Goal: Information Seeking & Learning: Learn about a topic

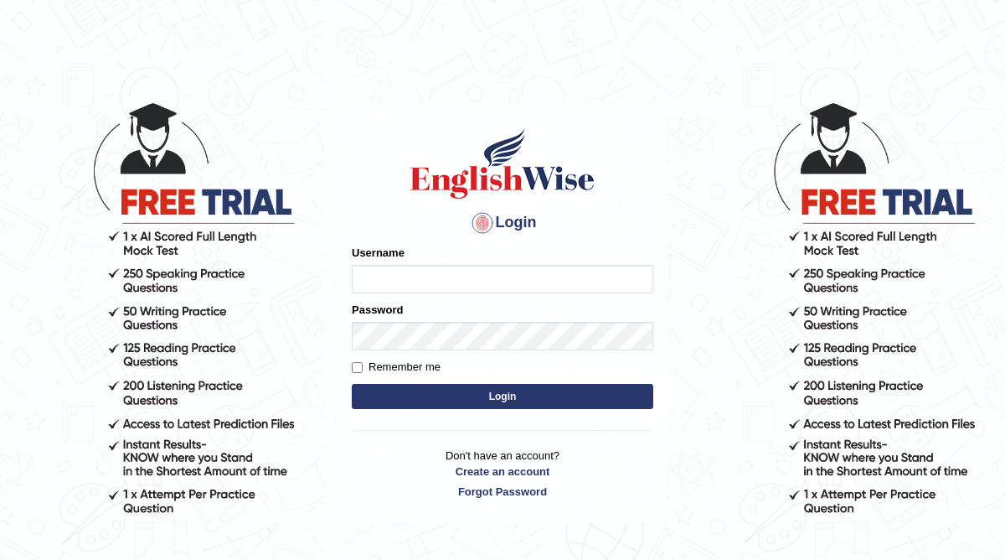
type input "Renu363"
click at [467, 399] on button "Login" at bounding box center [503, 396] width 302 height 25
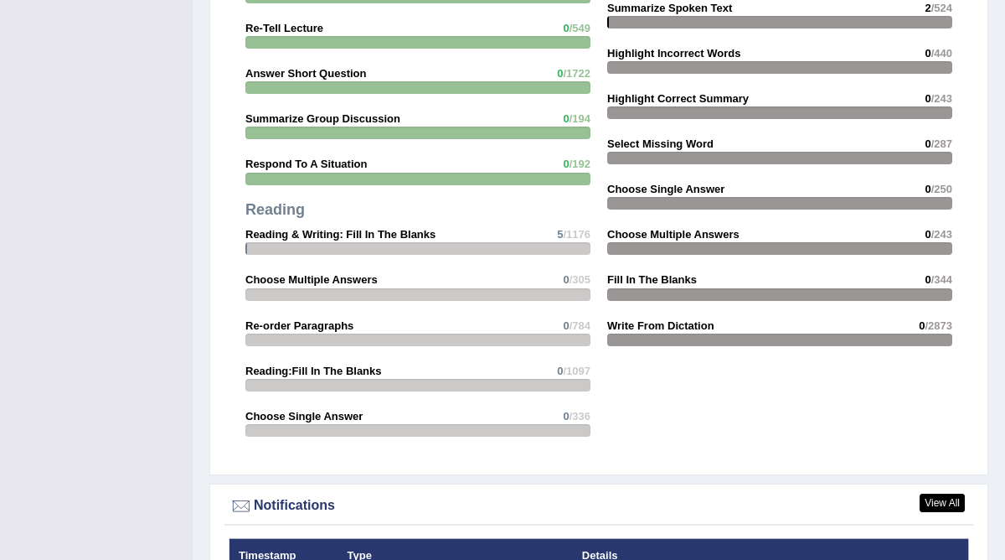
scroll to position [1975, 0]
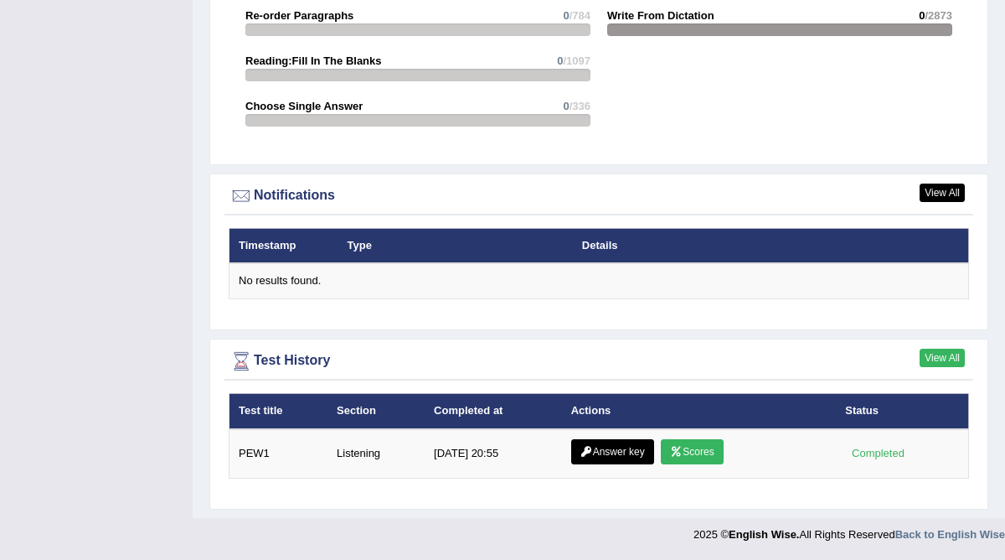
click at [931, 359] on link "View All" at bounding box center [942, 357] width 45 height 18
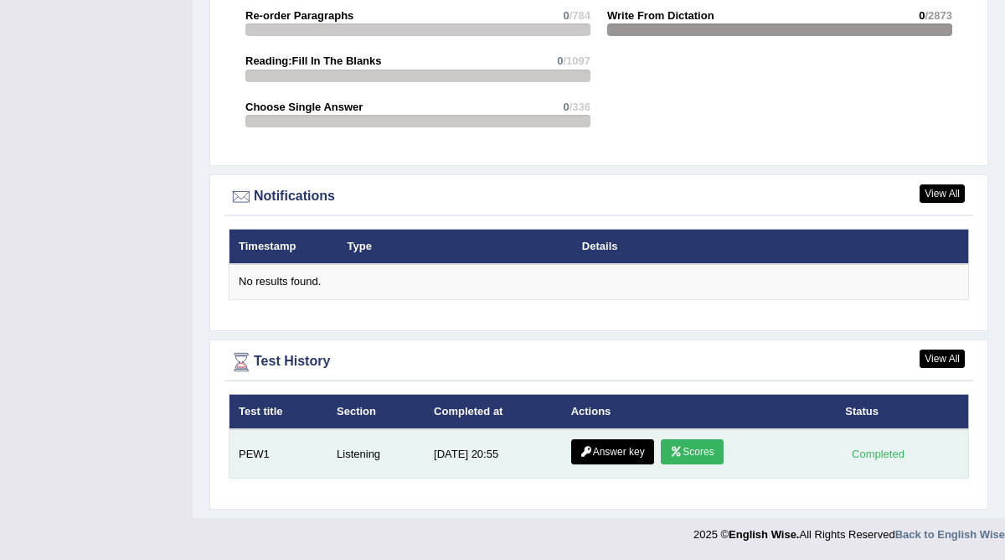
click at [683, 455] on link "Scores" at bounding box center [692, 451] width 62 height 25
click at [593, 450] on link "Answer key" at bounding box center [612, 451] width 83 height 25
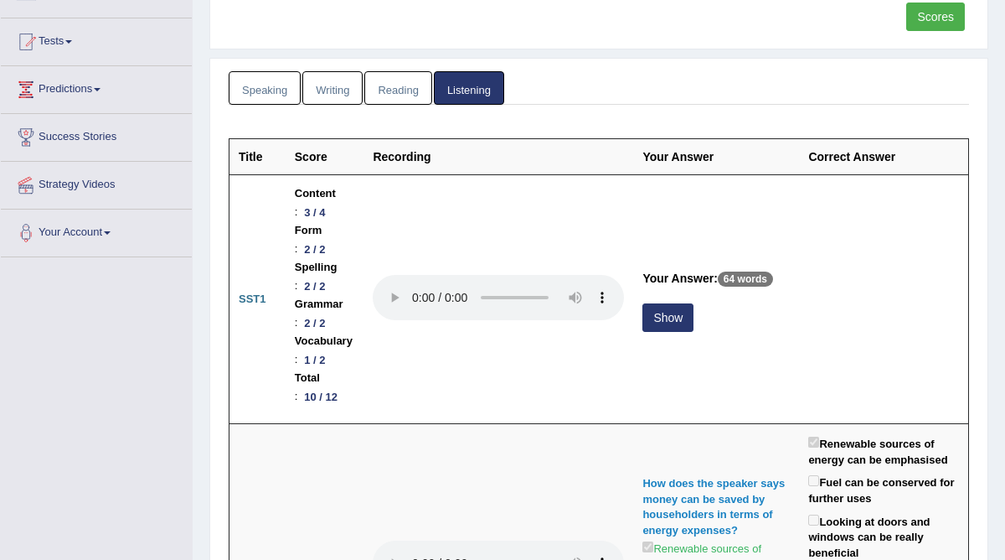
scroll to position [162, 0]
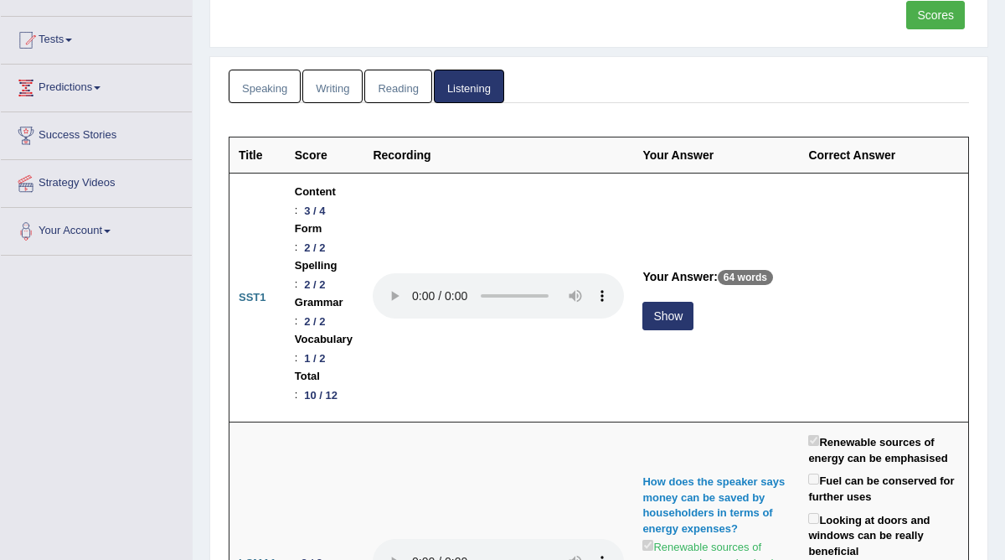
click at [694, 302] on button "Show" at bounding box center [668, 316] width 51 height 28
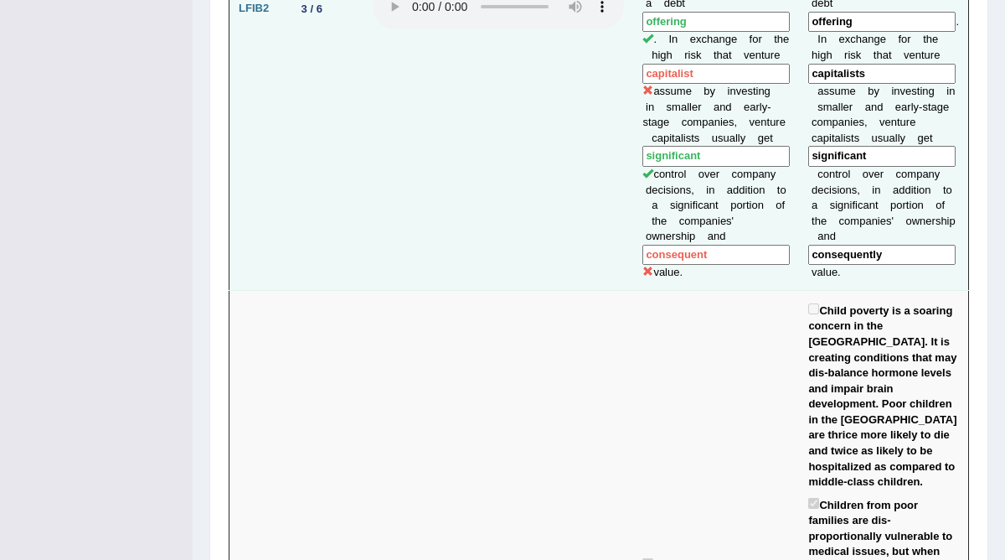
scroll to position [2462, 0]
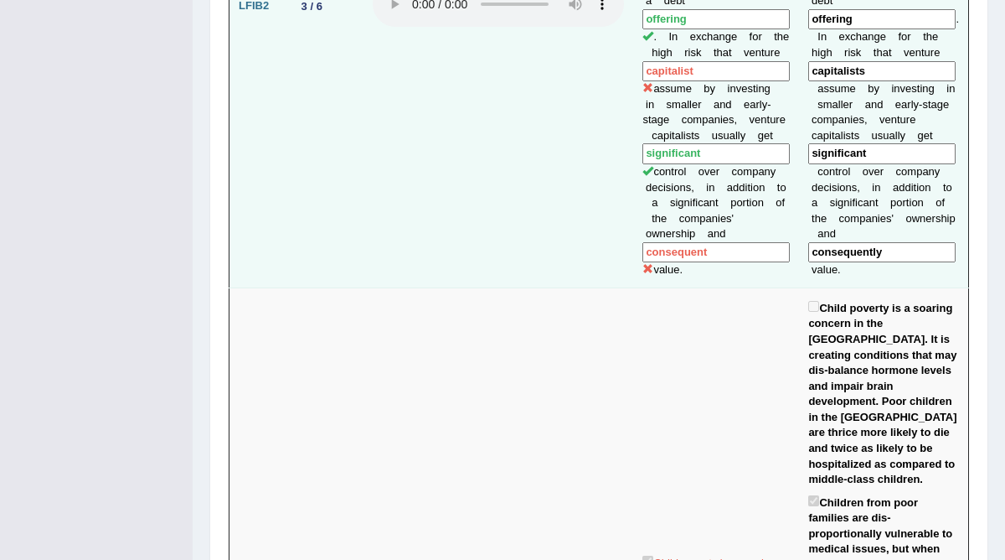
click at [731, 82] on input "capitalist" at bounding box center [716, 71] width 147 height 21
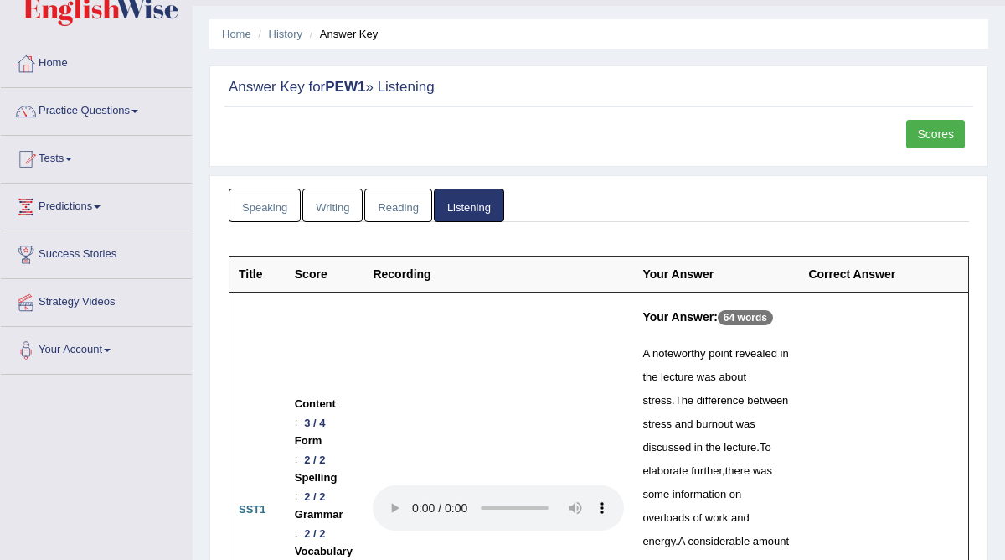
scroll to position [0, 0]
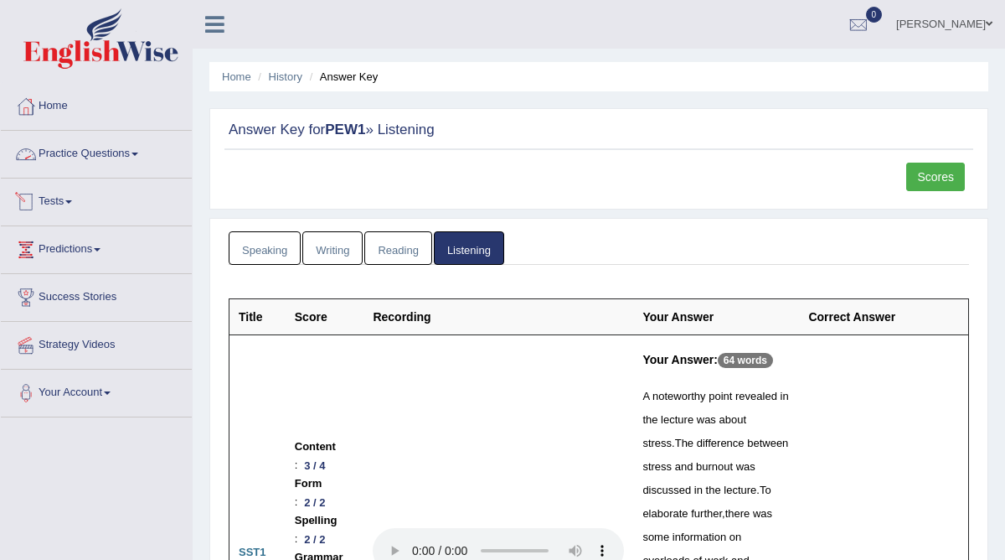
click at [55, 209] on link "Tests" at bounding box center [96, 199] width 191 height 42
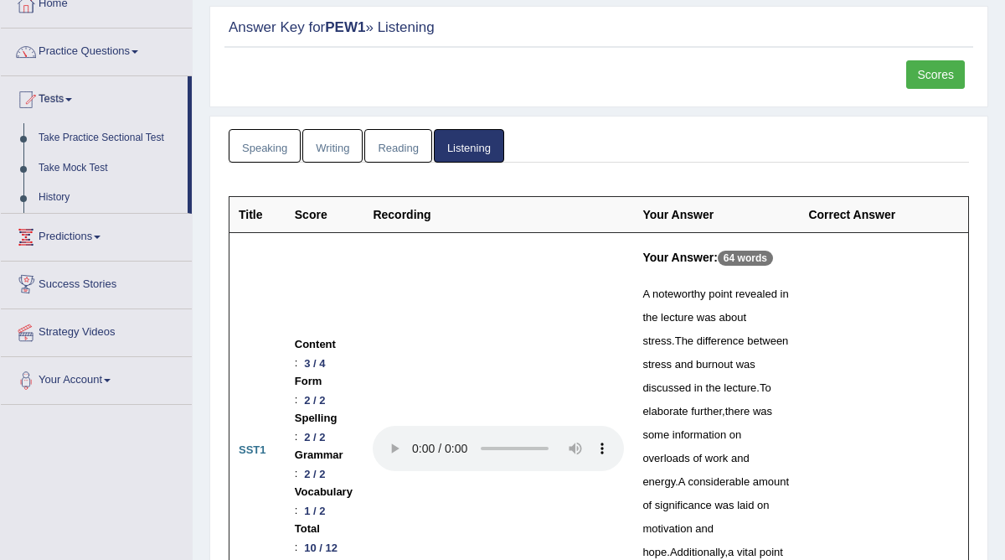
scroll to position [103, 0]
click at [77, 235] on link "Predictions" at bounding box center [96, 234] width 191 height 42
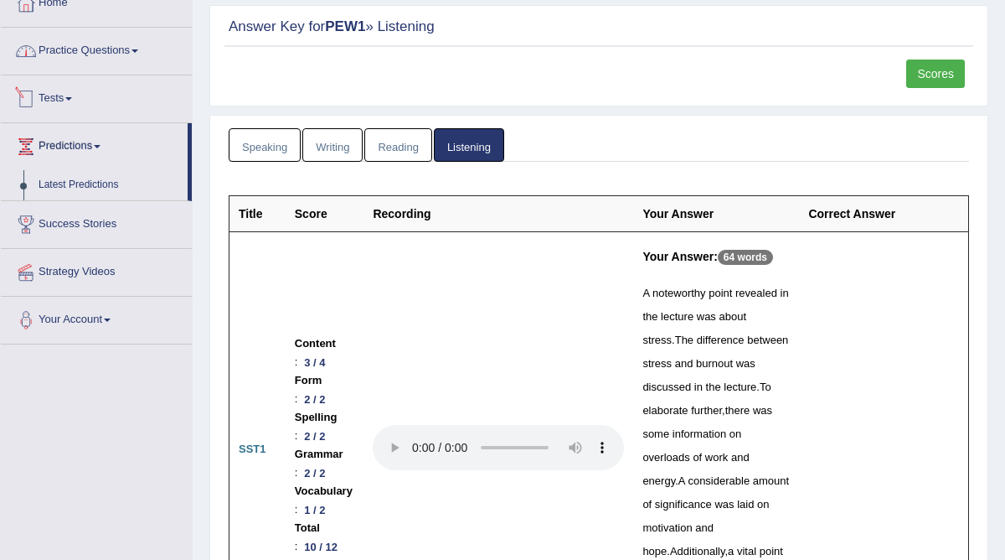
click at [126, 58] on link "Practice Questions" at bounding box center [96, 49] width 191 height 42
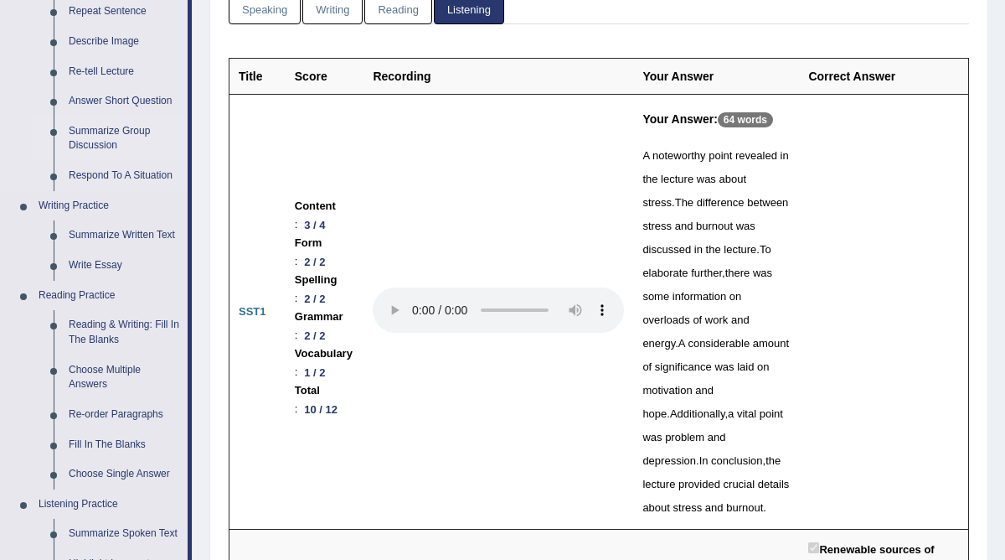
scroll to position [242, 0]
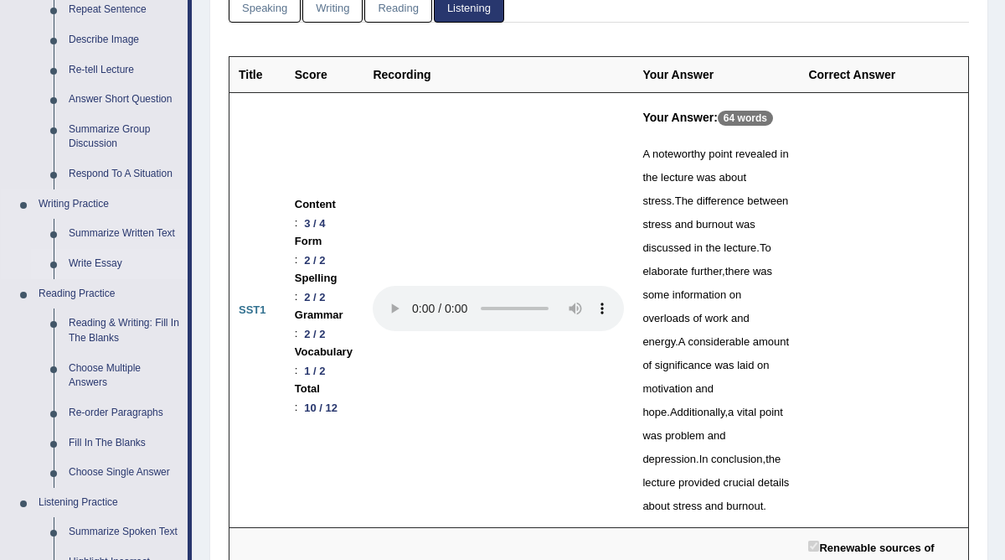
click at [98, 261] on link "Write Essay" at bounding box center [124, 264] width 126 height 30
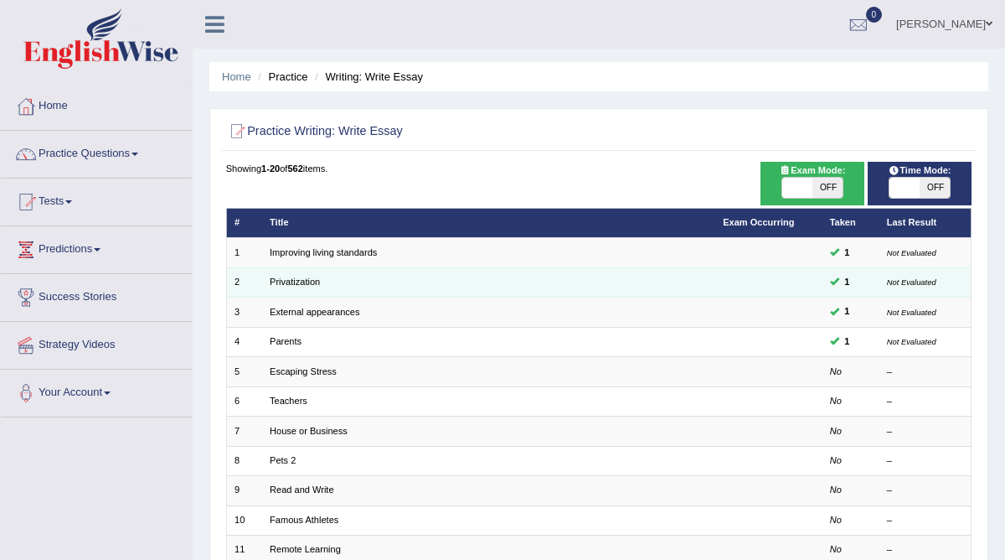
click at [374, 282] on td "Privatization" at bounding box center [488, 281] width 453 height 29
click at [297, 278] on link "Privatization" at bounding box center [295, 281] width 50 height 10
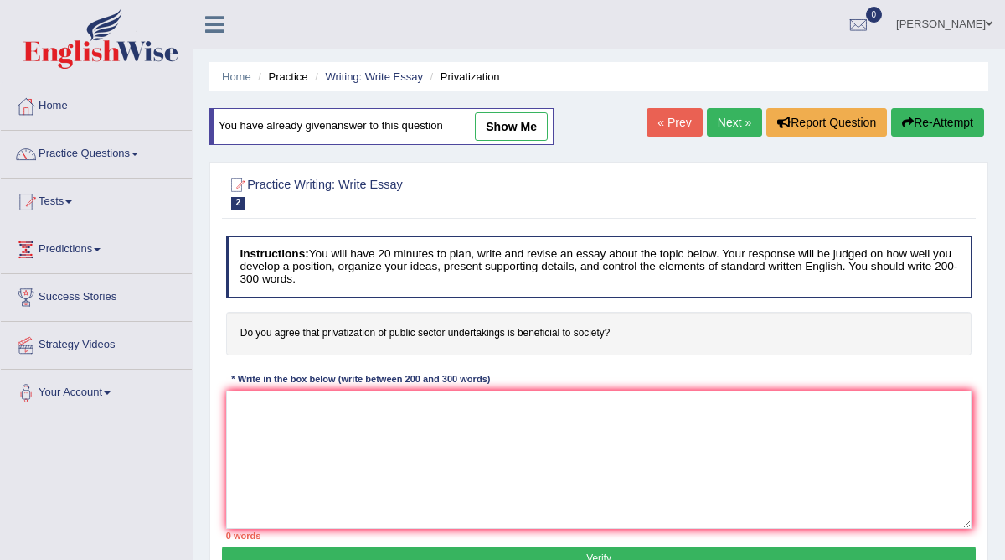
click at [507, 132] on link "show me" at bounding box center [511, 126] width 73 height 28
type textarea "The increasing influence of privatization of the public sector on our lives has…"
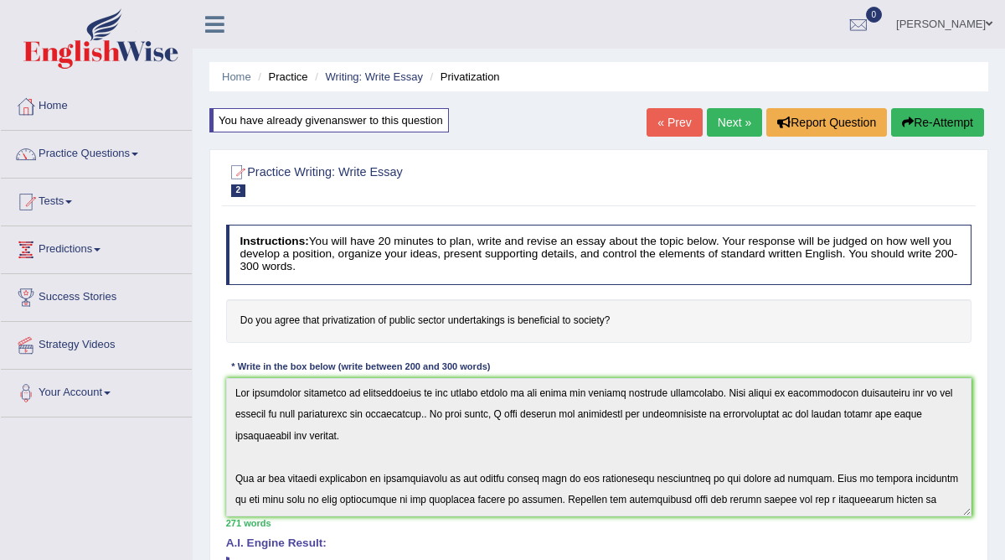
click at [721, 121] on link "Next »" at bounding box center [734, 122] width 55 height 28
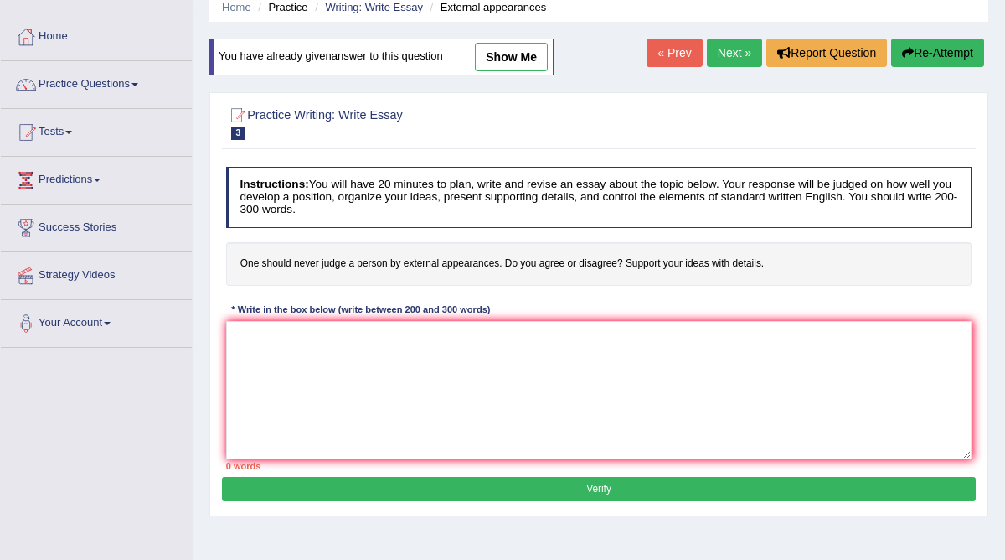
scroll to position [70, 0]
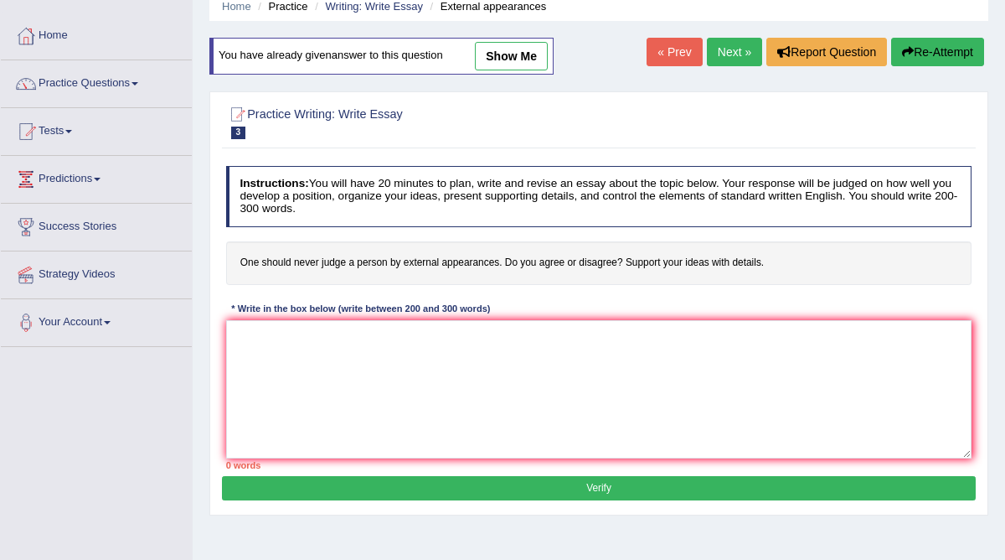
click at [539, 52] on link "show me" at bounding box center [511, 56] width 73 height 28
type textarea "The increasing influence of external appearances on our lives has ignited numer…"
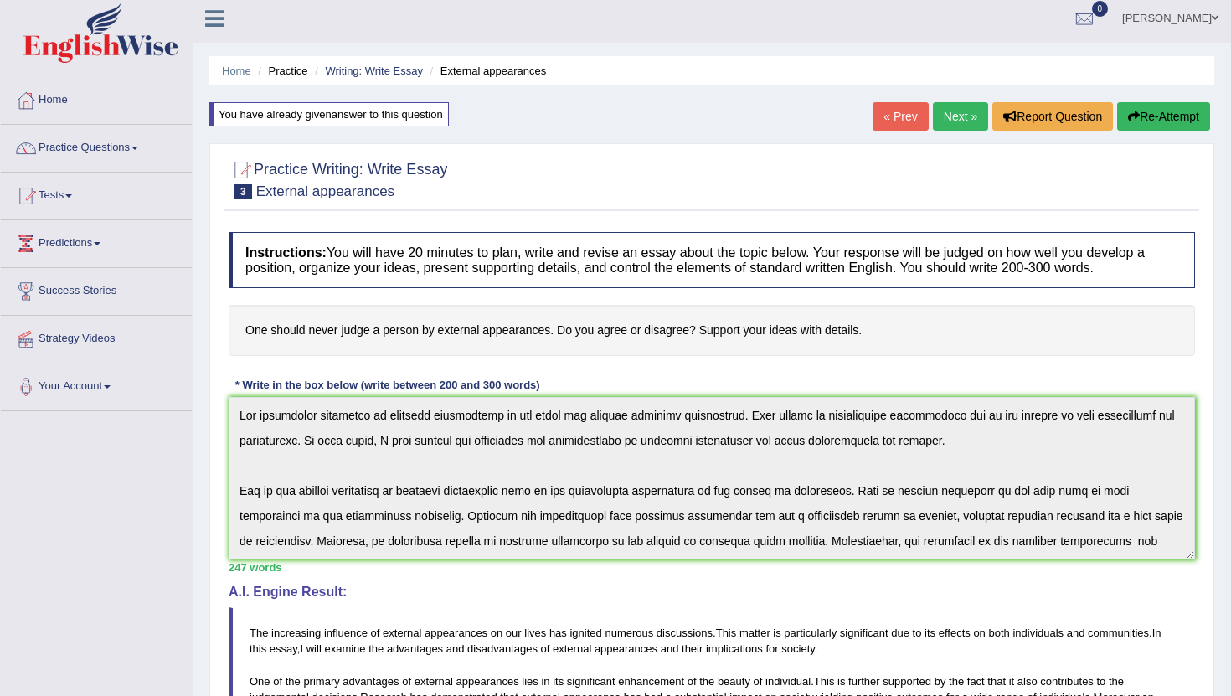
scroll to position [0, 0]
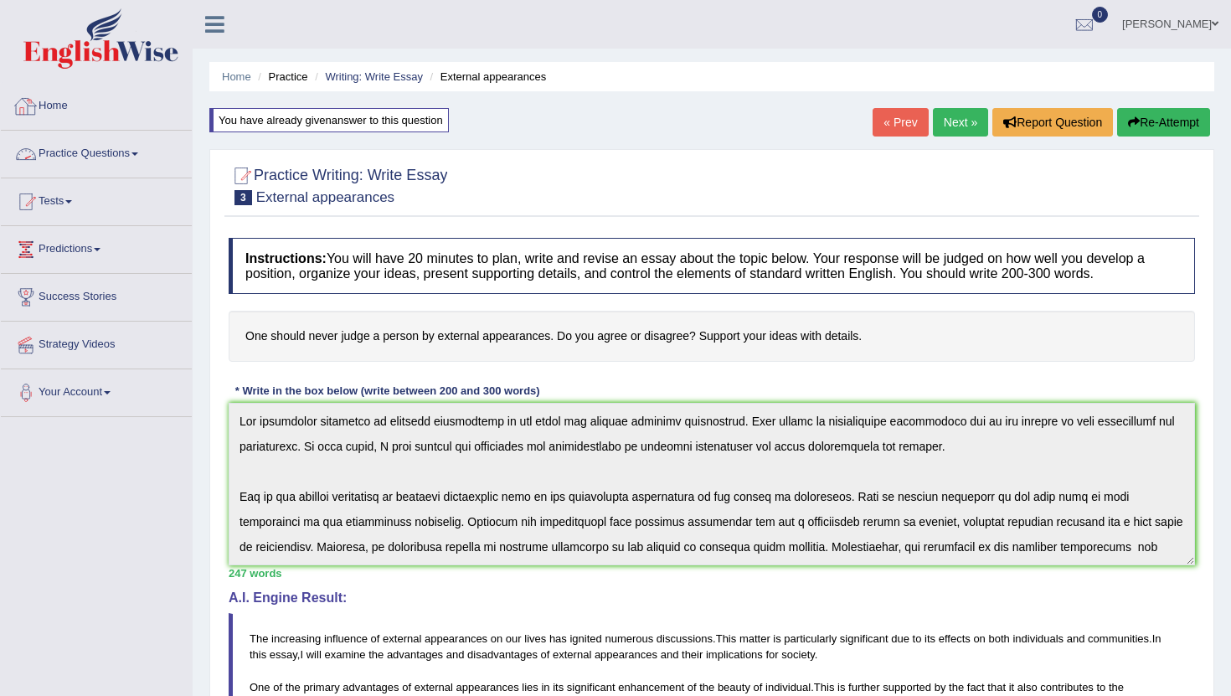
click at [109, 162] on link "Practice Questions" at bounding box center [96, 152] width 191 height 42
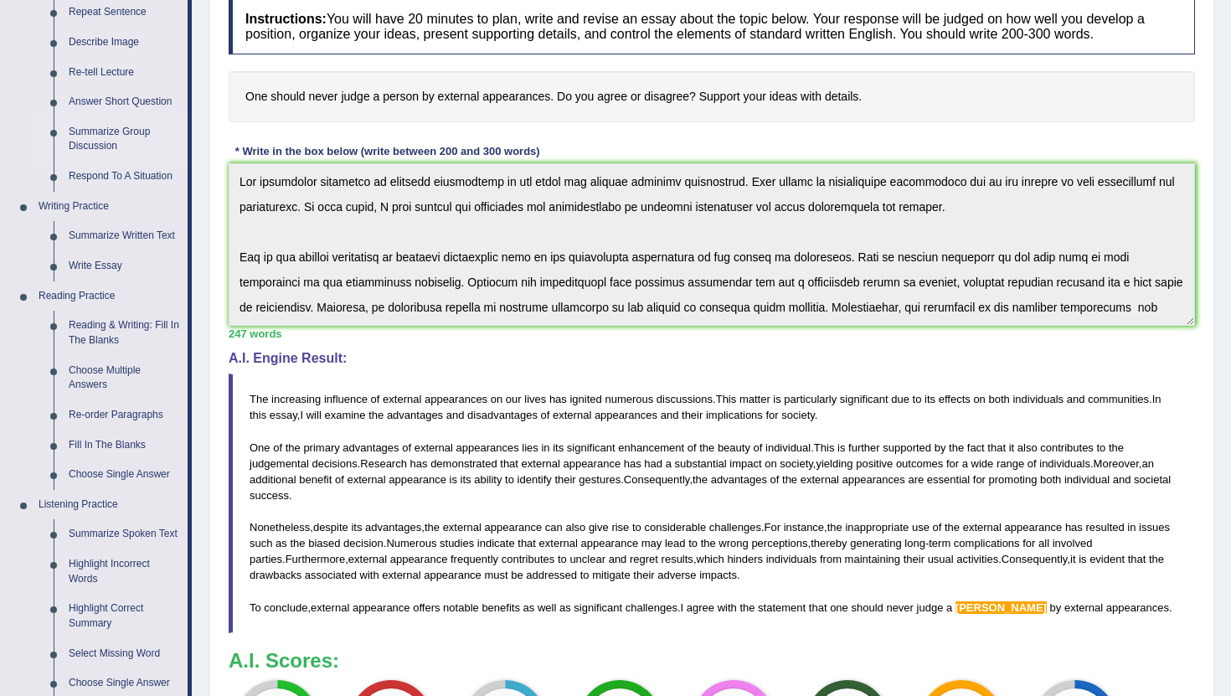
scroll to position [240, 0]
click at [100, 326] on link "Reading & Writing: Fill In The Blanks" at bounding box center [124, 332] width 126 height 44
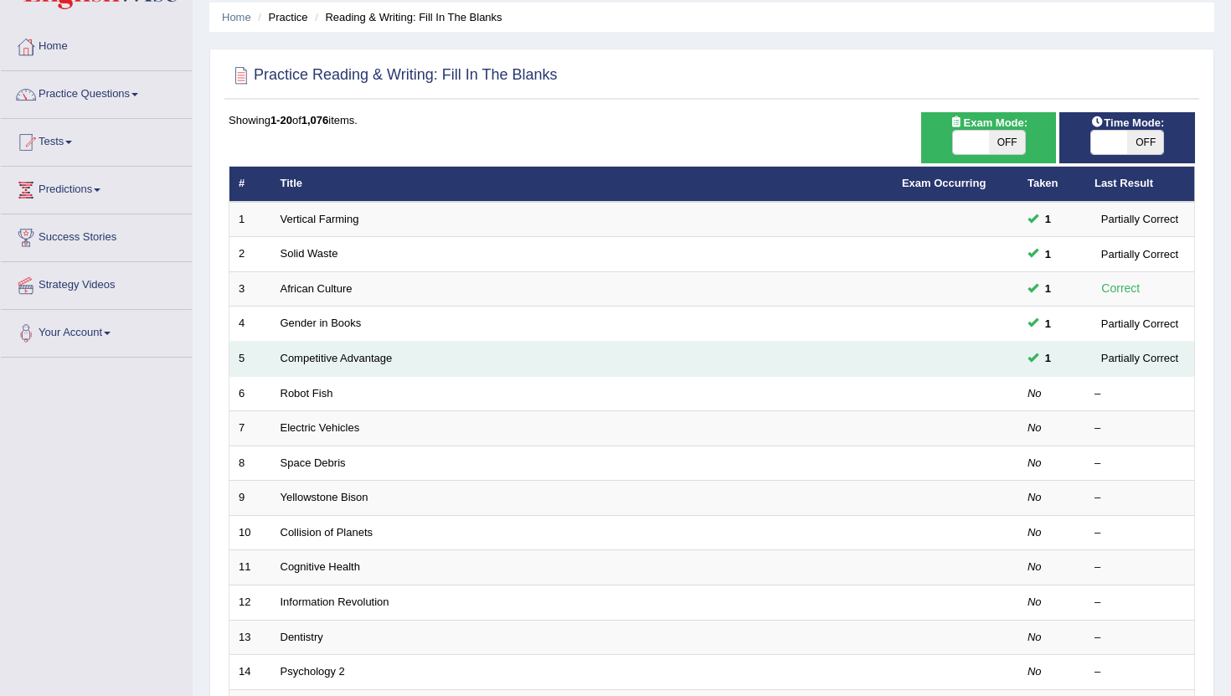
scroll to position [68, 0]
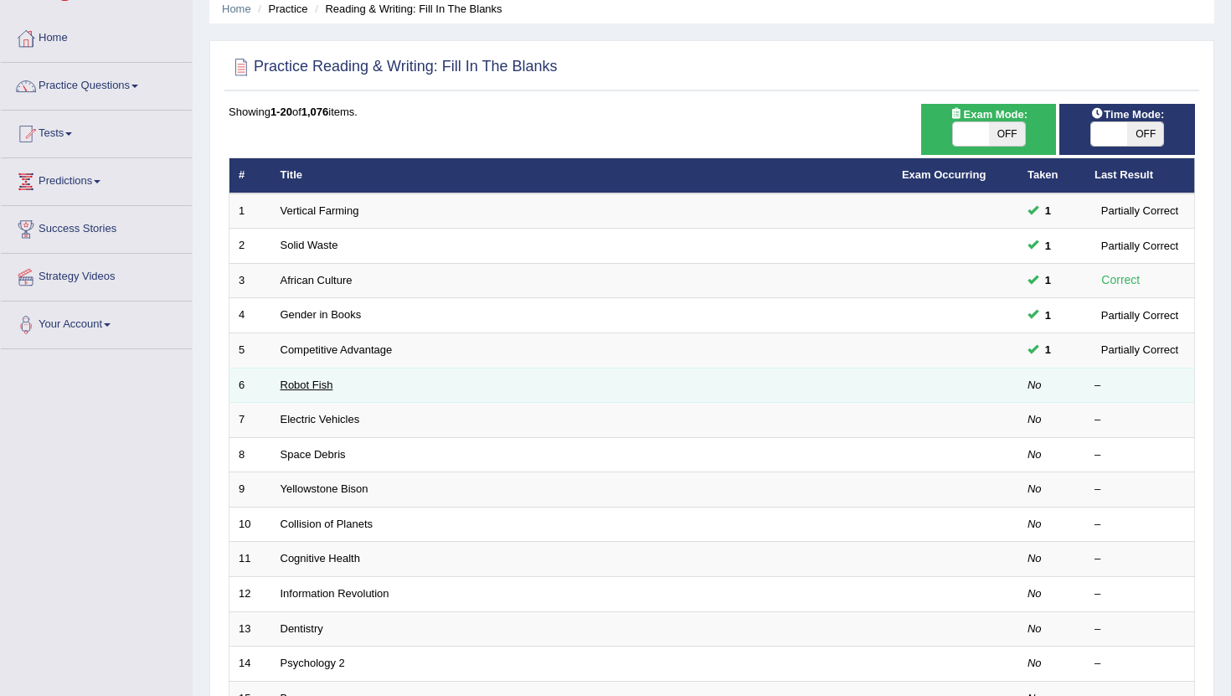
click at [312, 389] on link "Robot Fish" at bounding box center [307, 385] width 53 height 13
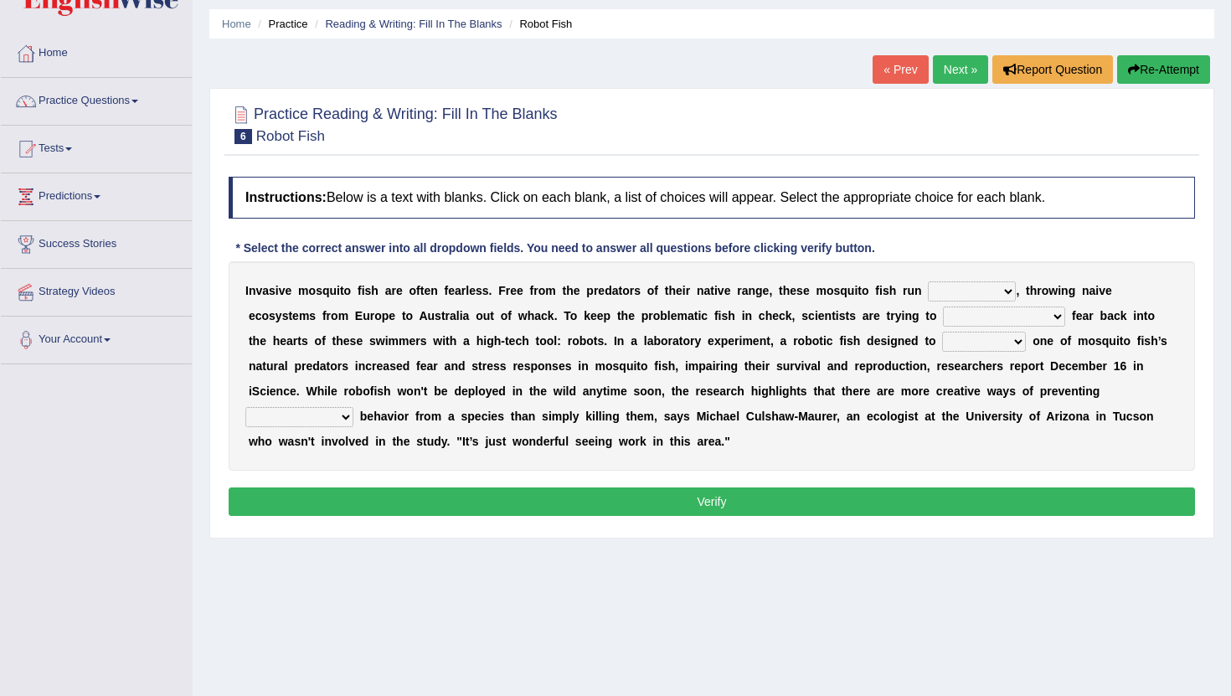
scroll to position [57, 0]
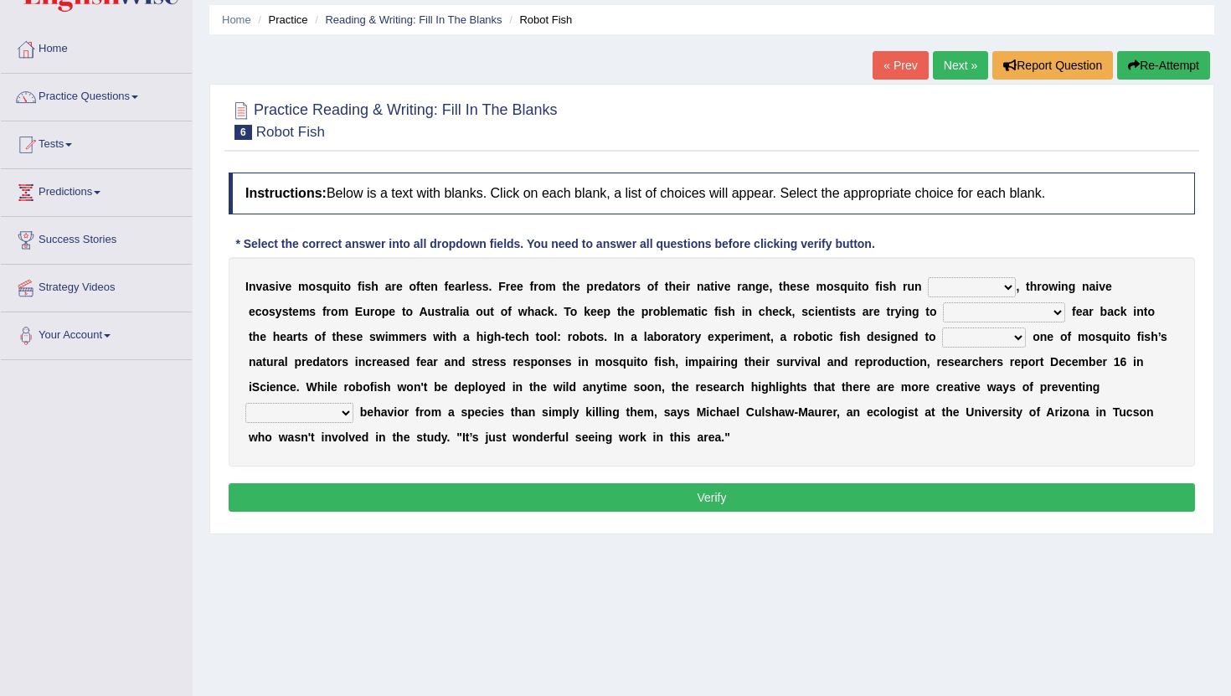
click at [56, 100] on link "Practice Questions" at bounding box center [96, 95] width 191 height 42
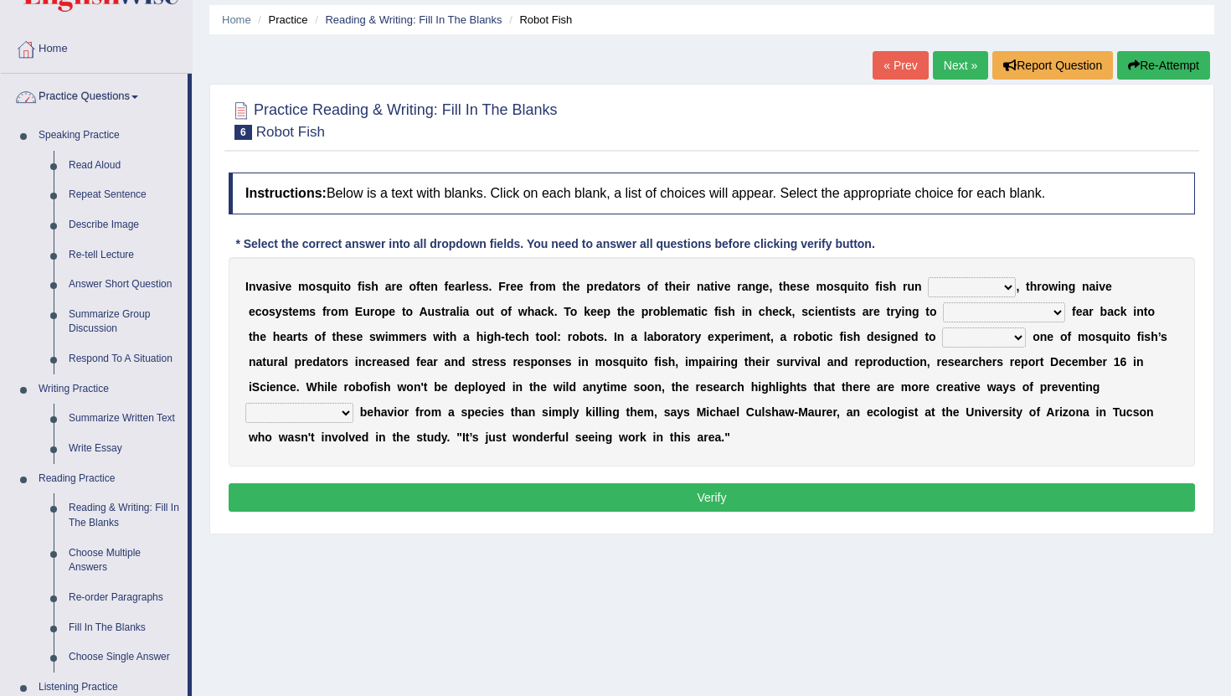
click at [74, 94] on link "Practice Questions" at bounding box center [94, 95] width 187 height 42
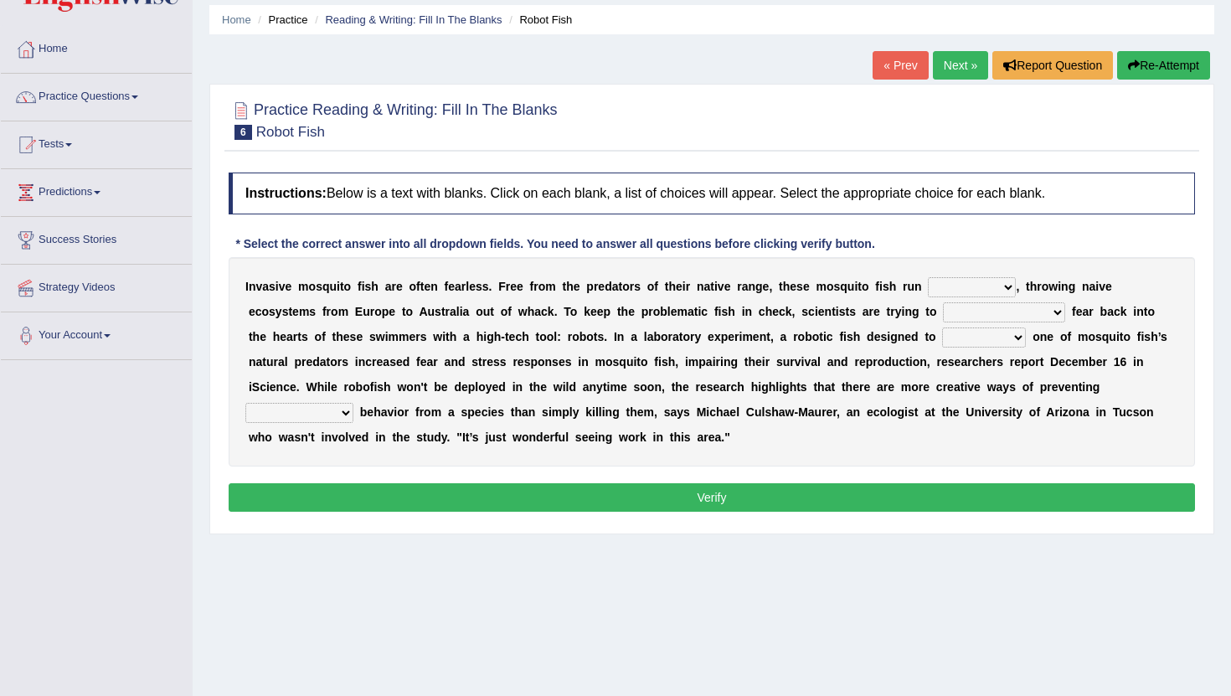
click at [971, 291] on select "occupant flippant rampant concordant" at bounding box center [972, 287] width 88 height 20
click at [956, 313] on select "accept spike strike drake" at bounding box center [1004, 312] width 122 height 20
select select "strike"
click at [943, 302] on select "accept spike strike drake" at bounding box center [1004, 312] width 122 height 20
click at [973, 339] on select "bequest mimic battle conquest" at bounding box center [984, 338] width 84 height 20
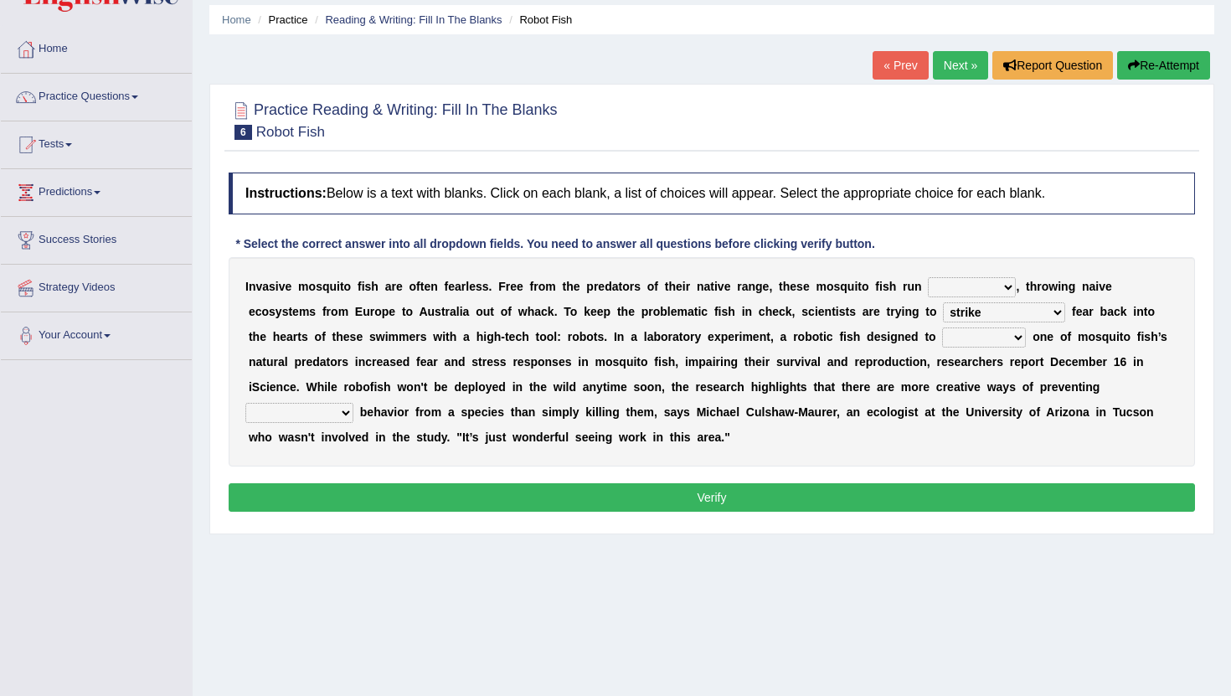
select select "mimic"
click at [942, 328] on select "bequest mimic battle conquest" at bounding box center [984, 338] width 84 height 20
click at [967, 341] on select "bequest mimic battle conquest" at bounding box center [984, 338] width 84 height 20
click at [984, 344] on select "bequest mimic battle conquest" at bounding box center [984, 338] width 84 height 20
click at [961, 341] on select "bequest mimic battle conquest" at bounding box center [984, 338] width 84 height 20
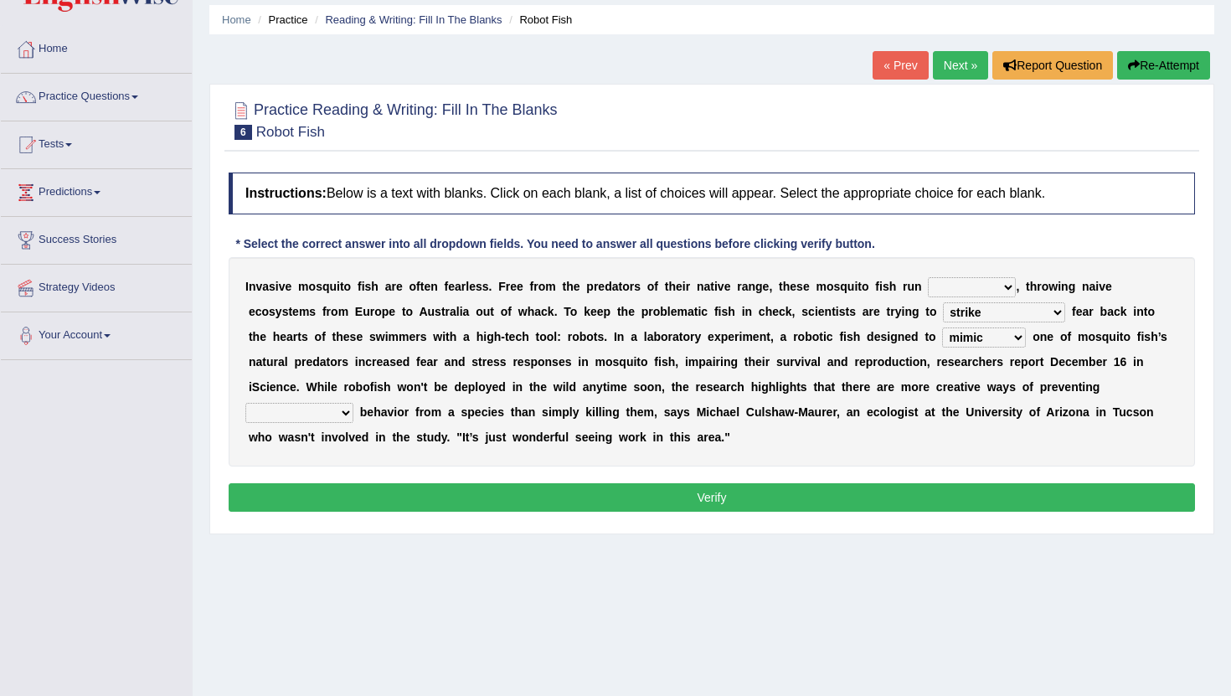
click at [282, 415] on select "unprivileged unprecedented uncharted unwanted" at bounding box center [299, 413] width 108 height 20
select select "unwanted"
click at [245, 403] on select "unprivileged unprecedented uncharted unwanted" at bounding box center [299, 413] width 108 height 20
click at [340, 416] on select "unprivileged unprecedented uncharted unwanted" at bounding box center [299, 413] width 108 height 20
click at [960, 287] on select "occupant flippant rampant concordant" at bounding box center [972, 287] width 88 height 20
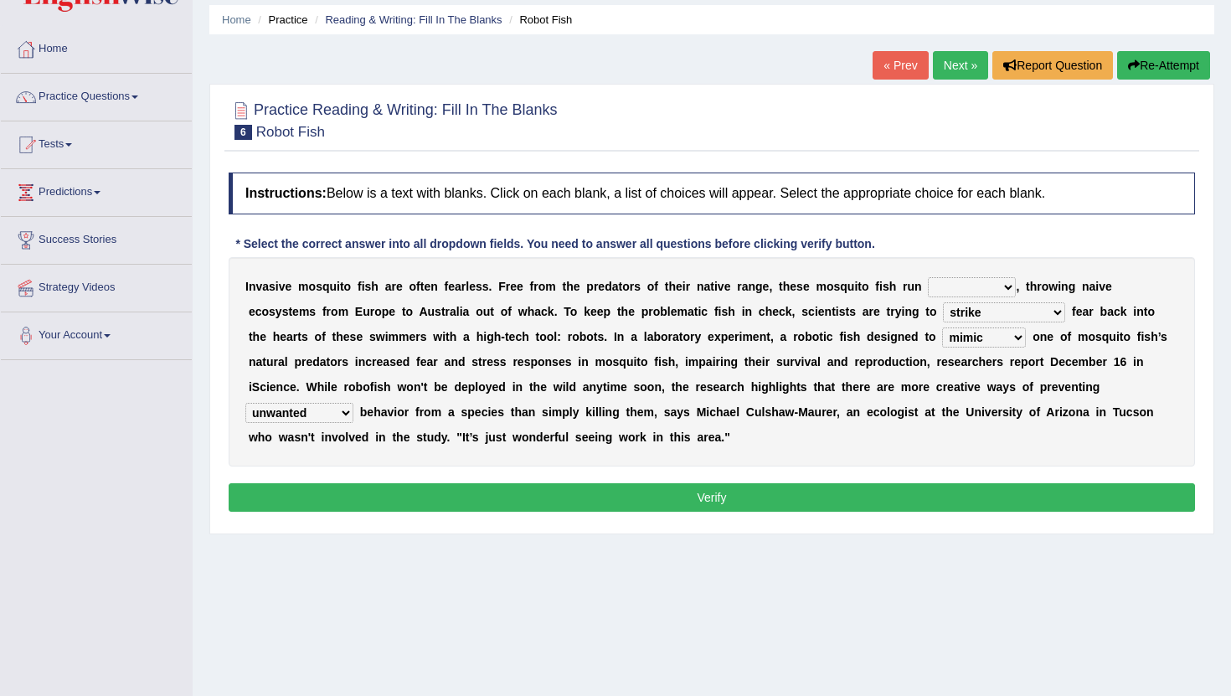
select select "rampant"
click at [928, 277] on select "occupant flippant rampant concordant" at bounding box center [972, 287] width 88 height 20
click at [755, 503] on button "Verify" at bounding box center [712, 497] width 967 height 28
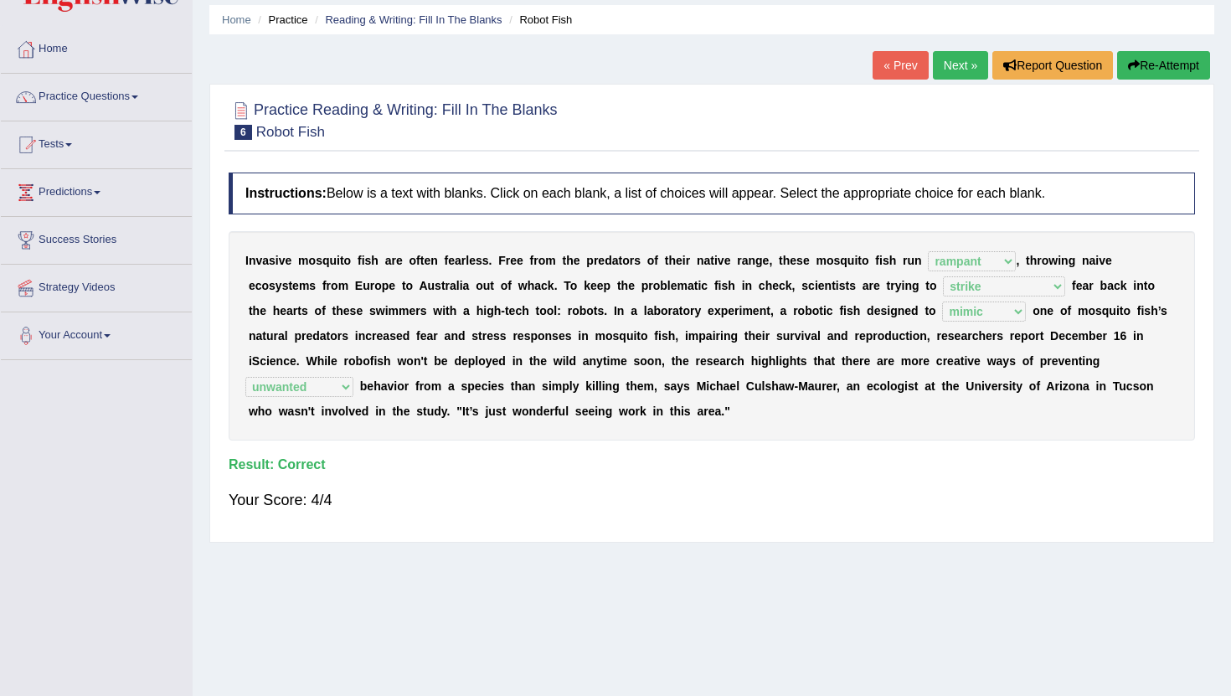
click at [963, 81] on div "« Prev Next » Report Question Re-Attempt" at bounding box center [1044, 67] width 342 height 33
click at [951, 68] on link "Next »" at bounding box center [960, 65] width 55 height 28
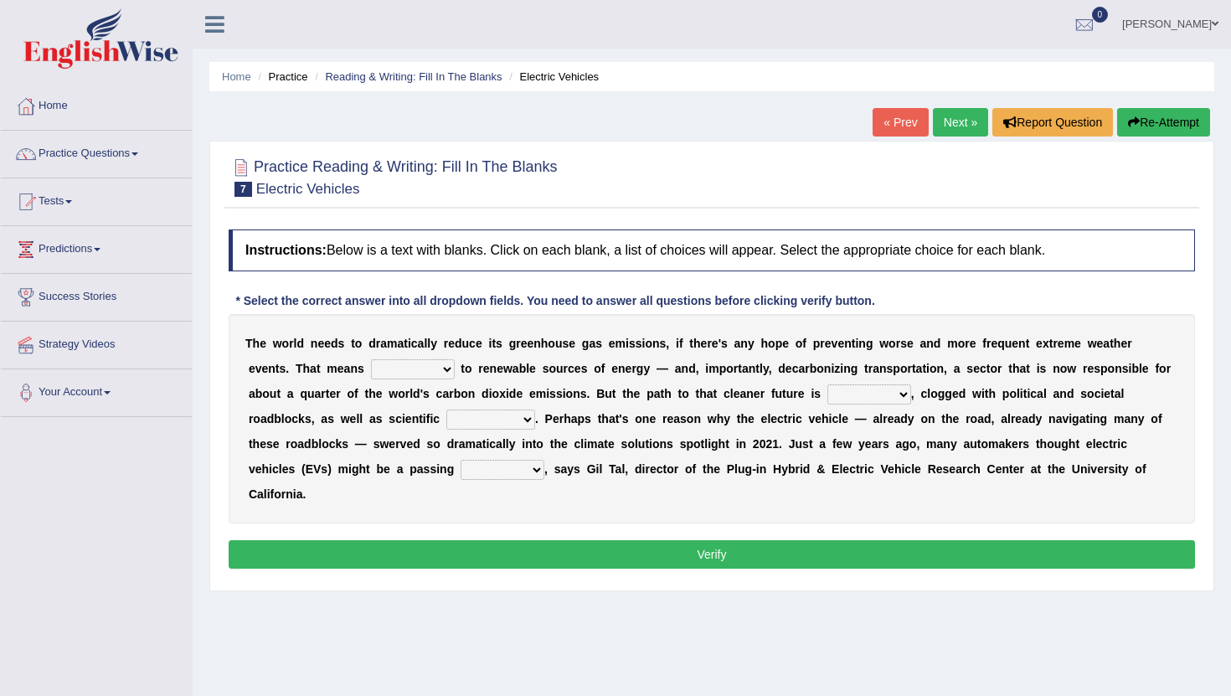
click at [400, 371] on select "grafting drafting crafting shifting" at bounding box center [413, 369] width 84 height 20
select select "shifting"
click at [371, 359] on select "grafting drafting crafting shifting" at bounding box center [413, 369] width 84 height 20
click at [412, 369] on select "grafting drafting crafting shifting" at bounding box center [413, 369] width 84 height 20
click at [842, 399] on select "daunting daunted daunt dauntless" at bounding box center [870, 395] width 84 height 20
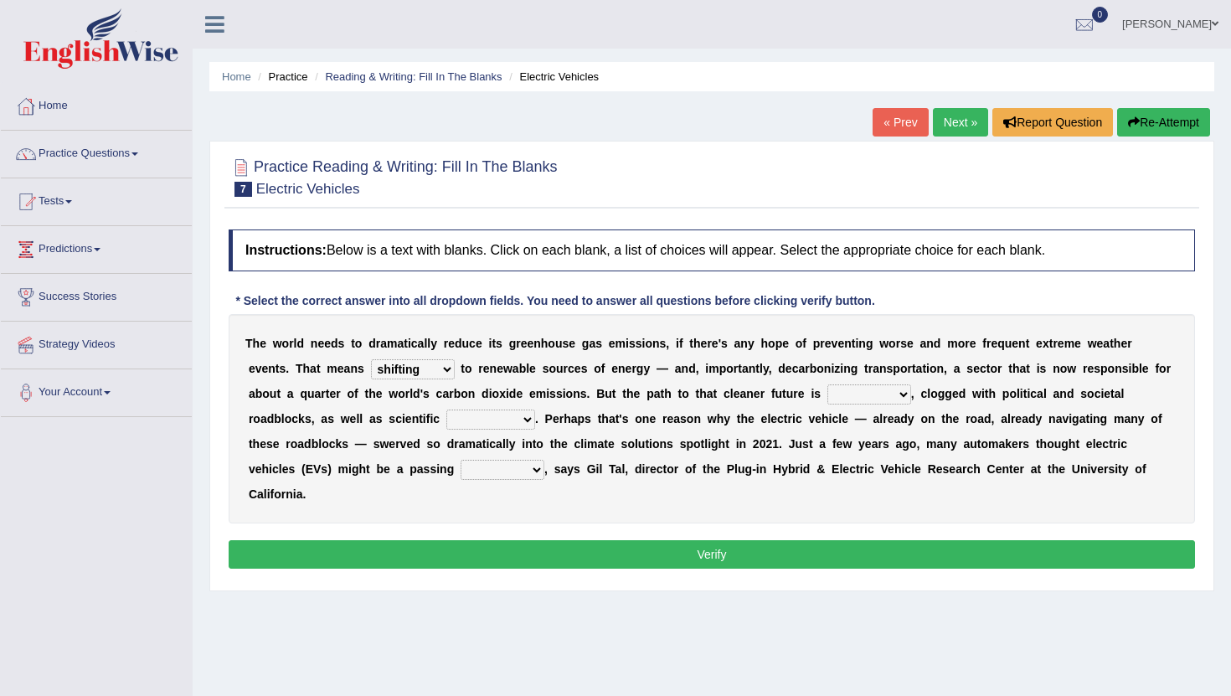
click at [828, 385] on select "daunting daunted daunt dauntless" at bounding box center [870, 395] width 84 height 20
click at [868, 393] on select "daunting daunted daunt dauntless" at bounding box center [870, 395] width 84 height 20
click at [478, 427] on select "spectacles obstacles tentacles receptacles" at bounding box center [491, 420] width 89 height 20
click at [849, 396] on select "daunting daunted daunt dauntless" at bounding box center [870, 395] width 84 height 20
select select "daunting"
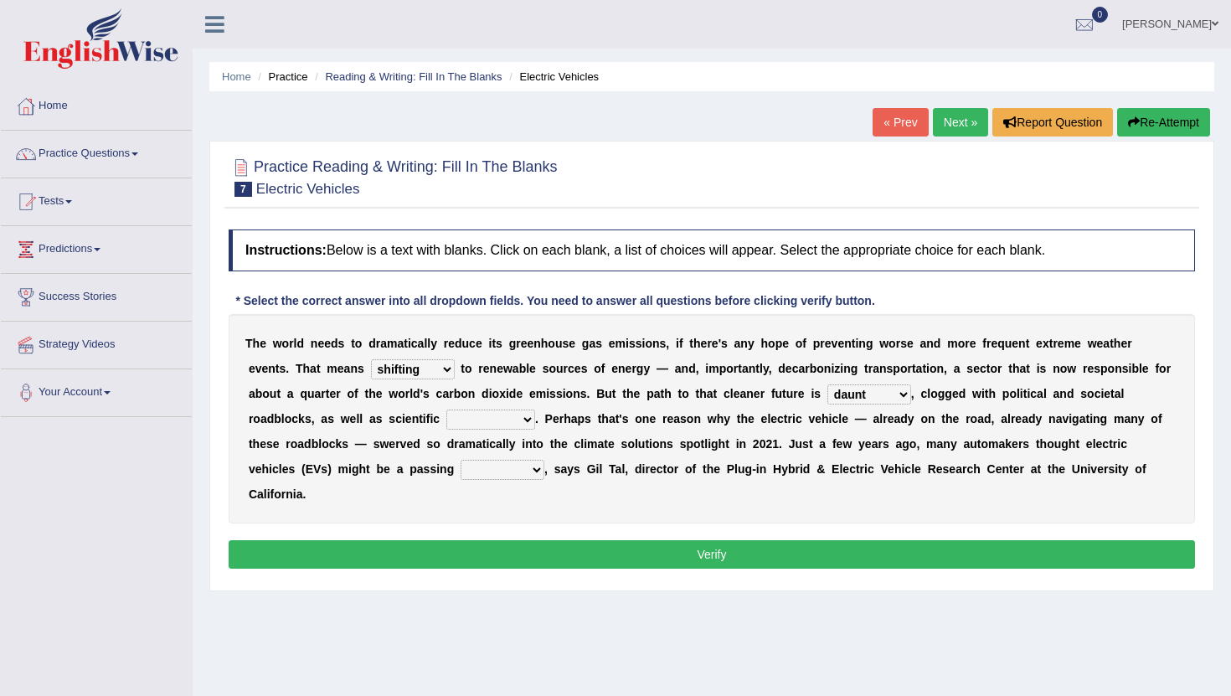
click at [828, 385] on select "daunting daunted daunt dauntless" at bounding box center [870, 395] width 84 height 20
click at [861, 401] on select "daunting daunted daunt dauntless" at bounding box center [870, 395] width 84 height 20
click at [491, 420] on select "spectacles obstacles tentacles receptacles" at bounding box center [491, 420] width 89 height 20
select select "obstacles"
click at [447, 410] on select "spectacles obstacles tentacles receptacles" at bounding box center [491, 420] width 89 height 20
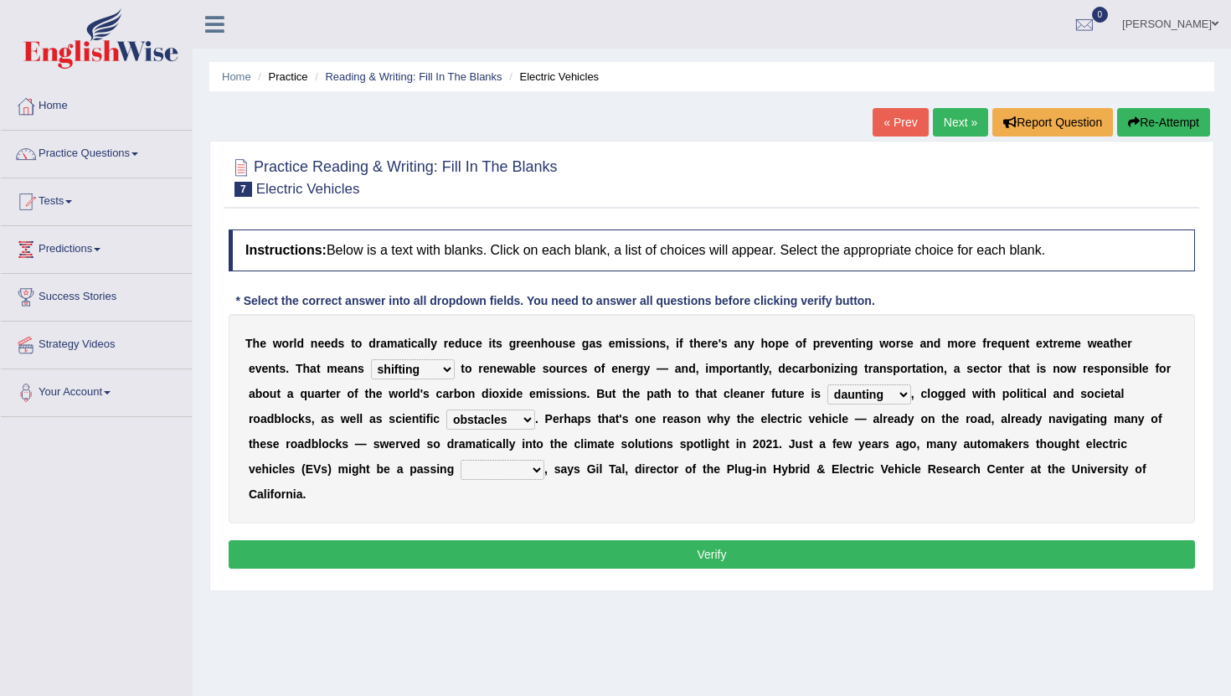
click at [487, 472] on select "fad gad tad lad" at bounding box center [503, 470] width 84 height 20
select select "lad"
click at [461, 460] on select "fad gad tad lad" at bounding box center [503, 470] width 84 height 20
click at [498, 548] on button "Verify" at bounding box center [712, 554] width 967 height 28
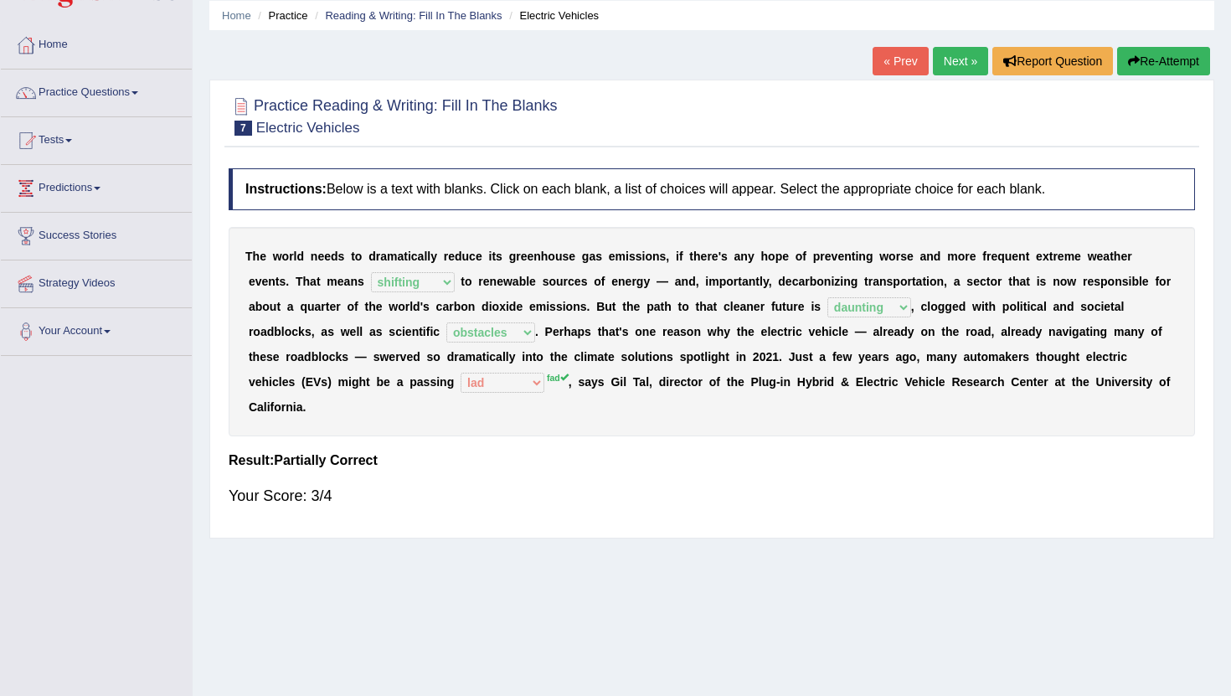
scroll to position [60, 0]
click at [961, 72] on link "Next »" at bounding box center [960, 62] width 55 height 28
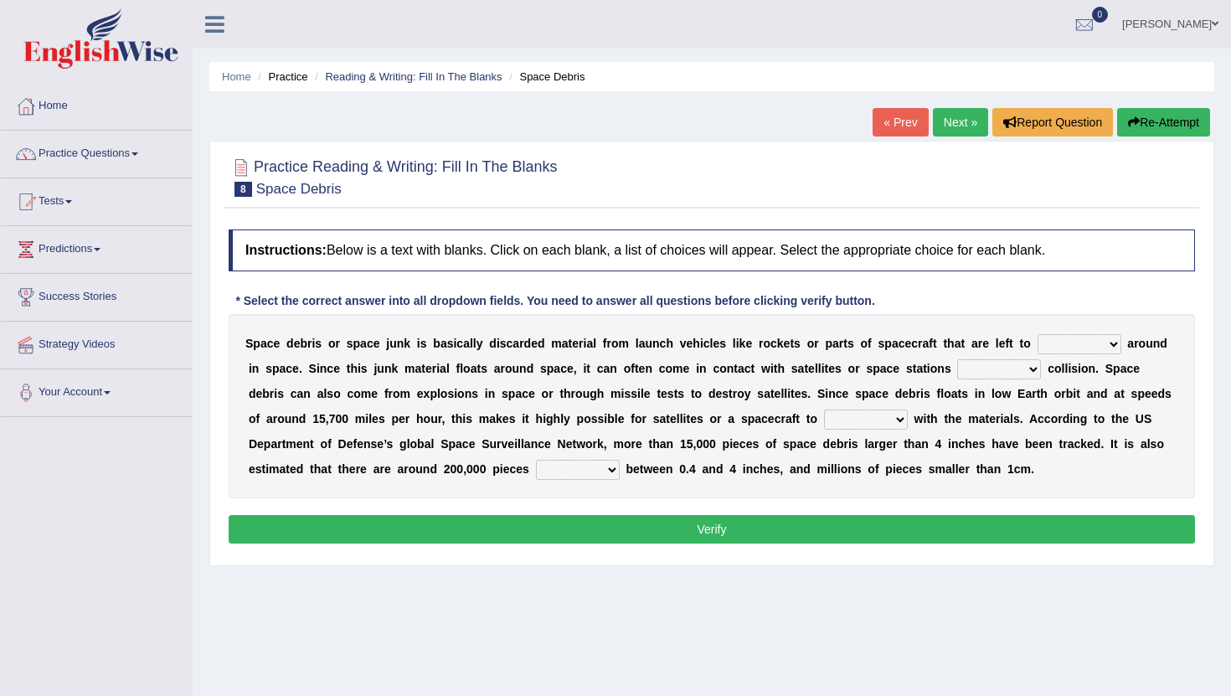
click at [1060, 343] on select "twist center roam loll" at bounding box center [1080, 344] width 84 height 20
click at [1038, 334] on select "twist center roam loll" at bounding box center [1080, 344] width 84 height 20
click at [1081, 343] on select "twist center roam loll" at bounding box center [1080, 344] width 84 height 20
select select "roam"
click at [1038, 334] on select "twist center roam loll" at bounding box center [1080, 344] width 84 height 20
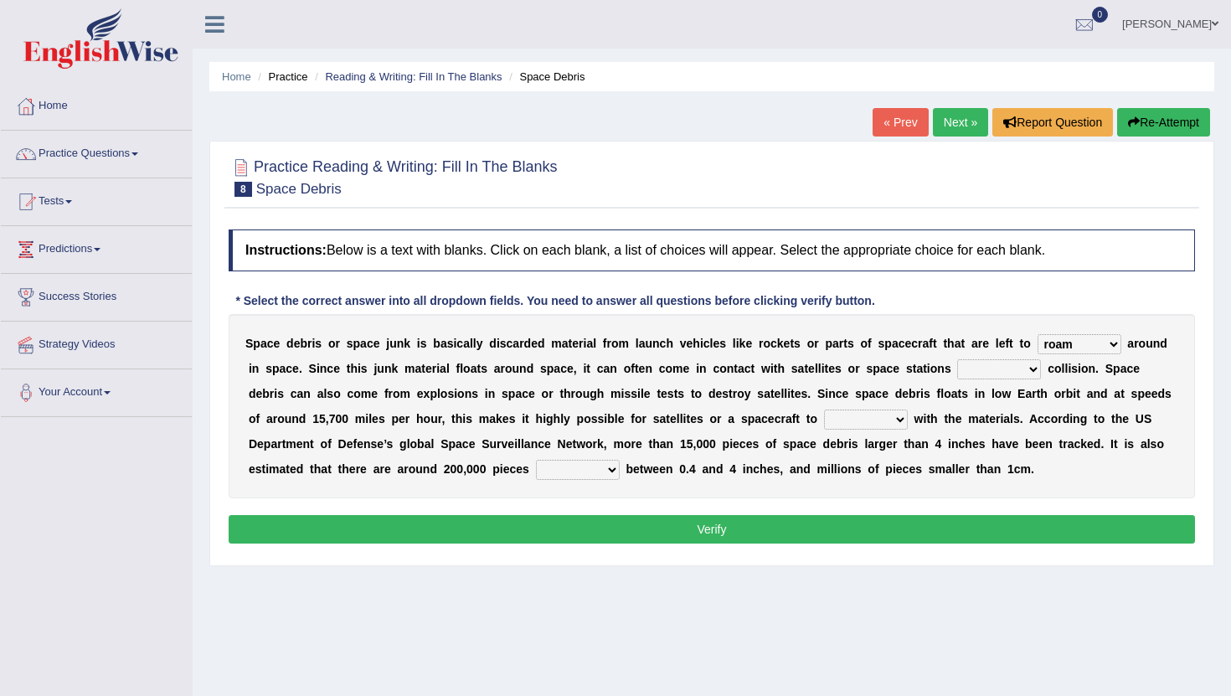
click at [988, 372] on select "risks risk risked risking" at bounding box center [1000, 369] width 84 height 20
click at [996, 370] on select "risks risk risked risking" at bounding box center [1000, 369] width 84 height 20
click at [863, 422] on select "collect collate collide collocate" at bounding box center [866, 420] width 84 height 20
select select "collide"
click at [824, 410] on select "collect collate collide collocate" at bounding box center [866, 420] width 84 height 20
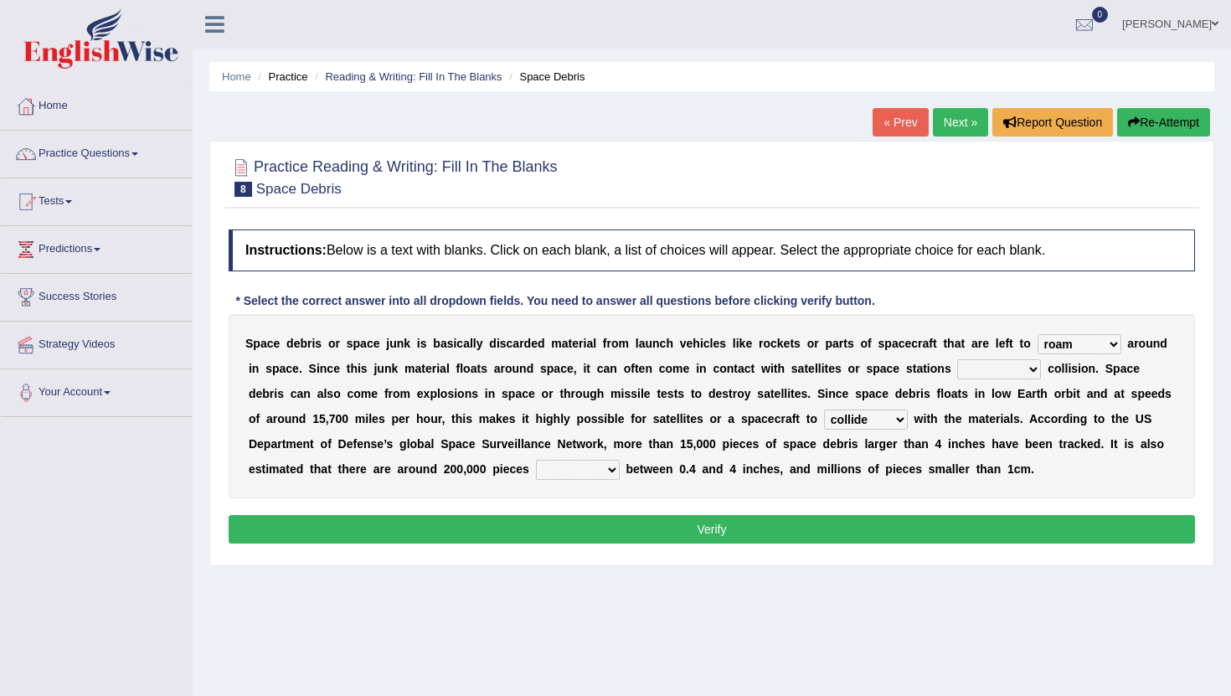
click at [571, 474] on select "sized sizing size sizes" at bounding box center [578, 470] width 84 height 20
select select "sized"
click at [537, 460] on select "sized sizing size sizes" at bounding box center [578, 470] width 84 height 20
click at [1007, 364] on select "risks risk risked risking" at bounding box center [1000, 369] width 84 height 20
click at [885, 419] on select "collect collate collide collocate" at bounding box center [866, 420] width 84 height 20
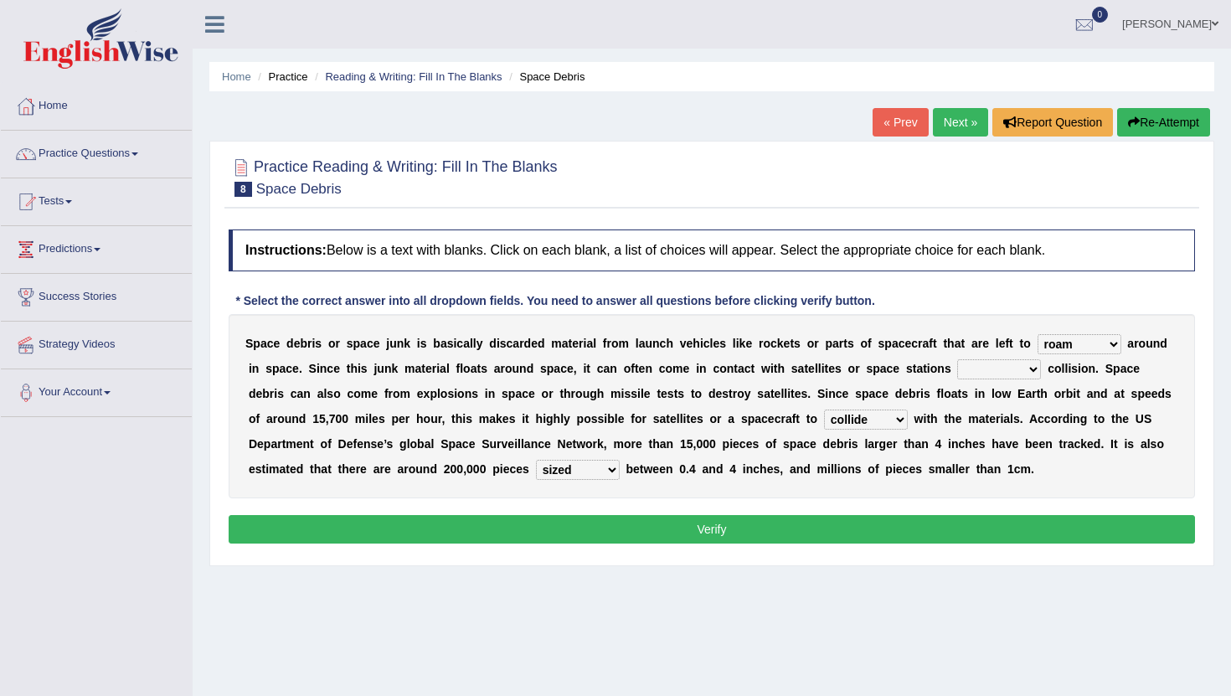
select select "collect"
click at [824, 410] on select "collect collate collide collocate" at bounding box center [866, 420] width 84 height 20
click at [999, 364] on select "risks risk risked risking" at bounding box center [1000, 369] width 84 height 20
click at [959, 359] on select "risks risk risked risking" at bounding box center [1000, 369] width 84 height 20
click at [989, 367] on select "risks risk risked risking" at bounding box center [1000, 369] width 84 height 20
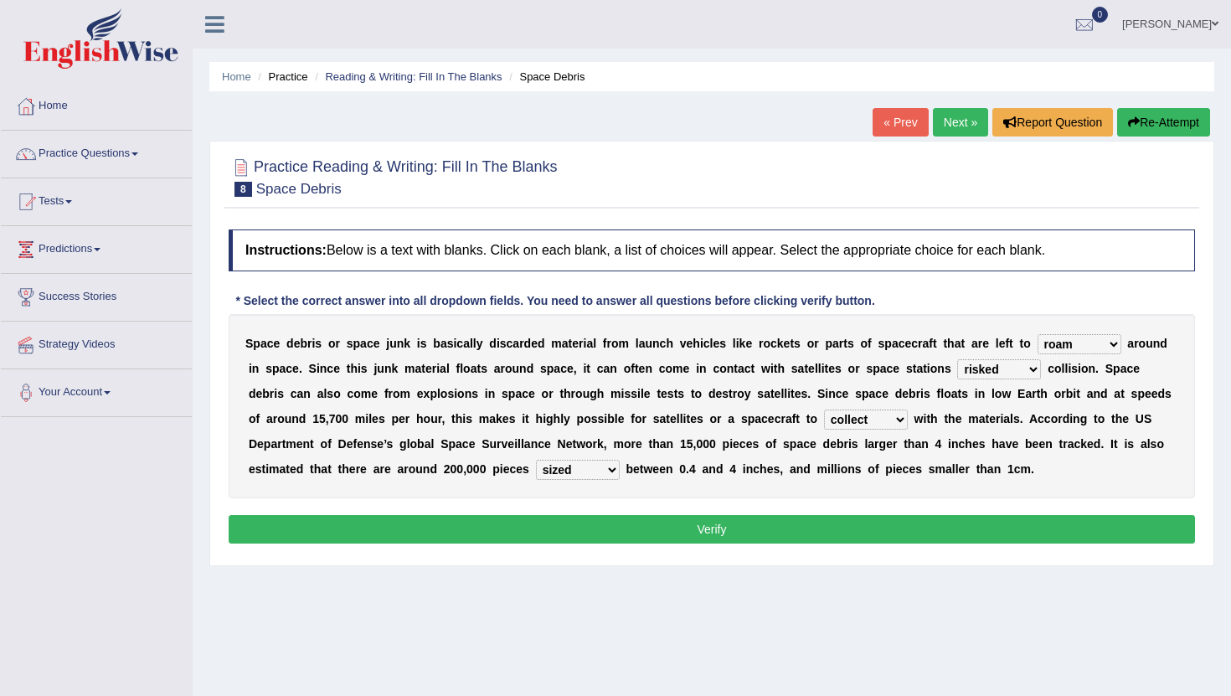
select select "risking"
click at [959, 359] on select "risks risk risked risking" at bounding box center [1000, 369] width 84 height 20
click at [860, 524] on button "Verify" at bounding box center [712, 529] width 967 height 28
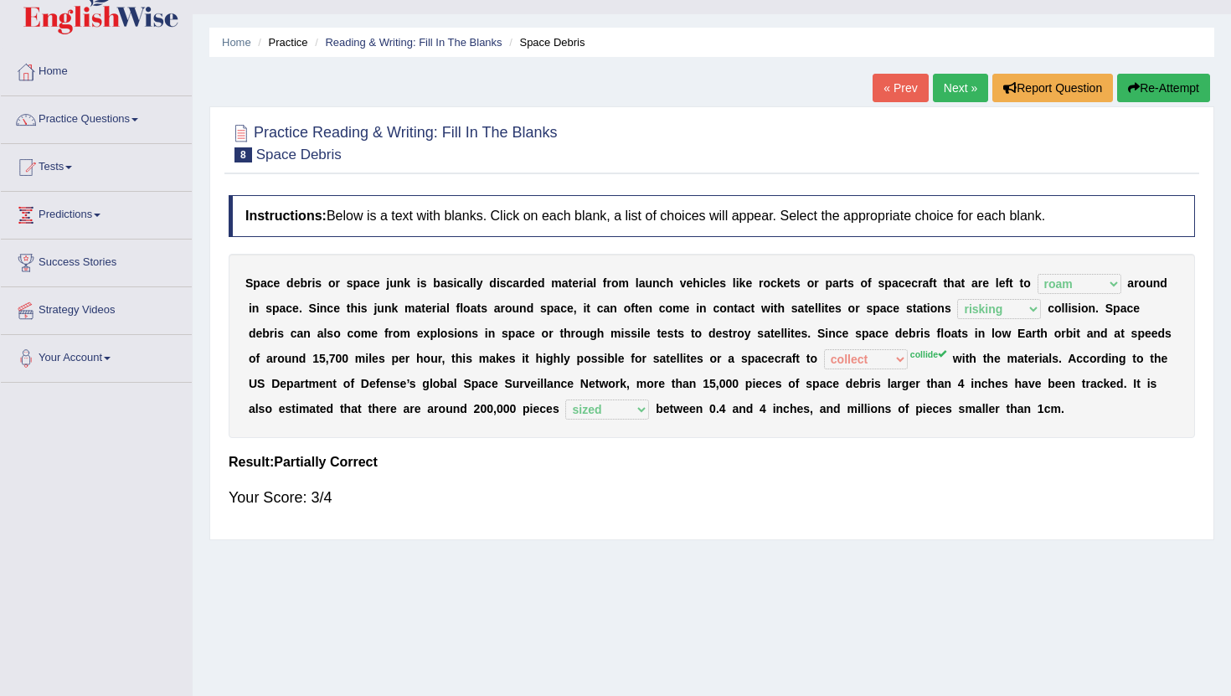
scroll to position [37, 0]
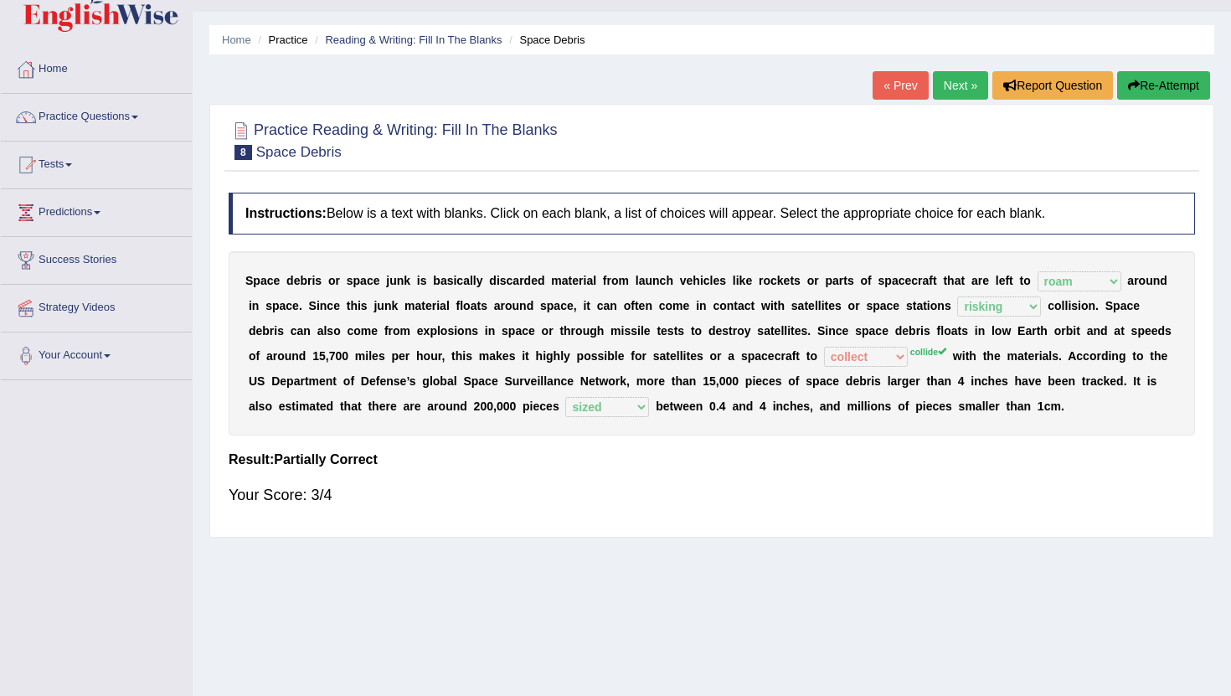
click at [960, 80] on link "Next »" at bounding box center [960, 85] width 55 height 28
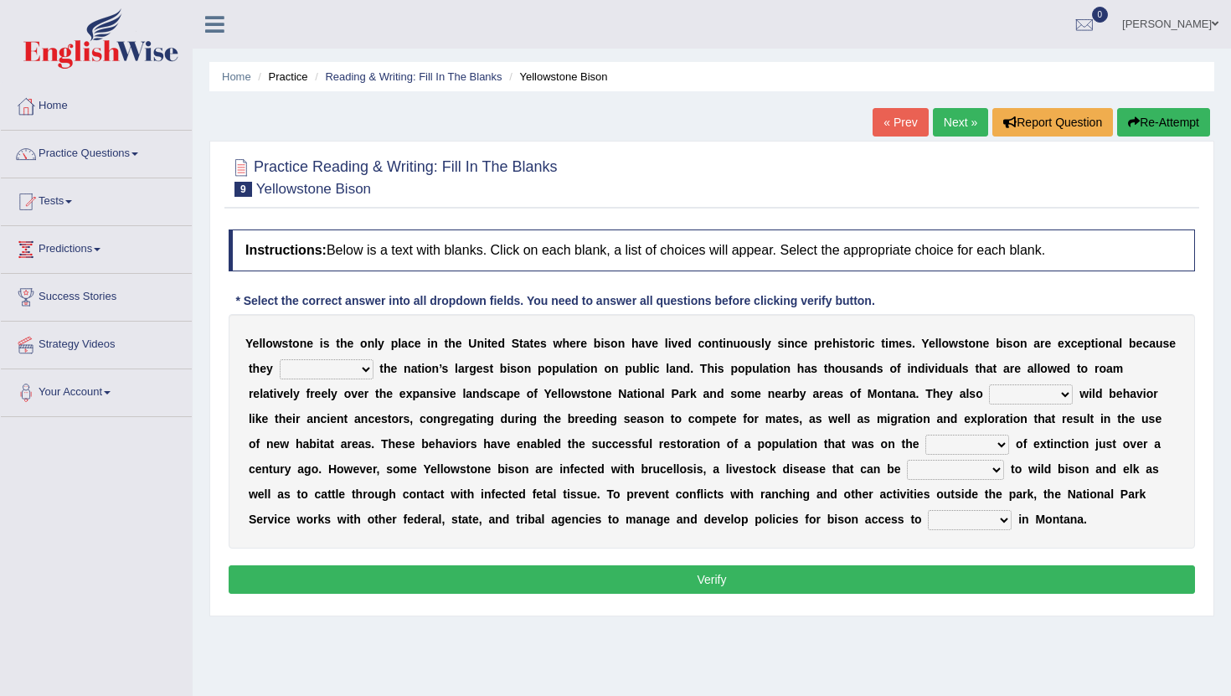
click at [317, 371] on select "congregate comprise consist compromise" at bounding box center [327, 369] width 94 height 20
click at [280, 359] on select "congregate comprise consist compromise" at bounding box center [327, 369] width 94 height 20
click at [329, 372] on select "congregate comprise consist compromise" at bounding box center [327, 369] width 94 height 20
select select "consist"
click at [280, 359] on select "congregate comprise consist compromise" at bounding box center [327, 369] width 94 height 20
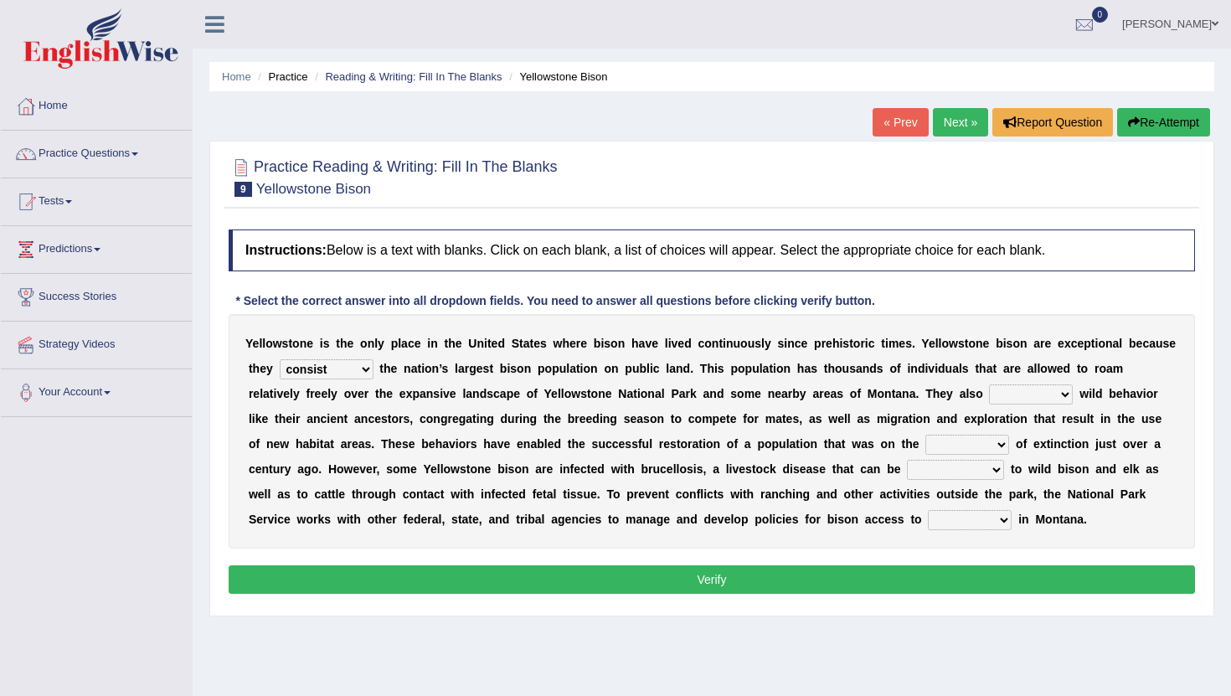
click at [989, 394] on select "exhibit disregard resist encourage" at bounding box center [1031, 395] width 84 height 20
select select "resist"
click at [989, 385] on select "exhibit disregard resist encourage" at bounding box center [1031, 395] width 84 height 20
click at [926, 446] on select "brine brink danger brindle" at bounding box center [968, 445] width 84 height 20
select select "danger"
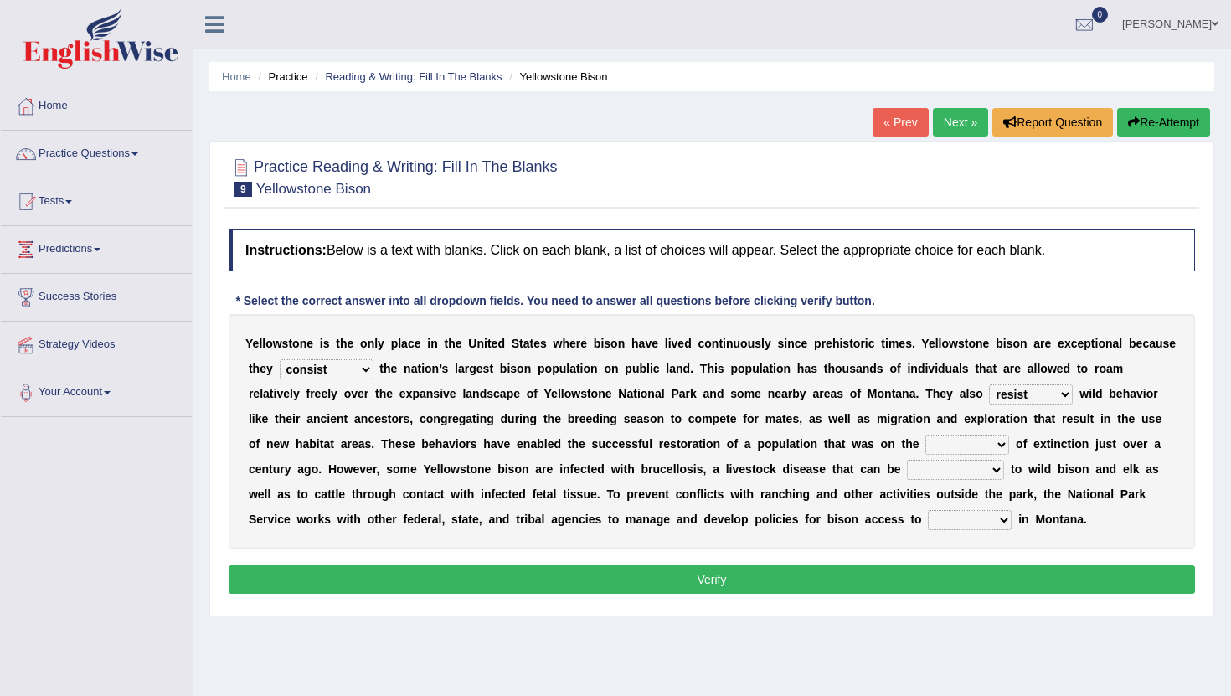
click at [926, 435] on select "brine brink danger brindle" at bounding box center [968, 445] width 84 height 20
click at [907, 465] on select "transplanted transported transgressed transmitted" at bounding box center [955, 470] width 97 height 20
select select "transmitted"
click at [907, 460] on select "transplanted transported transgressed transmitted" at bounding box center [955, 470] width 97 height 20
click at [928, 515] on select "habitat habitat habitant food" at bounding box center [970, 520] width 84 height 20
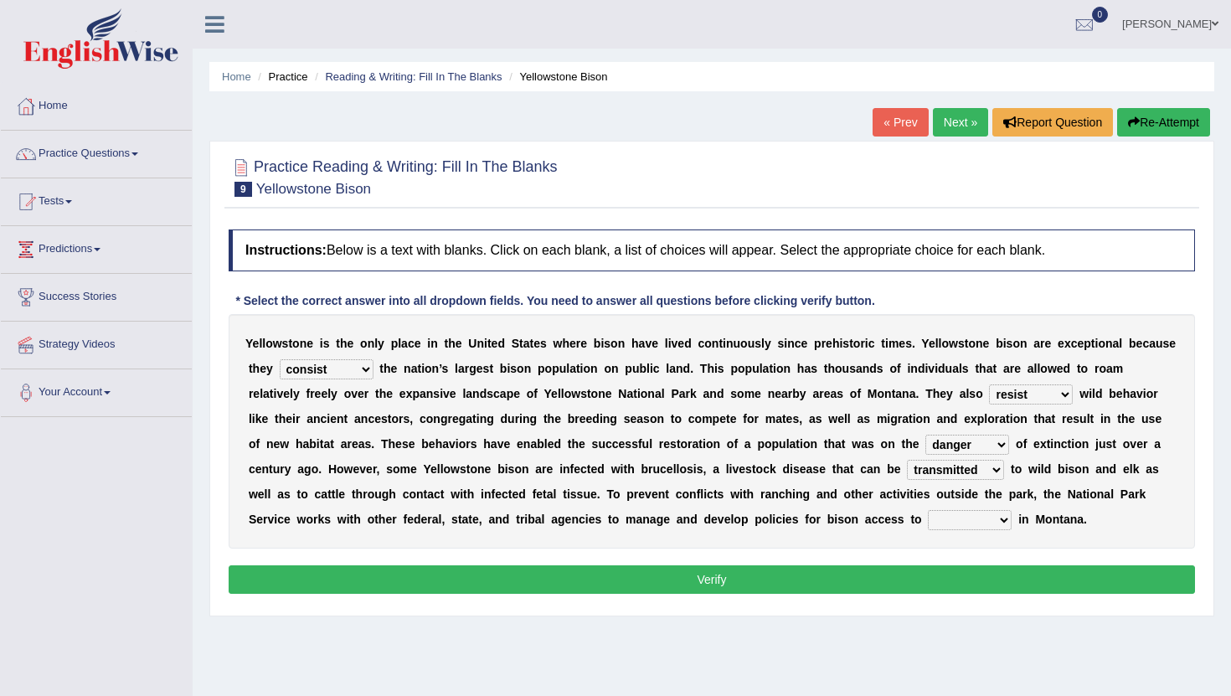
select select "habitant"
click at [928, 510] on select "habitat habitat habitant food" at bounding box center [970, 520] width 84 height 20
click at [989, 401] on select "exhibit disregard resist encourage" at bounding box center [1031, 395] width 84 height 20
click at [349, 372] on select "congregate comprise consist compromise" at bounding box center [327, 369] width 94 height 20
click at [364, 370] on select "congregate comprise consist compromise" at bounding box center [327, 369] width 94 height 20
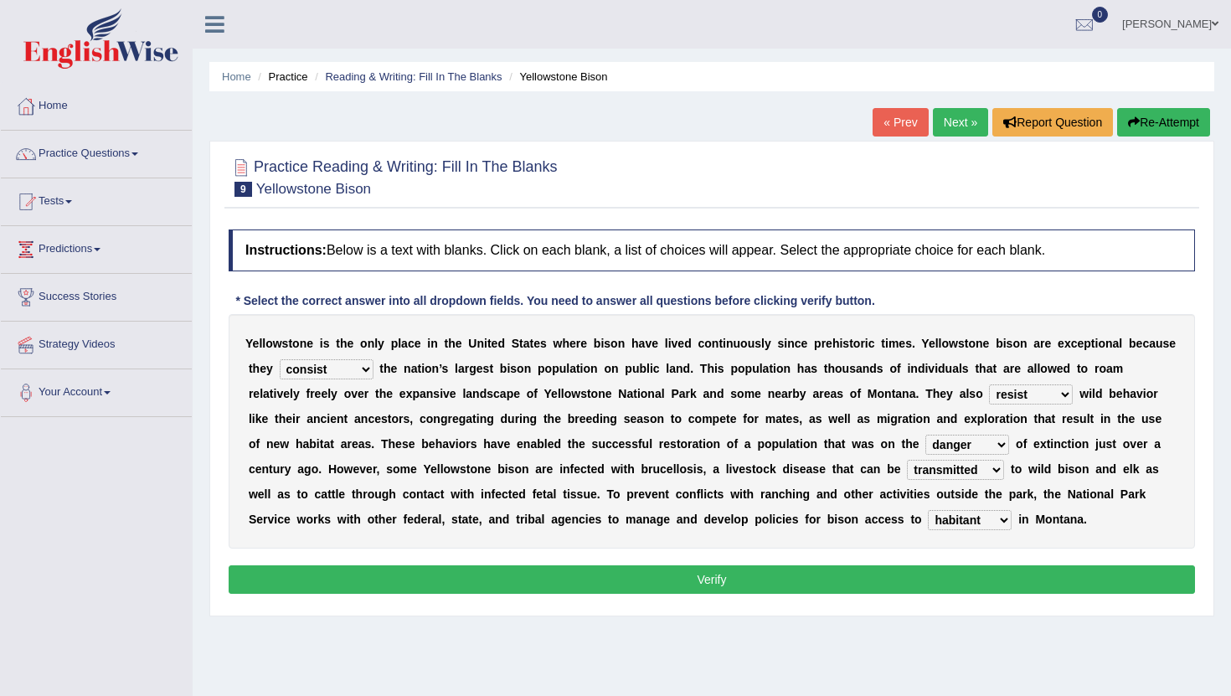
click at [280, 359] on select "congregate comprise consist compromise" at bounding box center [327, 369] width 94 height 20
click at [364, 370] on select "congregate comprise consist compromise" at bounding box center [327, 369] width 94 height 20
select select "comprise"
click at [280, 359] on select "congregate comprise consist compromise" at bounding box center [327, 369] width 94 height 20
click at [989, 404] on select "exhibit disregard resist encourage" at bounding box center [1031, 395] width 84 height 20
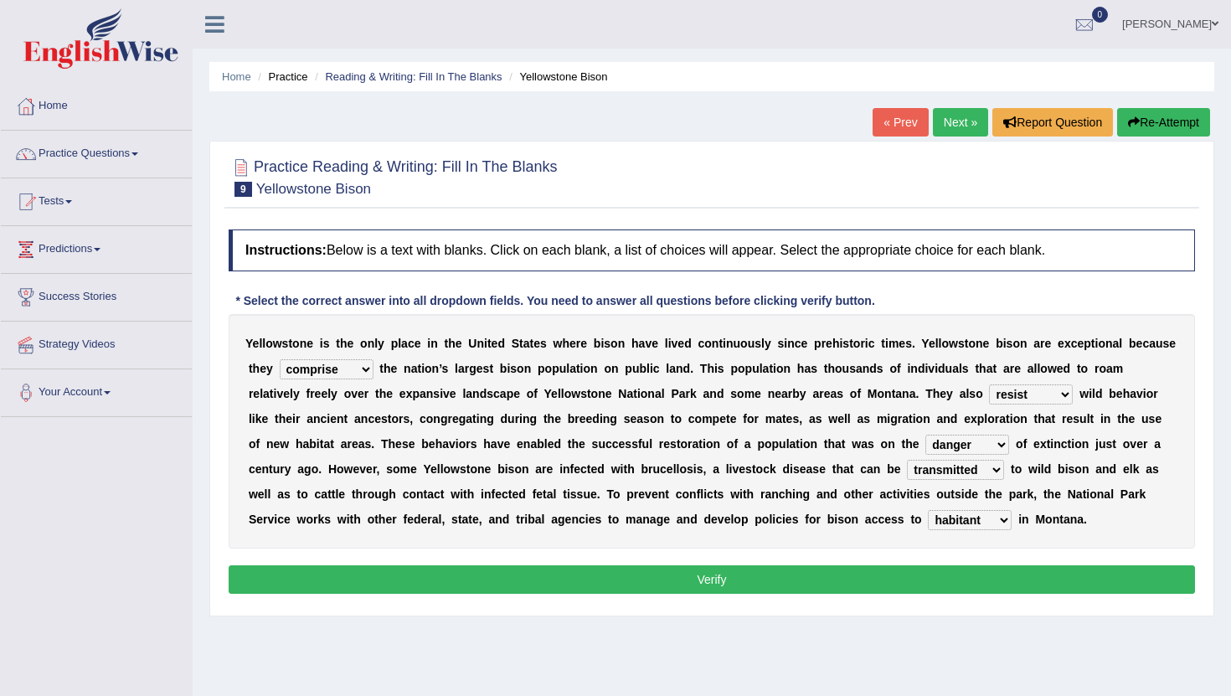
select select "exhibit"
click at [989, 385] on select "exhibit disregard resist encourage" at bounding box center [1031, 395] width 84 height 20
click at [926, 449] on select "brine brink danger brindle" at bounding box center [968, 445] width 84 height 20
select select "brink"
click at [926, 435] on select "brine brink danger brindle" at bounding box center [968, 445] width 84 height 20
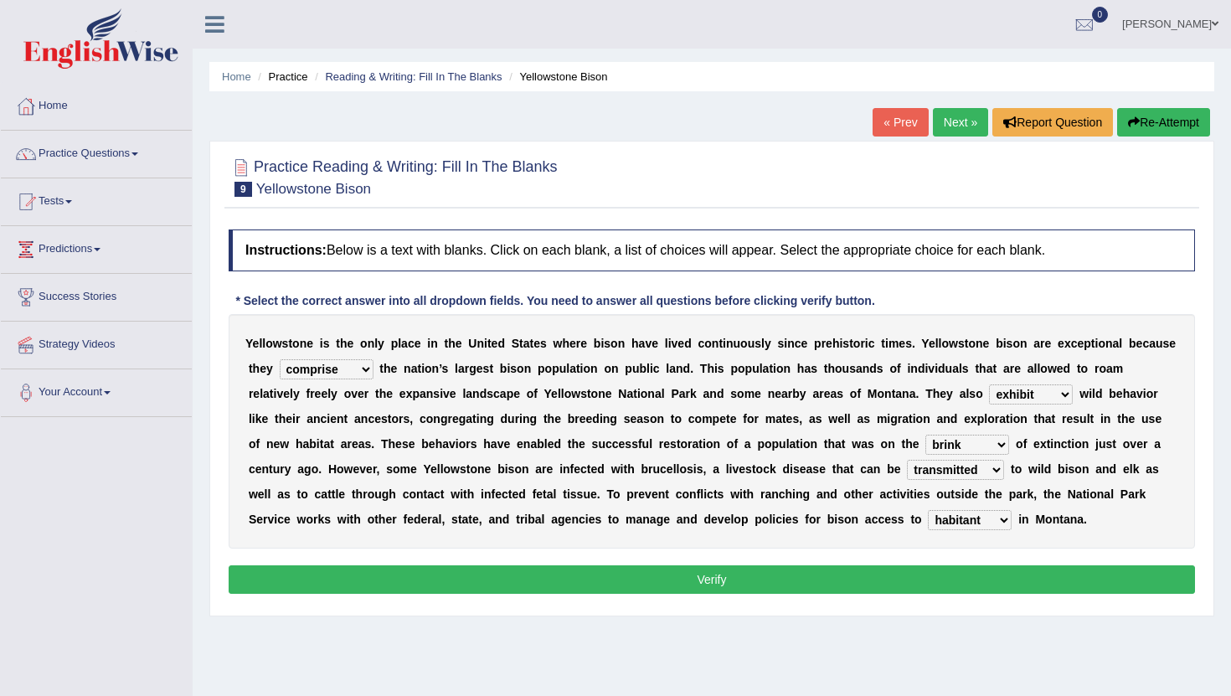
click at [928, 513] on select "habitat habitat habitant food" at bounding box center [970, 520] width 84 height 20
select select "habitat"
click at [928, 510] on select "habitat habitat habitant food" at bounding box center [970, 520] width 84 height 20
click at [822, 573] on button "Verify" at bounding box center [712, 579] width 967 height 28
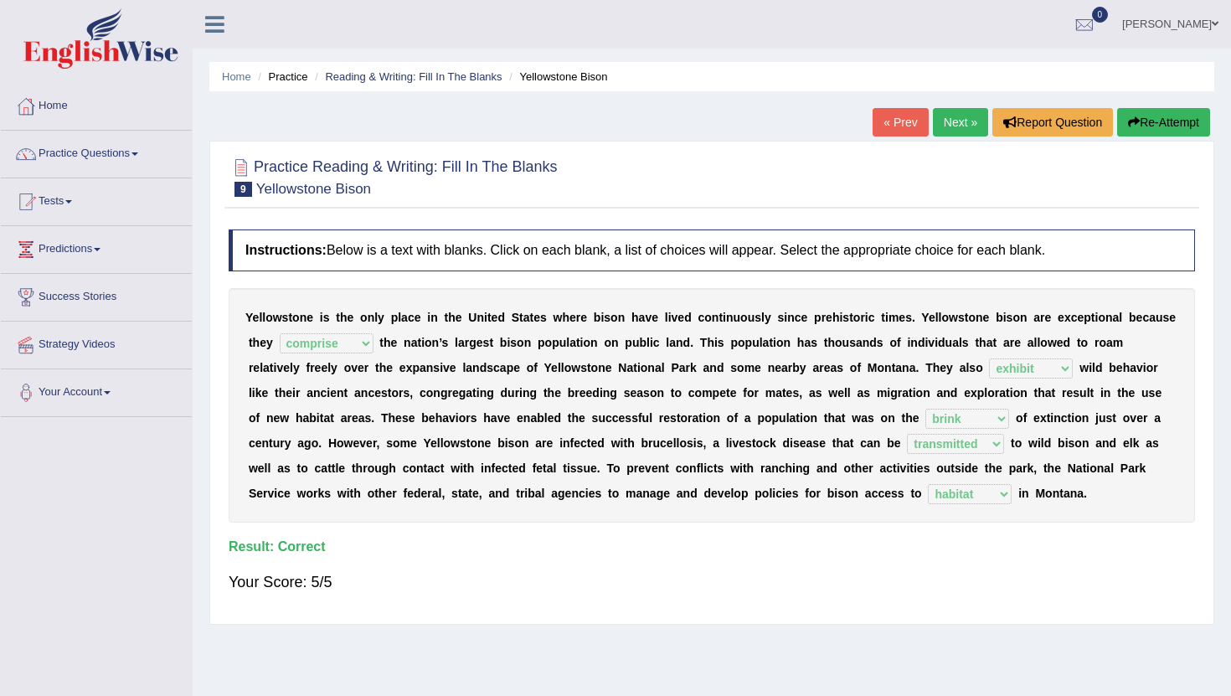
click at [947, 135] on link "Next »" at bounding box center [960, 122] width 55 height 28
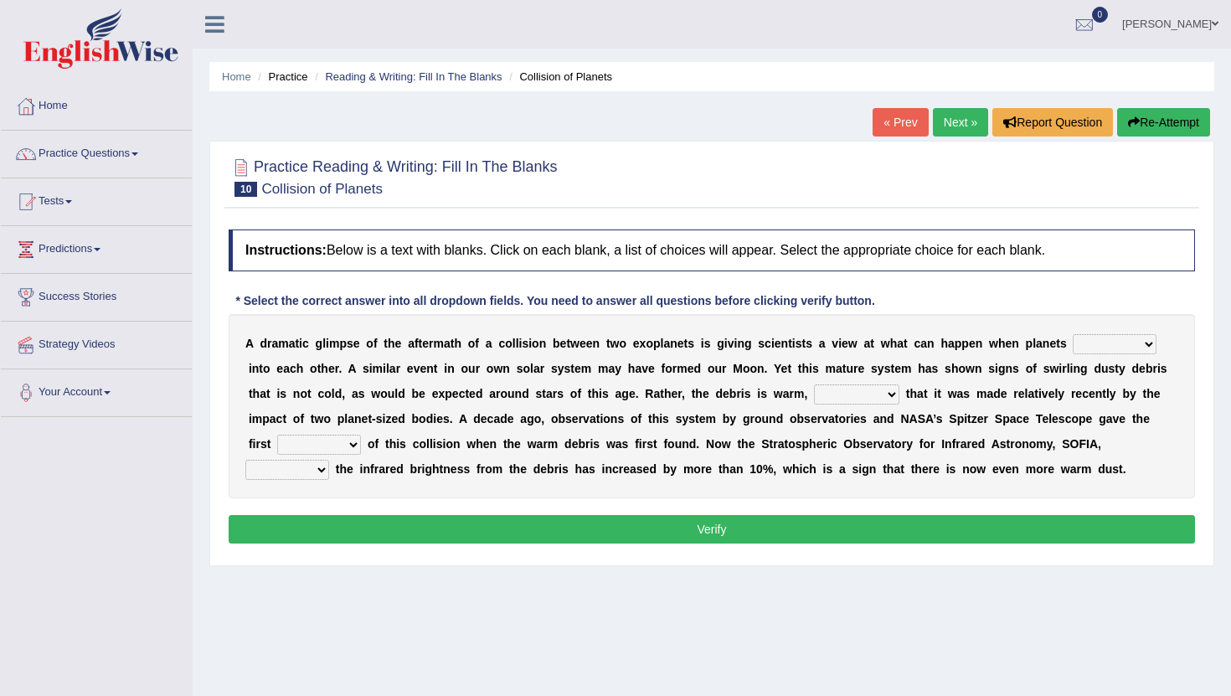
click at [1107, 352] on select "crash explore roam implode" at bounding box center [1115, 344] width 84 height 20
select select "crash"
click at [1075, 334] on select "crash explore roam implode" at bounding box center [1115, 344] width 84 height 20
click at [835, 400] on select "reinforcing sentencing forging conducing" at bounding box center [856, 395] width 85 height 20
select select "reinforcing"
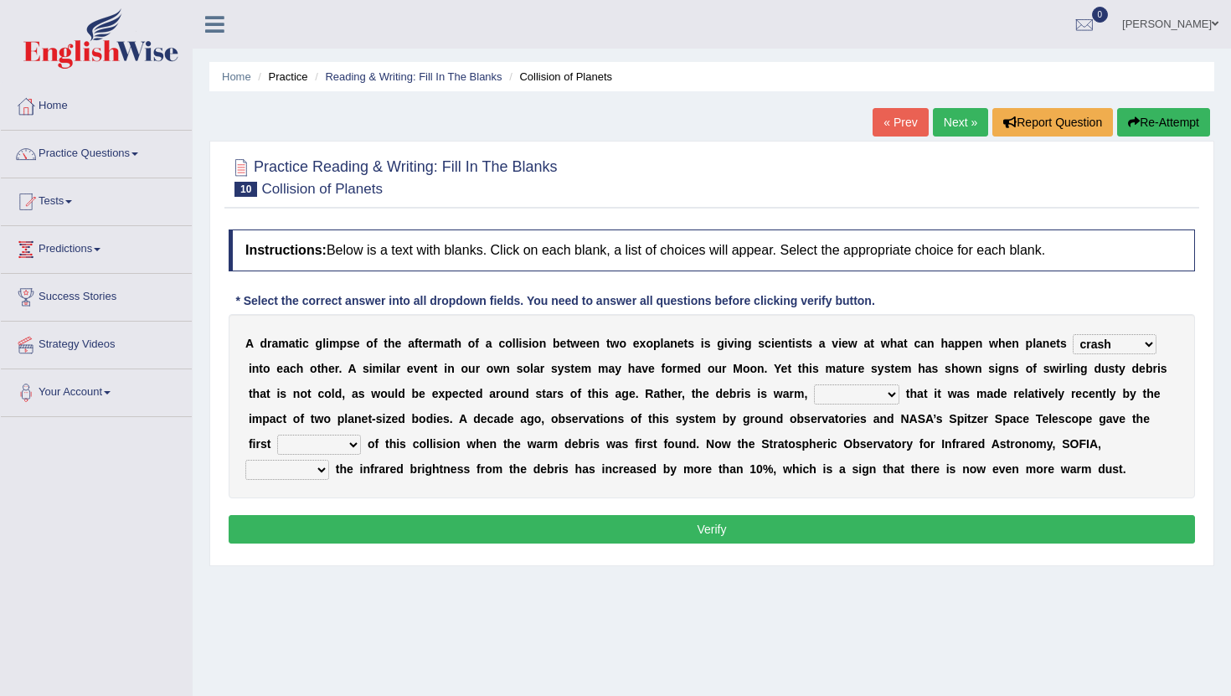
click at [814, 385] on select "reinforcing sentencing forging conducing" at bounding box center [856, 395] width 85 height 20
click at [306, 450] on select "pints faints hints taints" at bounding box center [319, 445] width 84 height 20
select select "hints"
click at [277, 435] on select "pints faints hints taints" at bounding box center [319, 445] width 84 height 20
click at [329, 460] on select "concealed revealed repealed unsealed" at bounding box center [287, 470] width 84 height 20
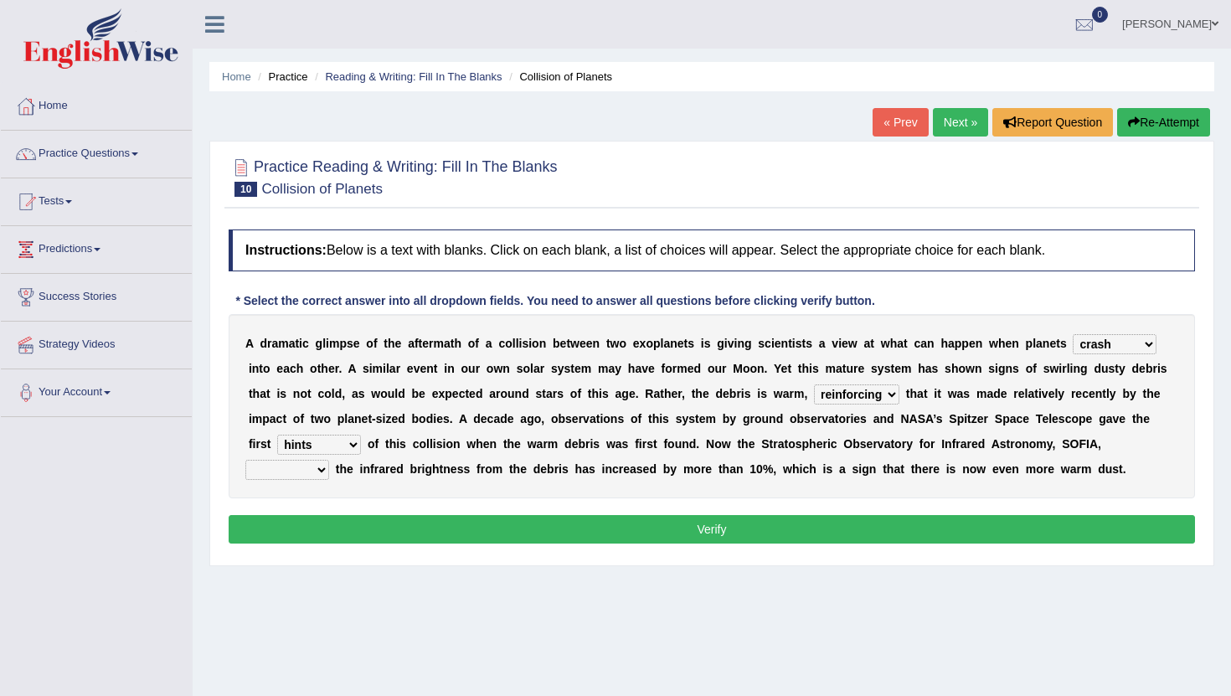
select select "revealed"
click at [329, 460] on select "concealed revealed repealed unsealed" at bounding box center [287, 470] width 84 height 20
click at [1097, 347] on select "crash explore roam implode" at bounding box center [1115, 344] width 84 height 20
click at [813, 539] on button "Verify" at bounding box center [712, 529] width 967 height 28
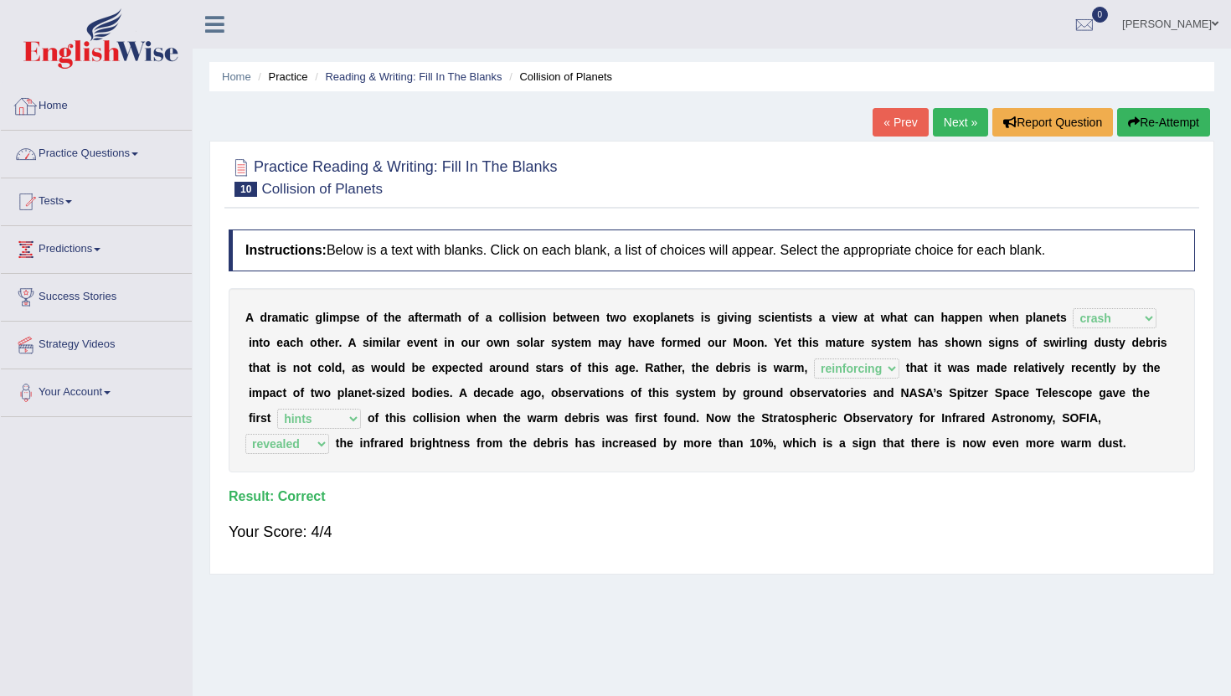
click at [107, 154] on link "Practice Questions" at bounding box center [96, 152] width 191 height 42
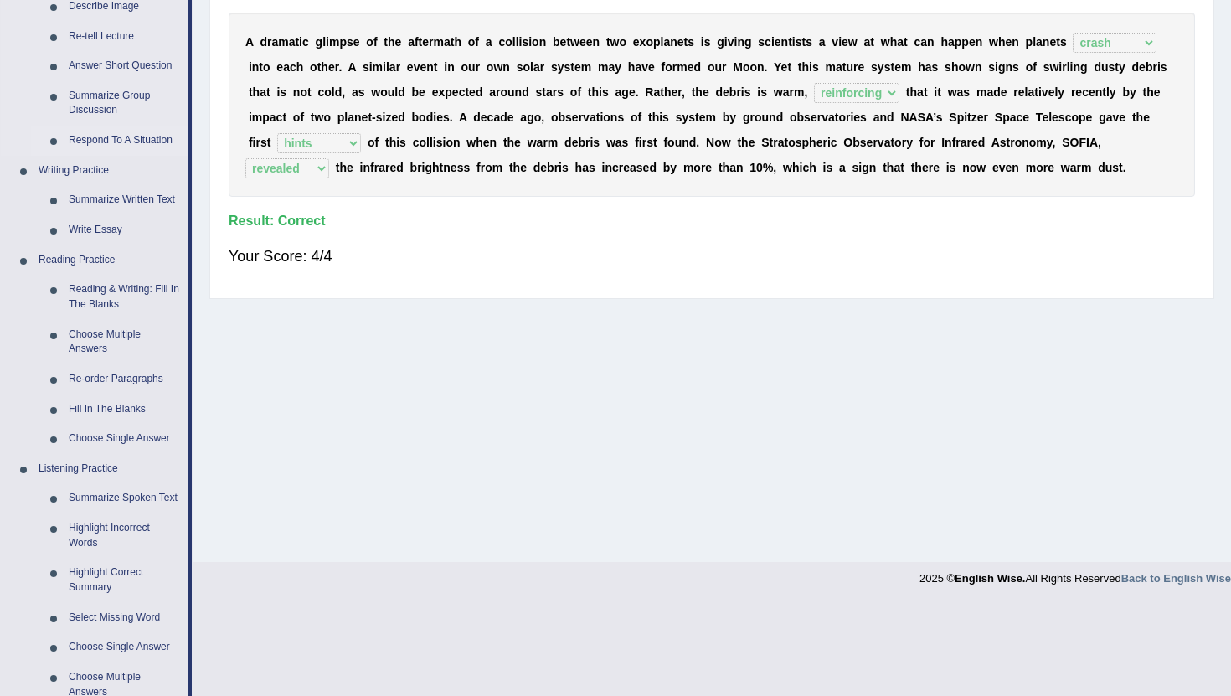
scroll to position [292, 0]
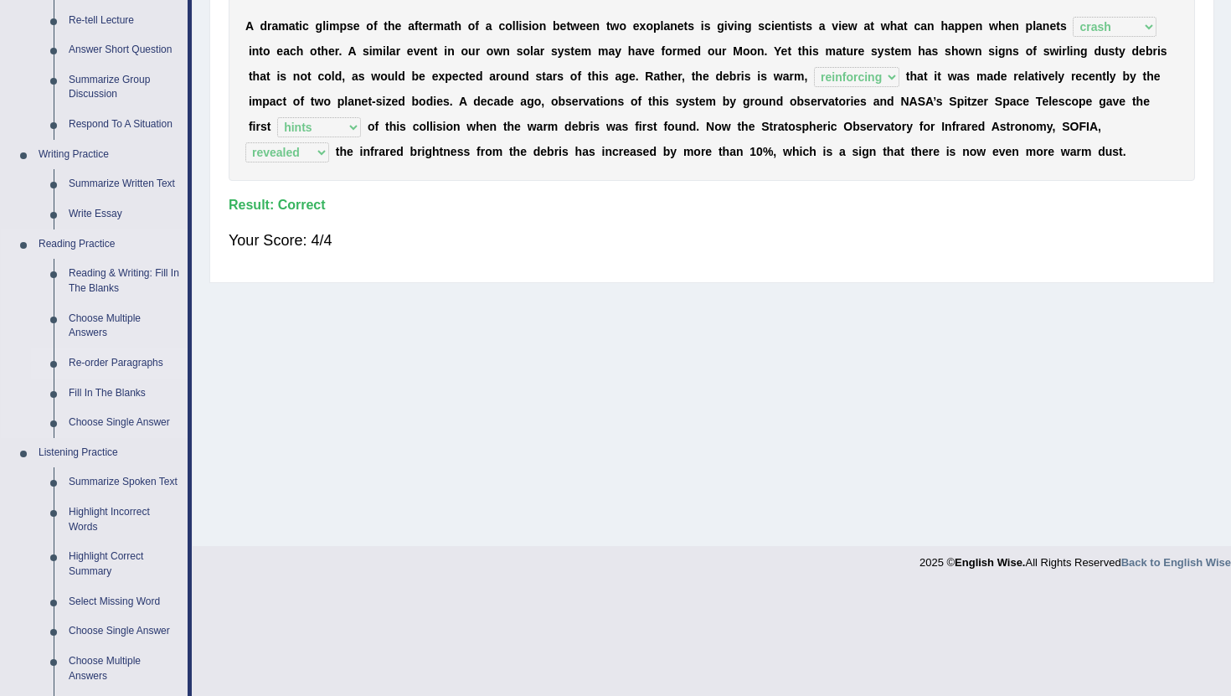
click at [102, 363] on link "Re-order Paragraphs" at bounding box center [124, 363] width 126 height 30
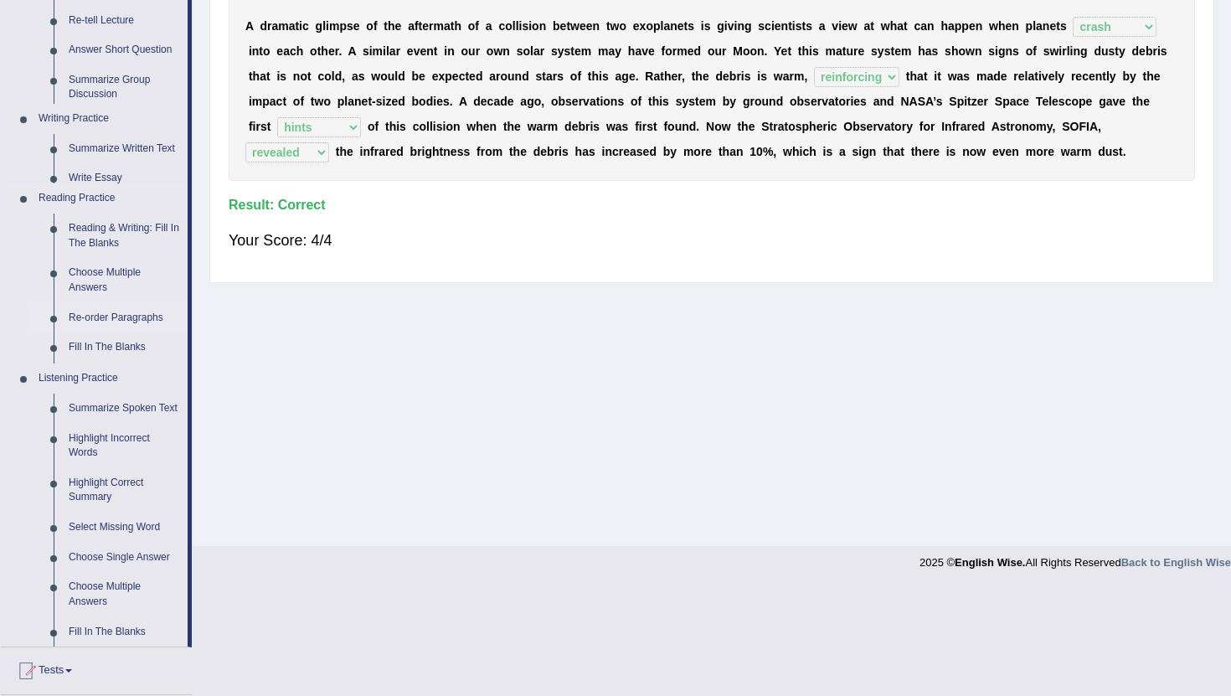
scroll to position [183, 0]
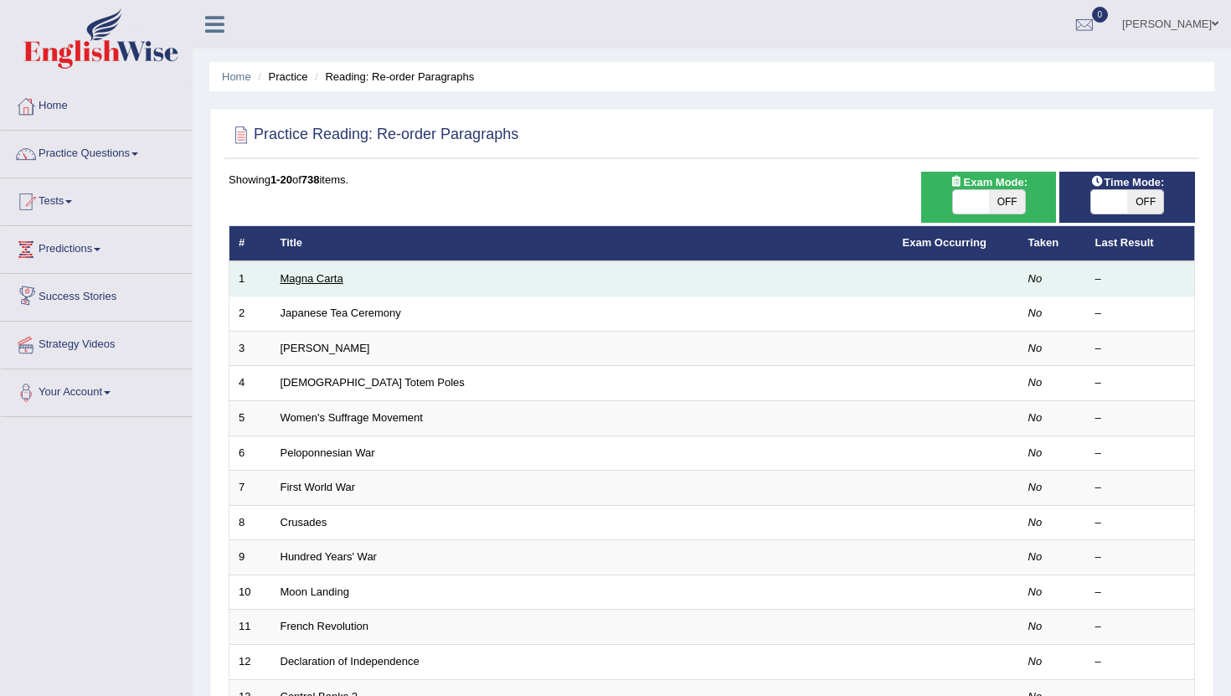
click at [297, 284] on link "Magna Carta" at bounding box center [312, 278] width 63 height 13
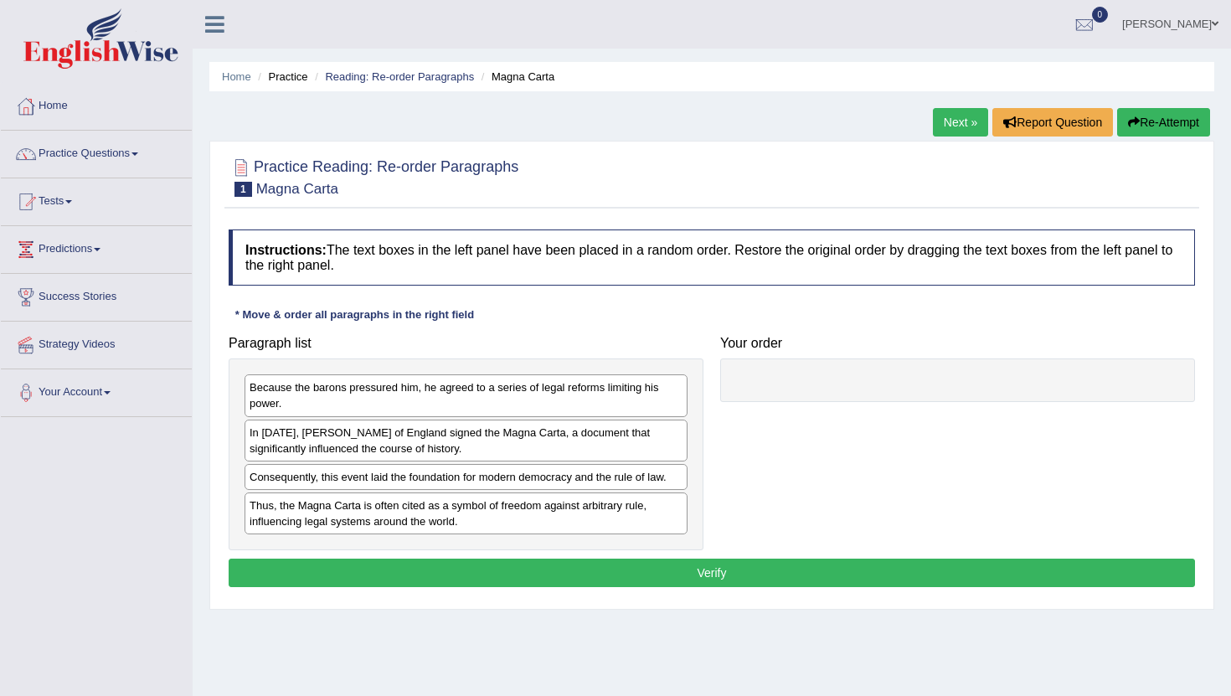
scroll to position [183, 0]
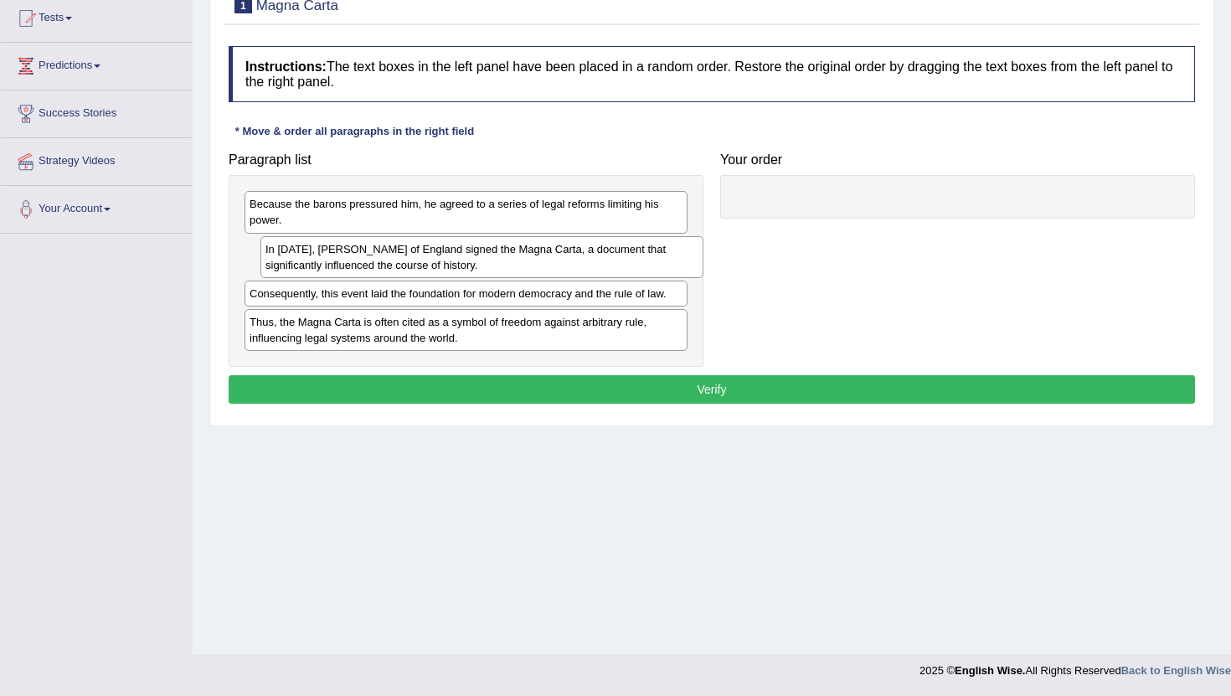
drag, startPoint x: 304, startPoint y: 270, endPoint x: 320, endPoint y: 270, distance: 15.9
click at [320, 270] on div "In 1215, King John of England signed the Magna Carta, a document that significa…" at bounding box center [482, 257] width 443 height 42
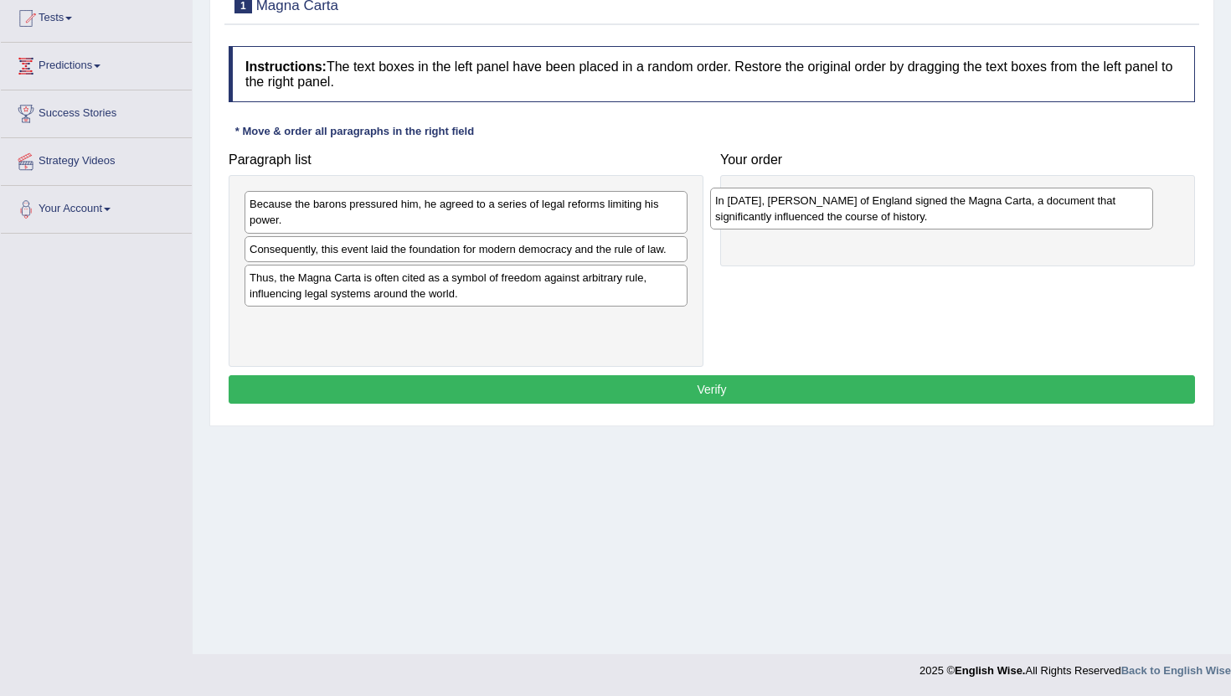
drag, startPoint x: 285, startPoint y: 266, endPoint x: 752, endPoint y: 218, distance: 470.0
click at [752, 218] on div "In 1215, King John of England signed the Magna Carta, a document that significa…" at bounding box center [931, 209] width 443 height 42
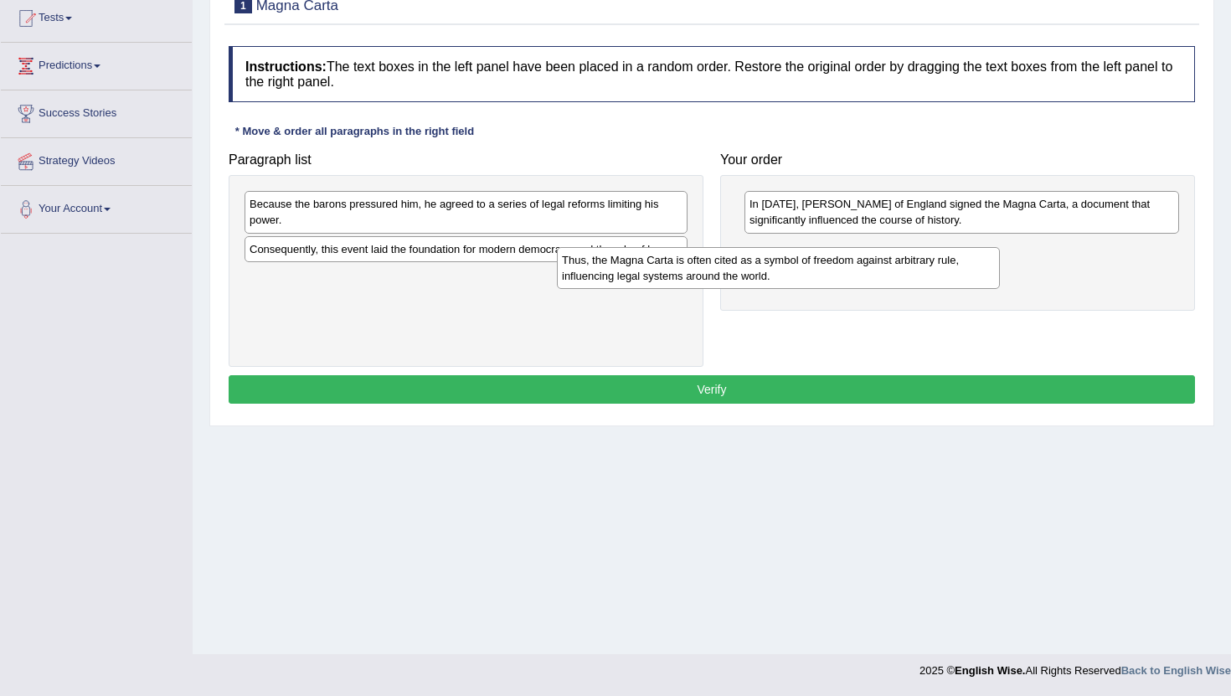
drag, startPoint x: 508, startPoint y: 294, endPoint x: 836, endPoint y: 262, distance: 329.1
click at [836, 262] on div "Thus, the Magna Carta is often cited as a symbol of freedom against arbitrary r…" at bounding box center [778, 268] width 443 height 42
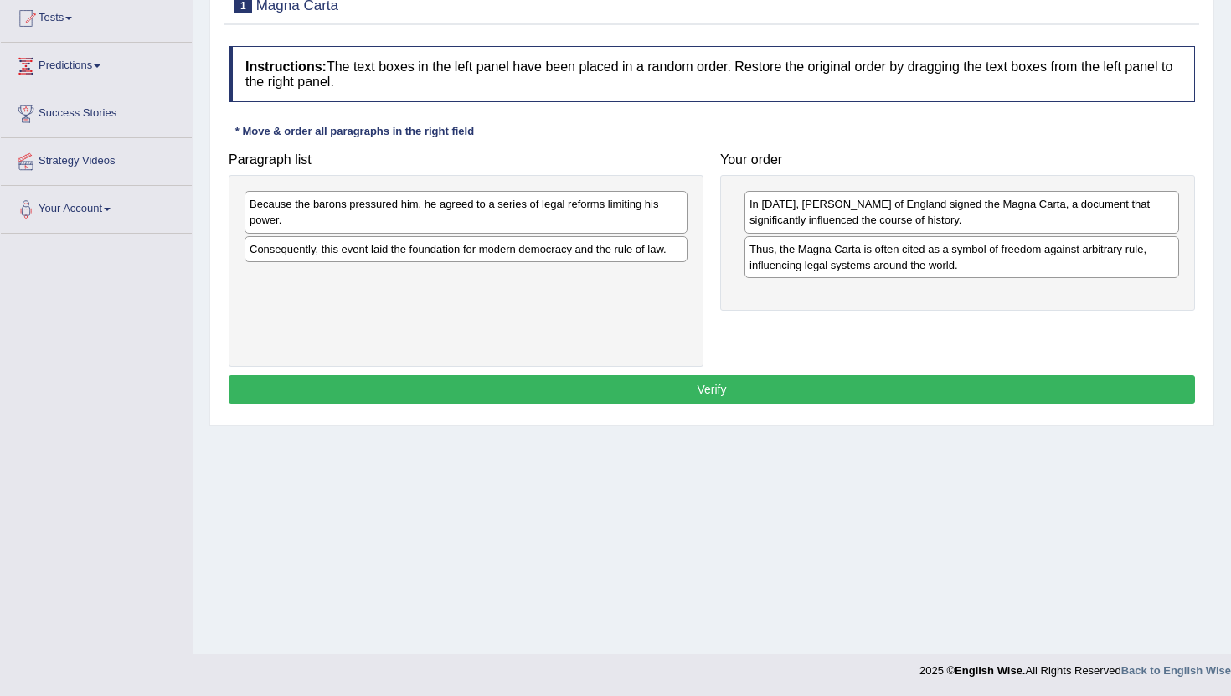
click at [836, 262] on div "Thus, the Magna Carta is often cited as a symbol of freedom against arbitrary r…" at bounding box center [962, 257] width 435 height 42
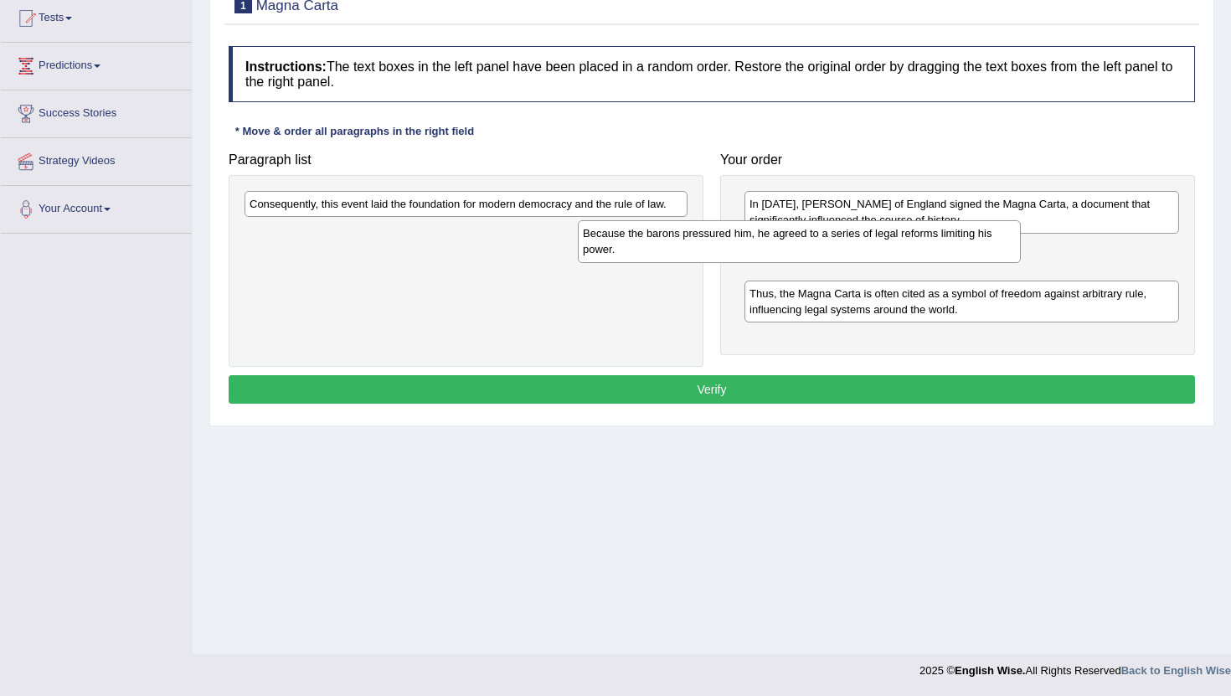
drag, startPoint x: 565, startPoint y: 217, endPoint x: 899, endPoint y: 243, distance: 335.3
click at [899, 245] on div "Because the barons pressured him, he agreed to a series of legal reforms limiti…" at bounding box center [799, 241] width 443 height 42
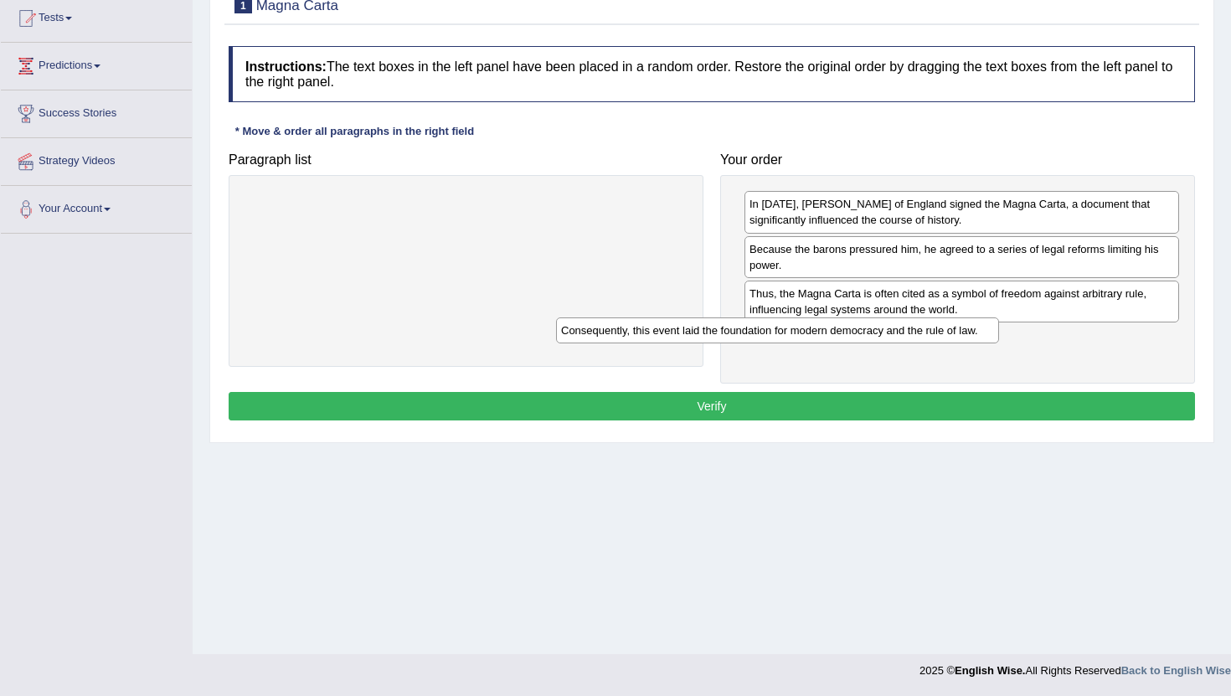
drag, startPoint x: 583, startPoint y: 205, endPoint x: 904, endPoint y: 332, distance: 344.9
click at [904, 332] on div "Consequently, this event laid the foundation for modern democracy and the rule …" at bounding box center [777, 330] width 443 height 26
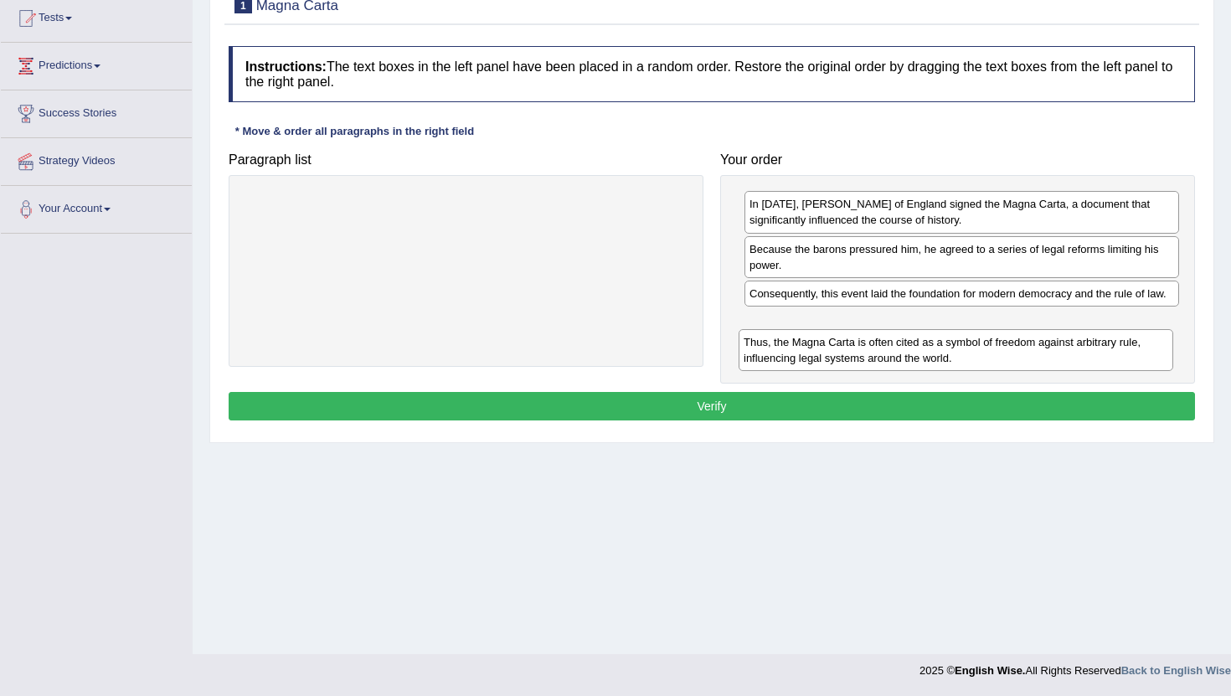
drag, startPoint x: 908, startPoint y: 297, endPoint x: 902, endPoint y: 346, distance: 48.9
click at [902, 346] on div "Thus, the Magna Carta is often cited as a symbol of freedom against arbitrary r…" at bounding box center [956, 350] width 435 height 42
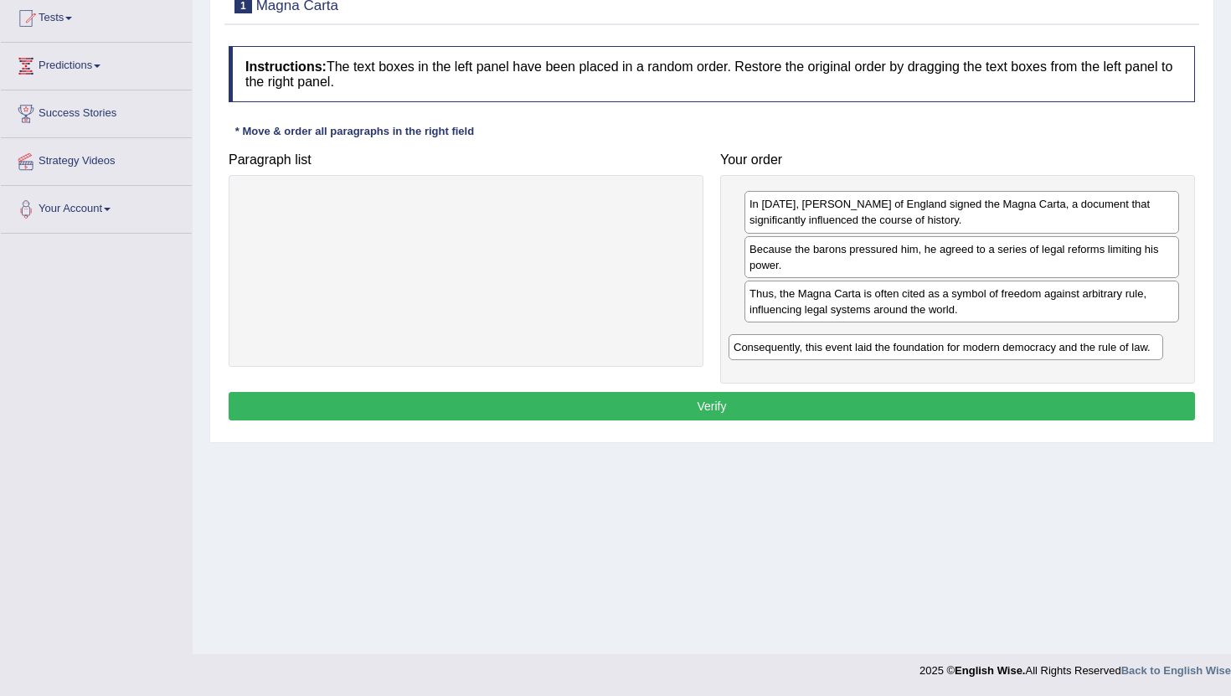
drag, startPoint x: 844, startPoint y: 304, endPoint x: 828, endPoint y: 358, distance: 55.9
click at [828, 358] on div "Consequently, this event laid the foundation for modern democracy and the rule …" at bounding box center [946, 347] width 435 height 26
click at [746, 412] on button "Verify" at bounding box center [712, 406] width 967 height 28
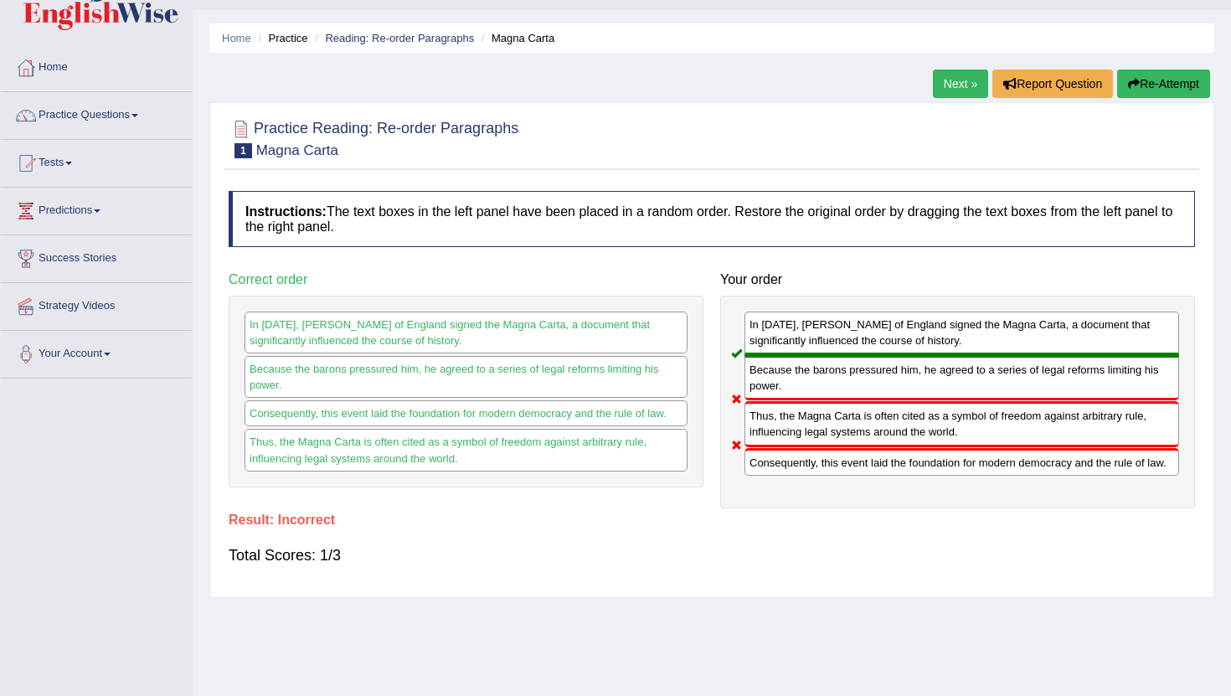
scroll to position [0, 0]
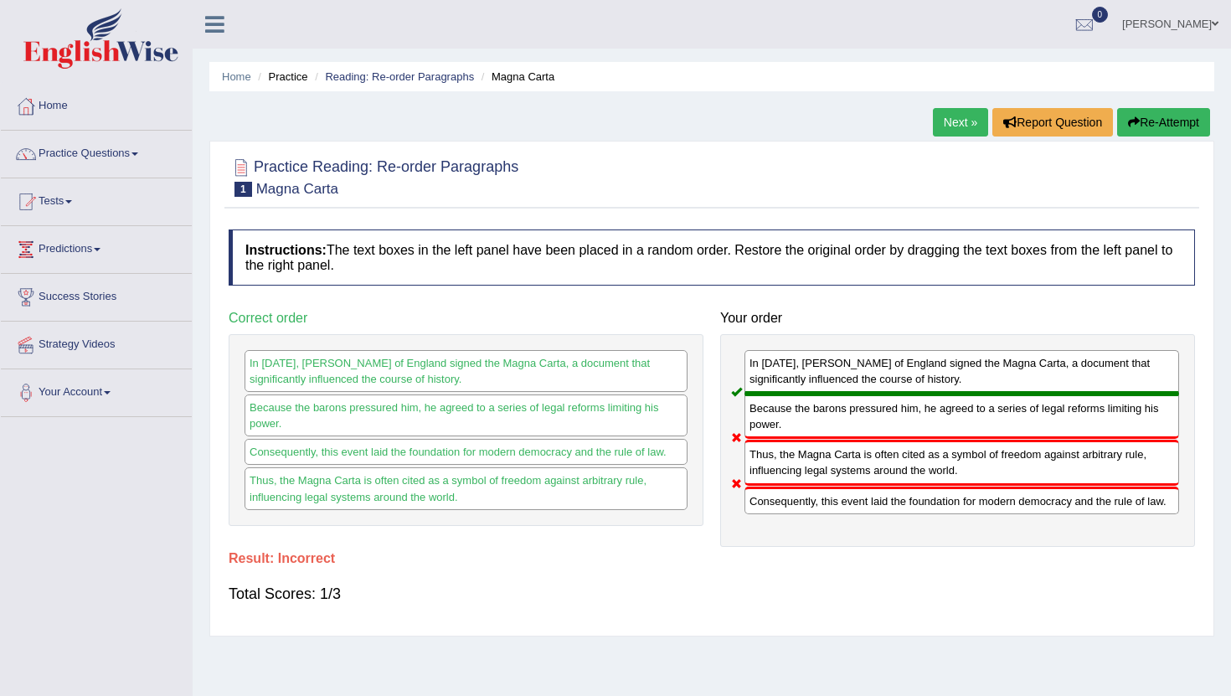
click at [950, 132] on link "Next »" at bounding box center [960, 122] width 55 height 28
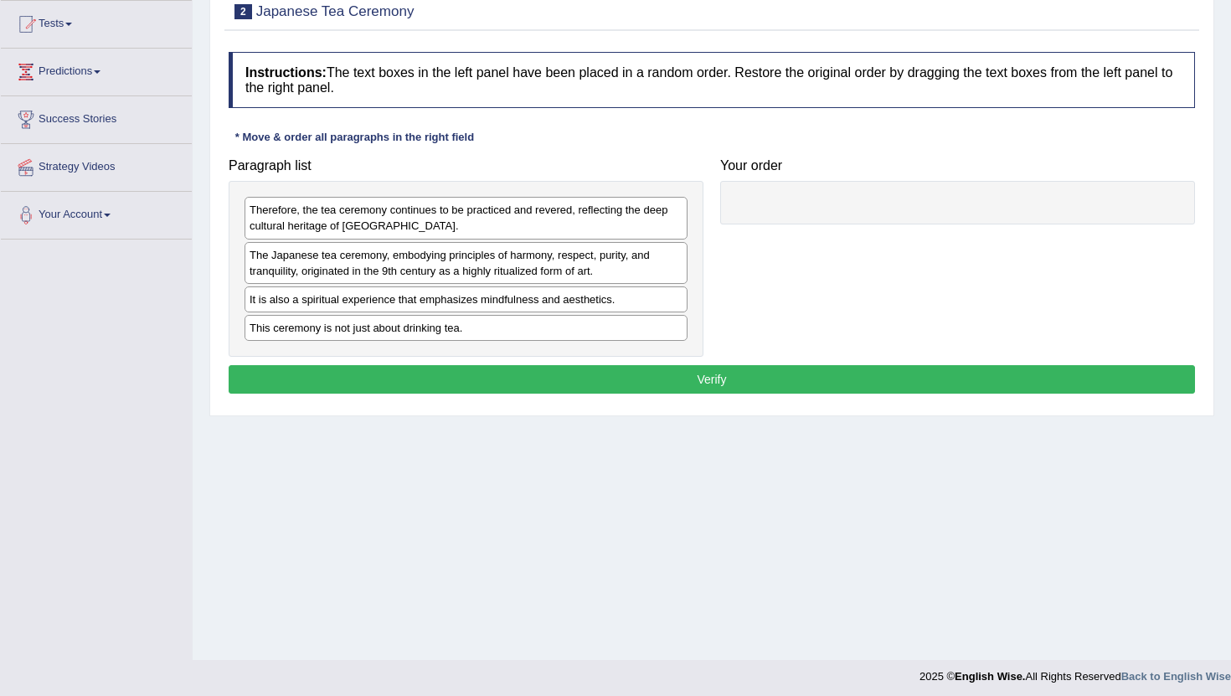
scroll to position [183, 0]
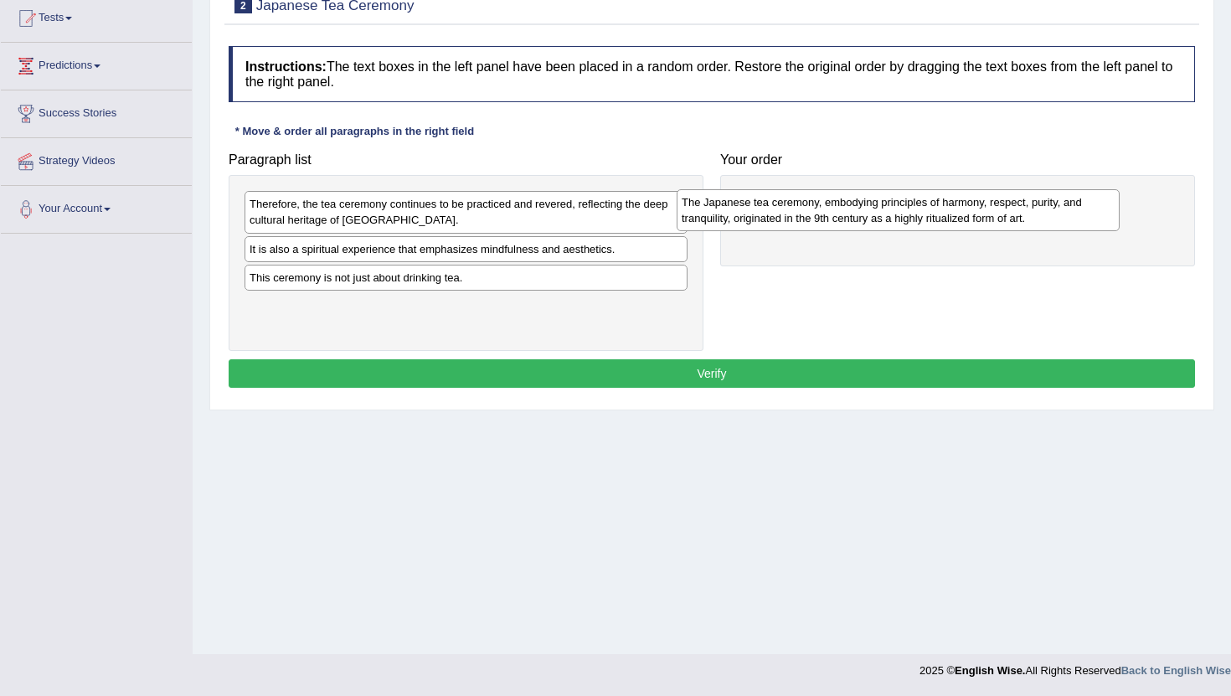
drag, startPoint x: 480, startPoint y: 265, endPoint x: 915, endPoint y: 216, distance: 437.5
click at [915, 216] on div "The Japanese tea ceremony, embodying principles of harmony, respect, purity, an…" at bounding box center [898, 210] width 443 height 42
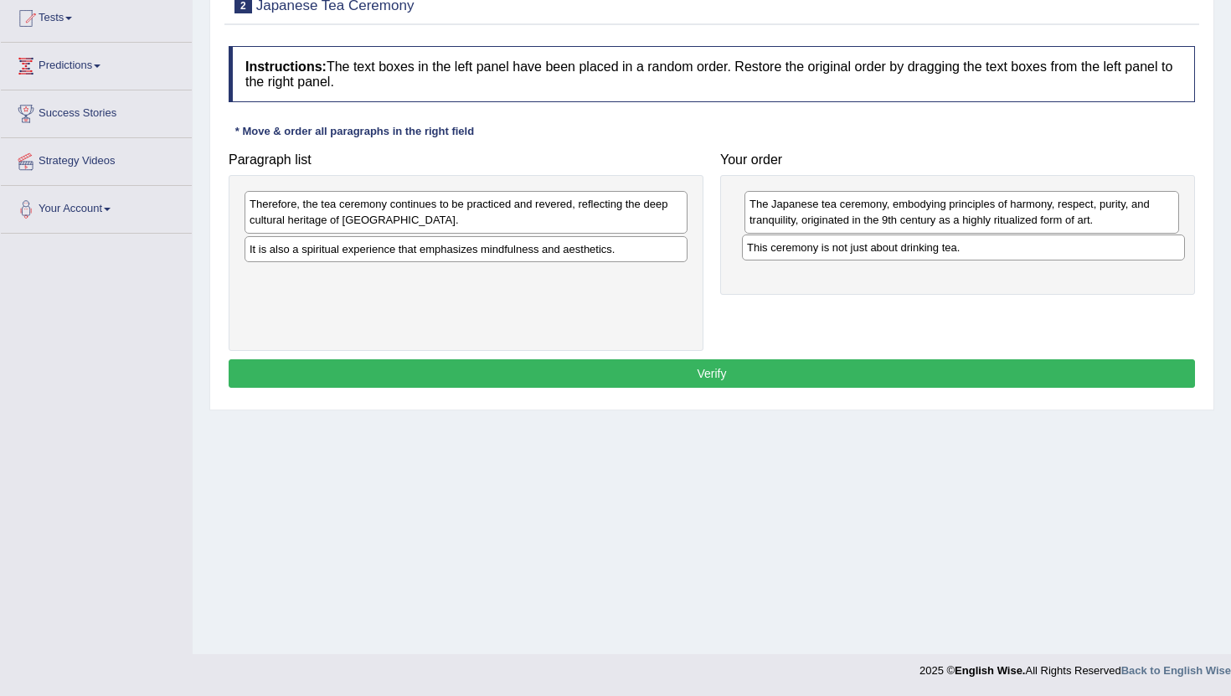
drag, startPoint x: 343, startPoint y: 287, endPoint x: 839, endPoint y: 257, distance: 496.0
click at [839, 257] on div "This ceremony is not just about drinking tea." at bounding box center [963, 248] width 443 height 26
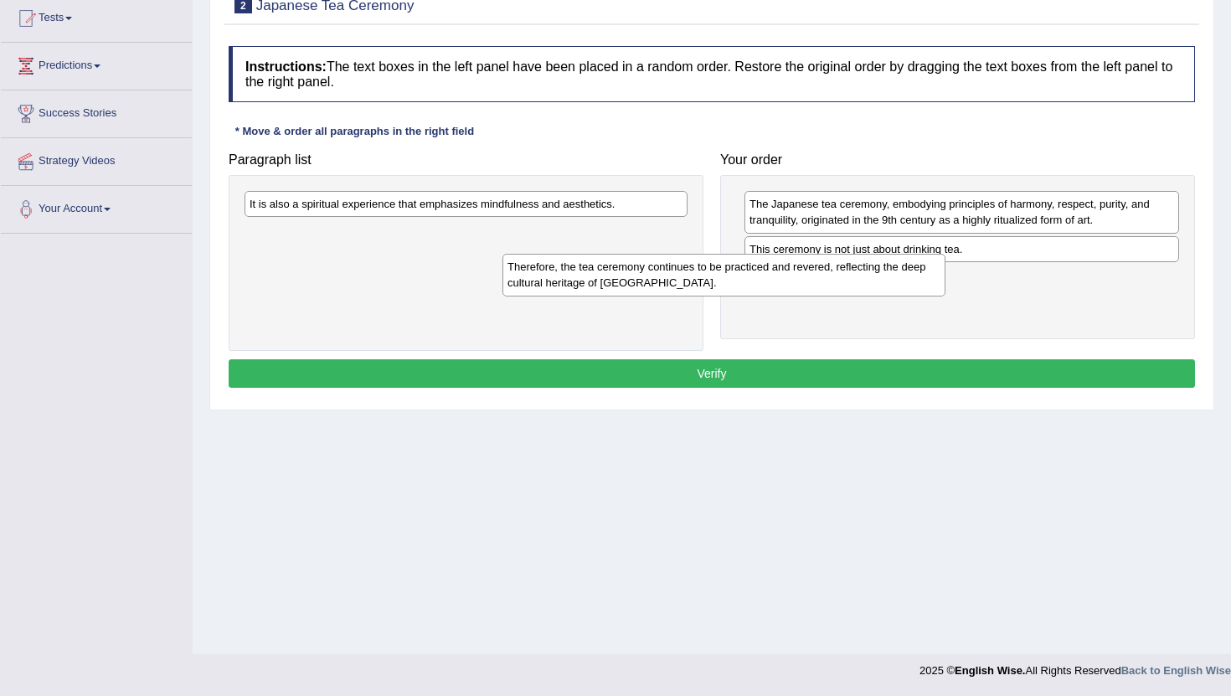
drag, startPoint x: 375, startPoint y: 218, endPoint x: 633, endPoint y: 281, distance: 265.6
click at [633, 281] on div "Therefore, the tea ceremony continues to be practiced and revered, reflecting t…" at bounding box center [724, 275] width 443 height 42
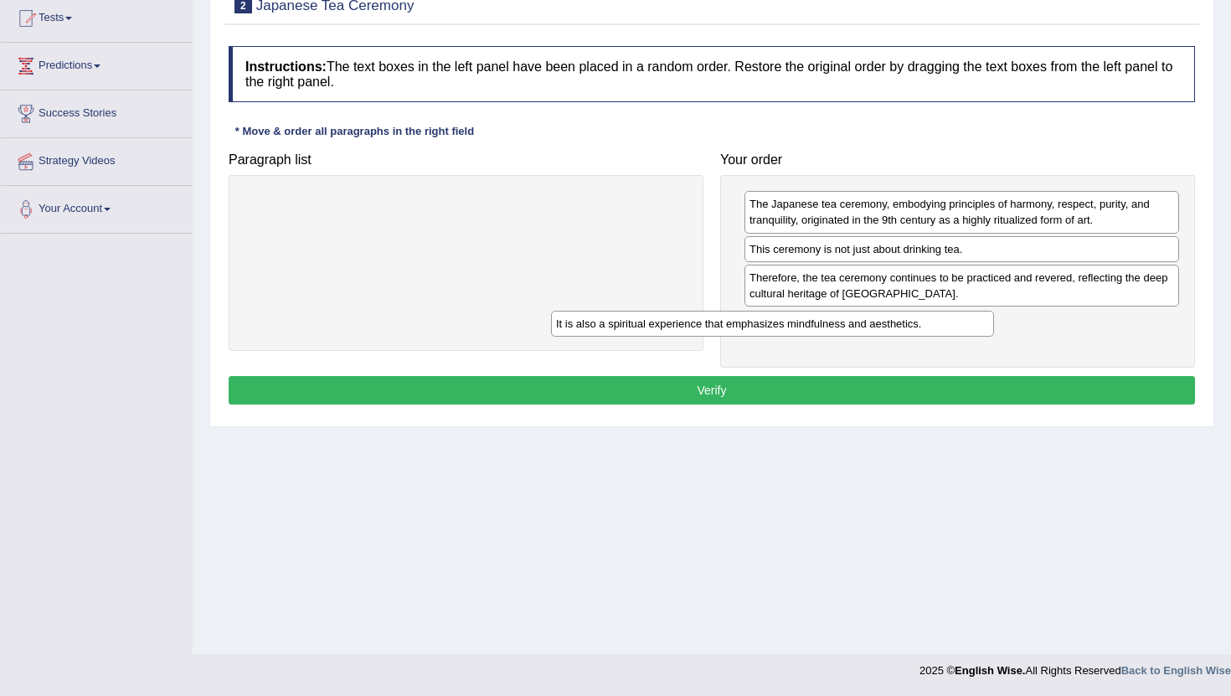
drag, startPoint x: 482, startPoint y: 202, endPoint x: 806, endPoint y: 317, distance: 344.2
click at [806, 317] on div "It is also a spiritual experience that emphasizes mindfulness and aesthetics." at bounding box center [772, 324] width 443 height 26
click at [713, 397] on button "Verify" at bounding box center [712, 390] width 967 height 28
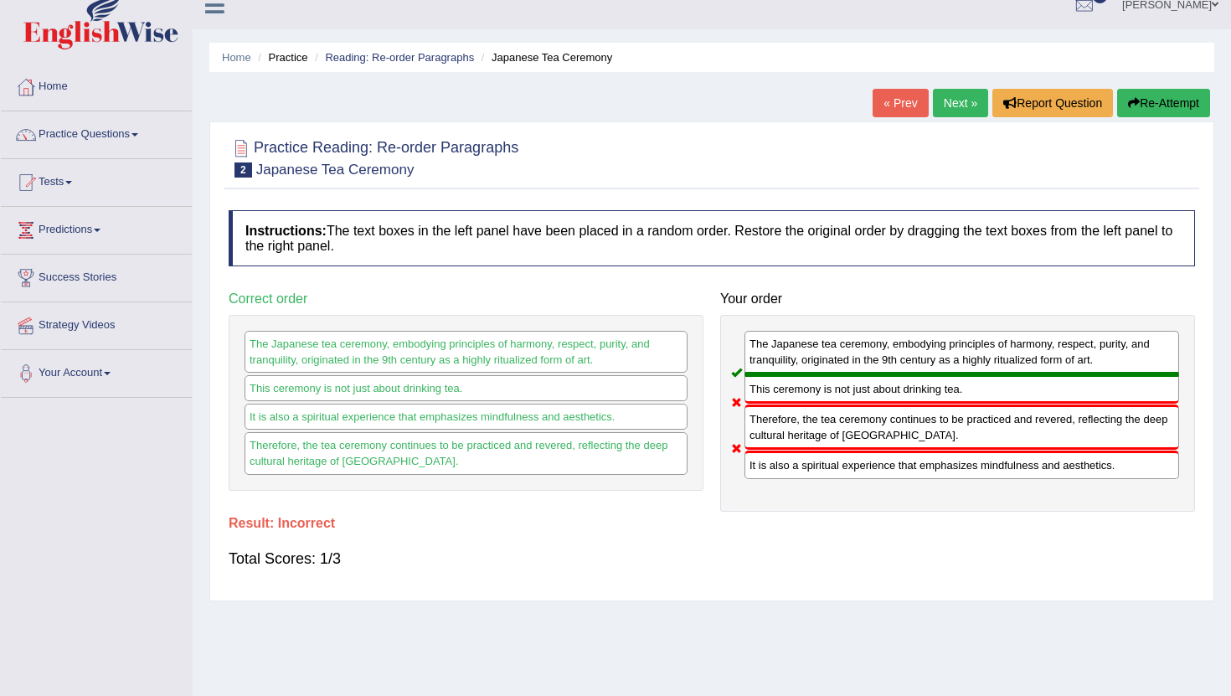
scroll to position [0, 0]
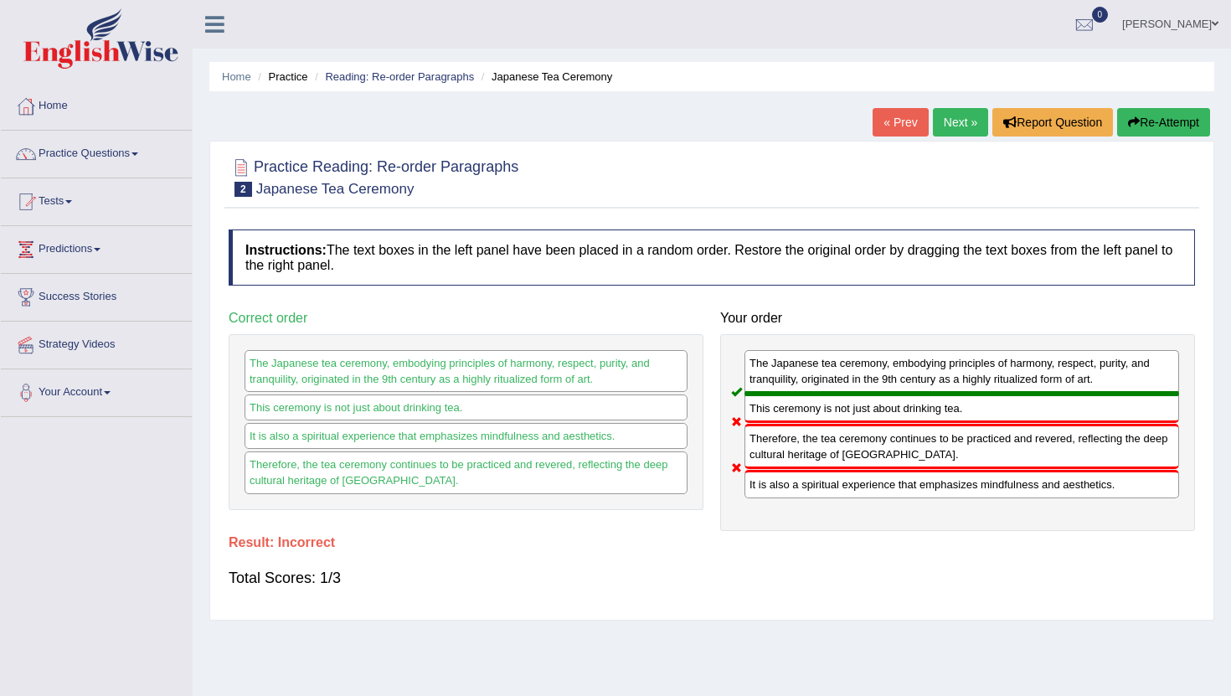
click at [963, 127] on link "Next »" at bounding box center [960, 122] width 55 height 28
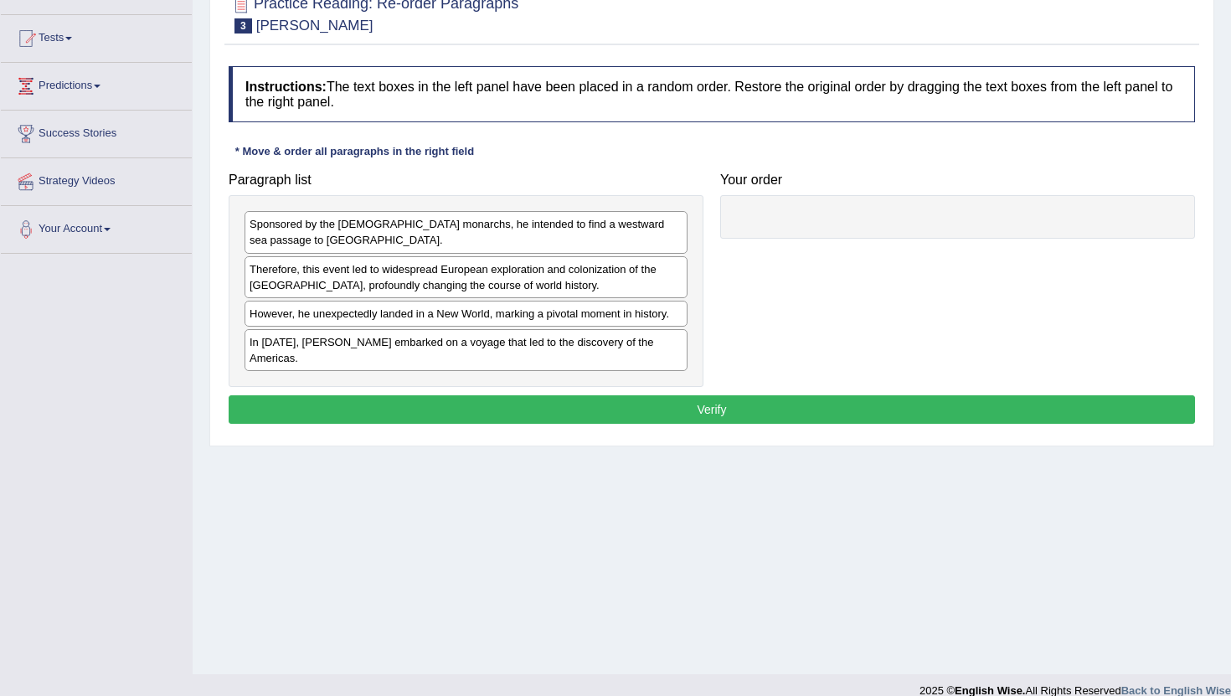
scroll to position [165, 0]
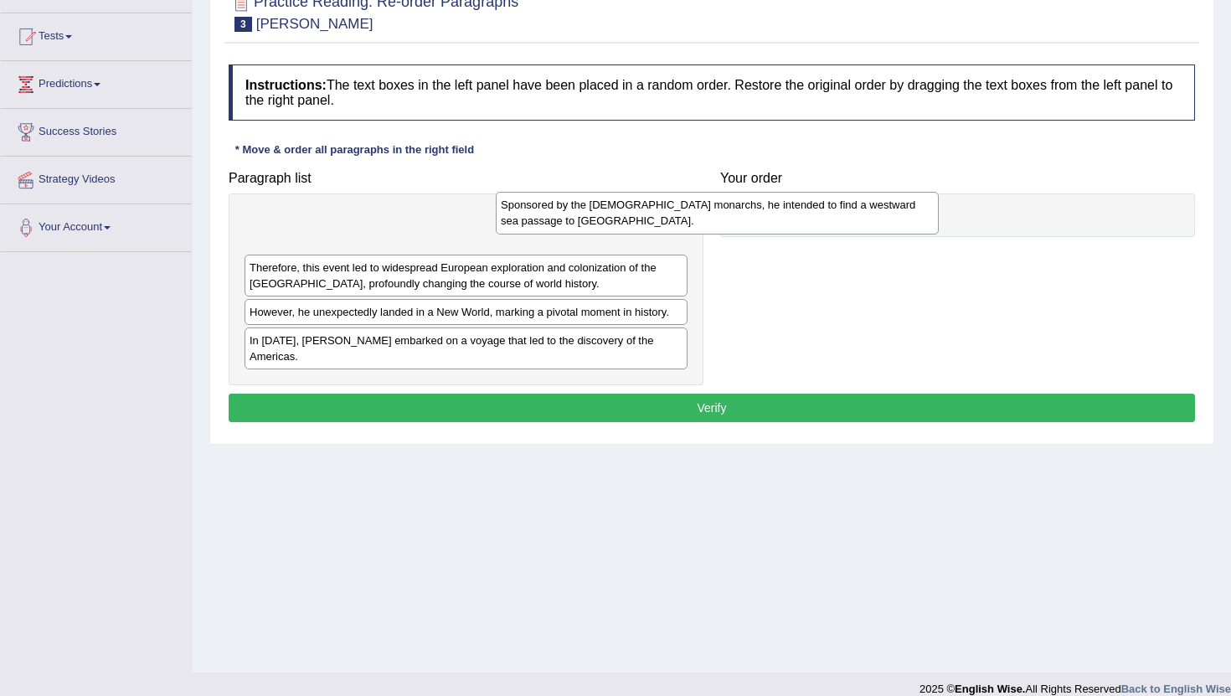
drag, startPoint x: 603, startPoint y: 237, endPoint x: 854, endPoint y: 219, distance: 251.9
click at [854, 219] on div "Sponsored by the [DEMOGRAPHIC_DATA] monarchs, he intended to find a westward se…" at bounding box center [717, 213] width 443 height 42
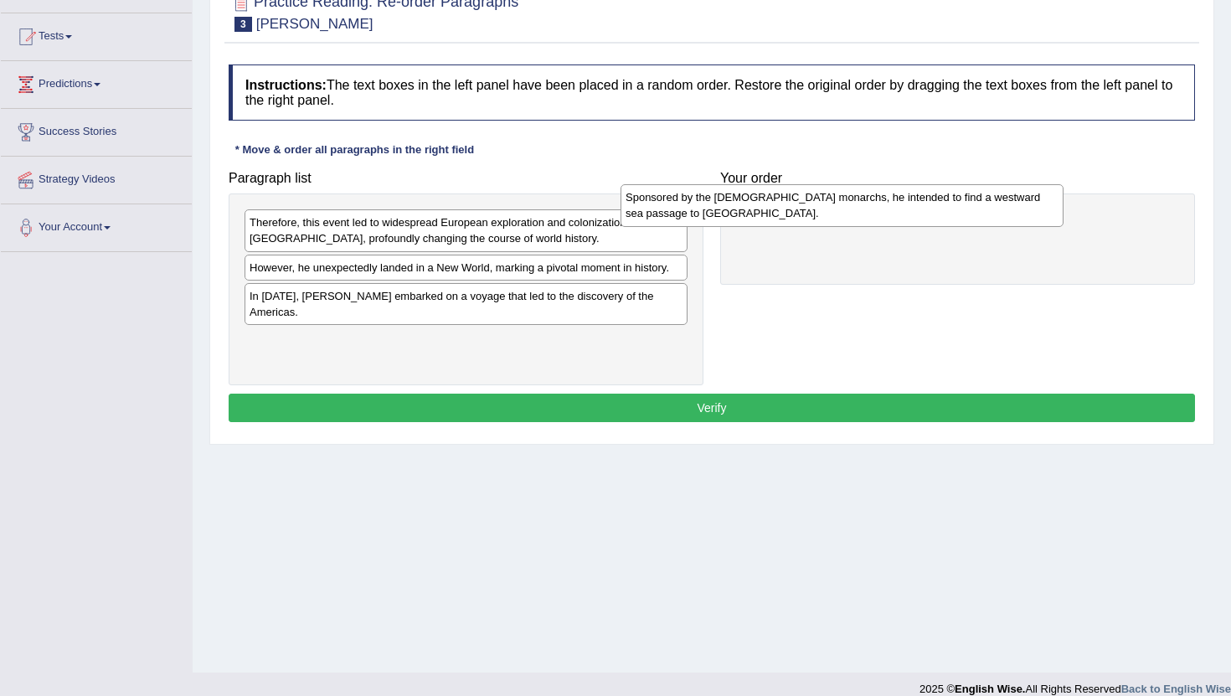
drag, startPoint x: 605, startPoint y: 228, endPoint x: 987, endPoint y: 203, distance: 382.8
click at [987, 203] on div "Sponsored by the [DEMOGRAPHIC_DATA] monarchs, he intended to find a westward se…" at bounding box center [842, 205] width 443 height 42
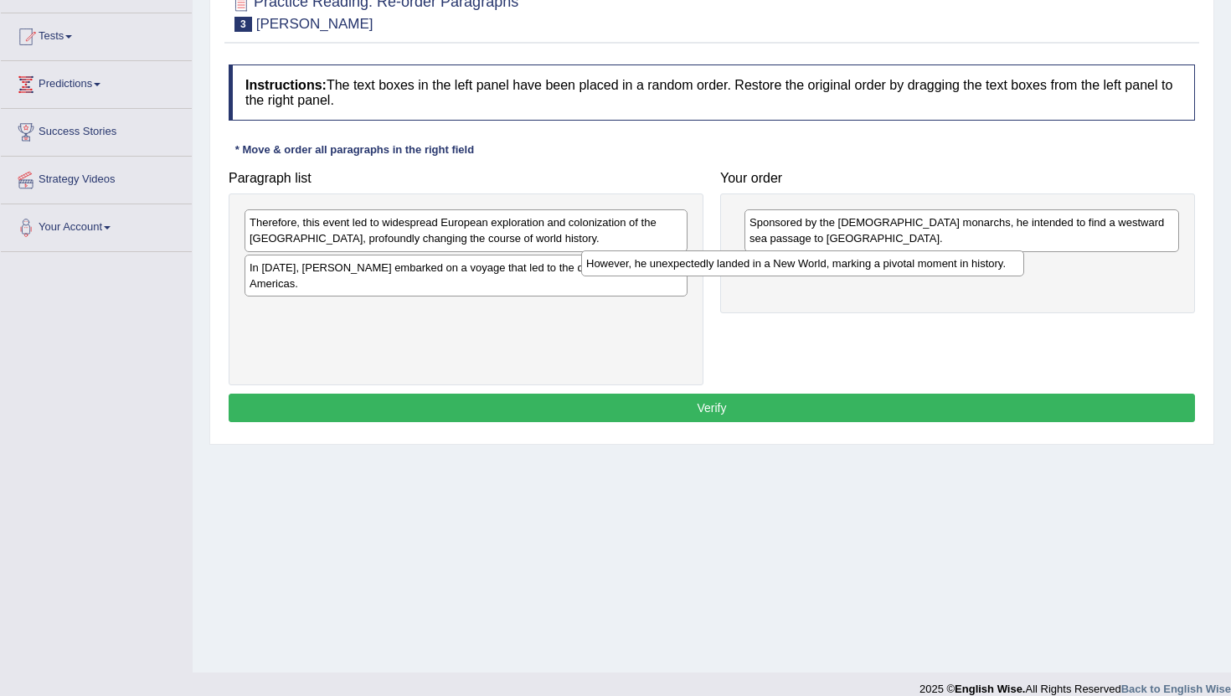
drag, startPoint x: 466, startPoint y: 277, endPoint x: 803, endPoint y: 272, distance: 336.8
click at [803, 272] on div "However, he unexpectedly landed in a New World, marking a pivotal moment in his…" at bounding box center [802, 263] width 443 height 26
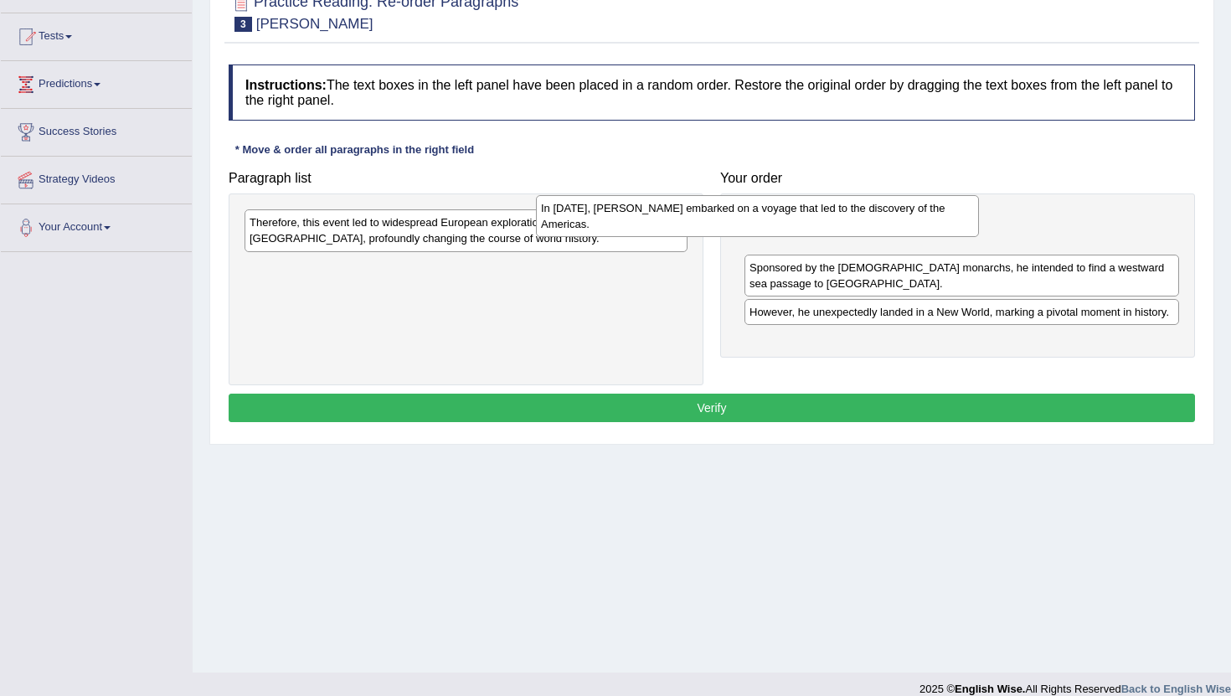
drag, startPoint x: 497, startPoint y: 282, endPoint x: 788, endPoint y: 223, distance: 297.5
click at [788, 223] on div "In 1492, Christopher Columbus embarked on a voyage that led to the discovery of…" at bounding box center [757, 216] width 443 height 42
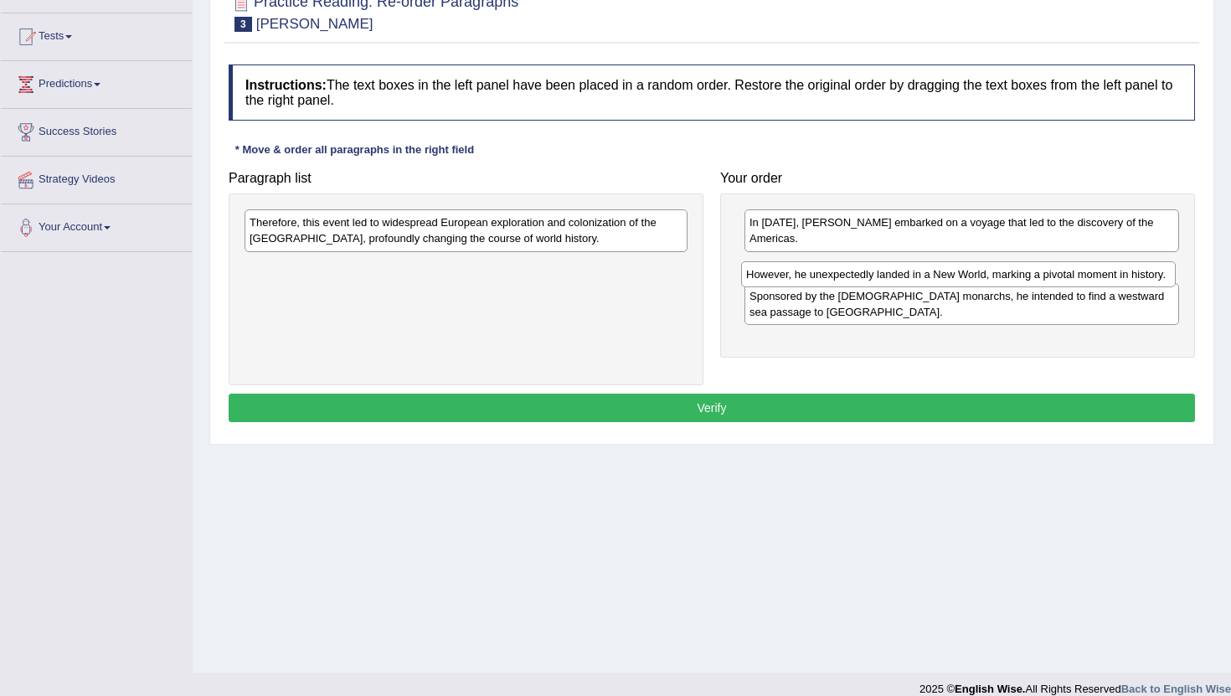
drag, startPoint x: 755, startPoint y: 312, endPoint x: 751, endPoint y: 275, distance: 37.8
click at [751, 275] on div "However, he unexpectedly landed in a New World, marking a pivotal moment in his…" at bounding box center [958, 274] width 435 height 26
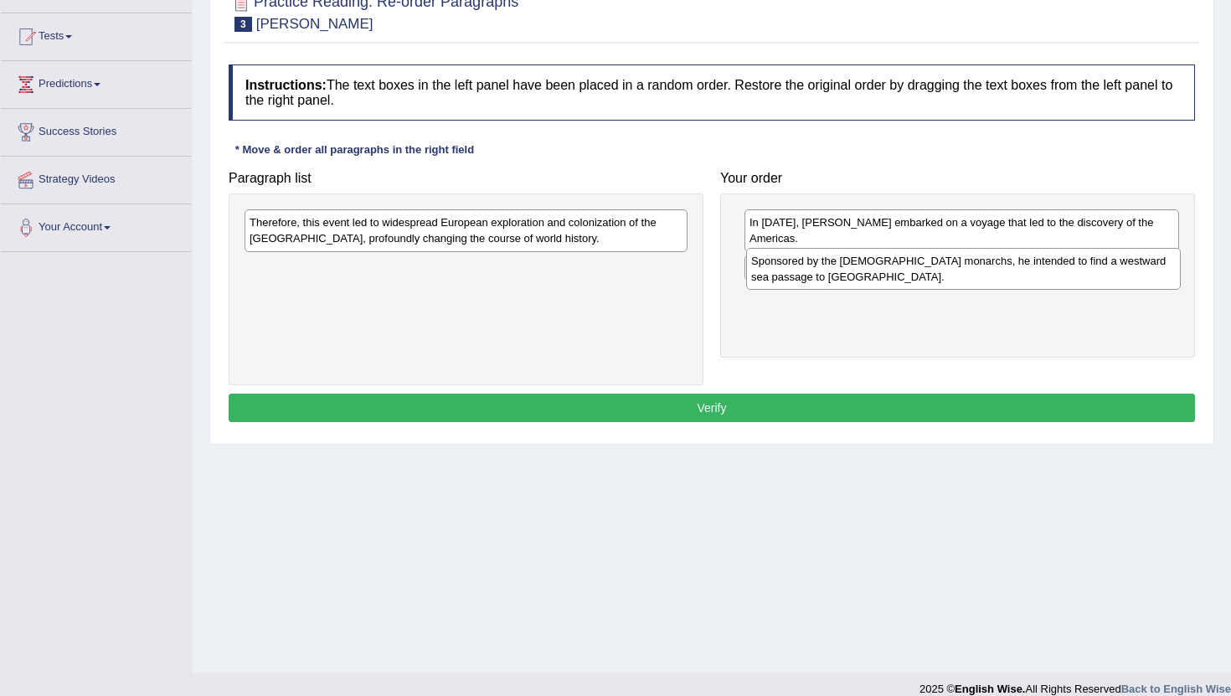
drag, startPoint x: 776, startPoint y: 313, endPoint x: 777, endPoint y: 279, distance: 34.4
click at [777, 279] on div "Sponsored by the Spanish monarchs, he intended to find a westward sea passage t…" at bounding box center [963, 269] width 435 height 42
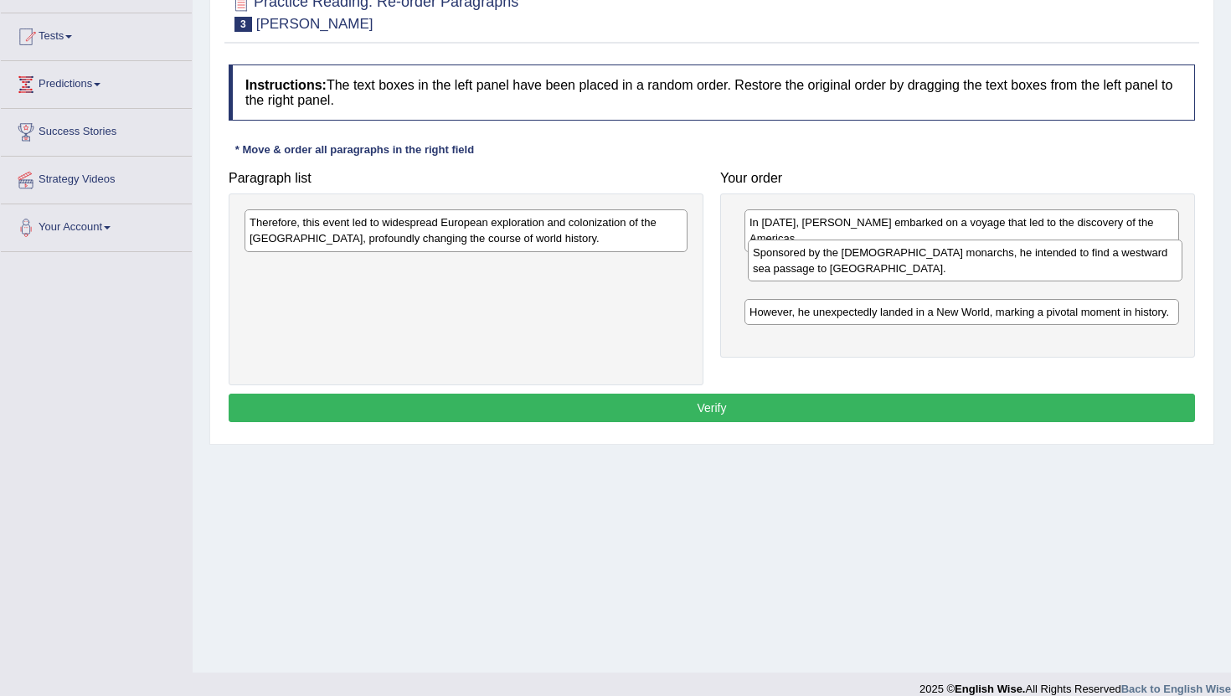
drag, startPoint x: 776, startPoint y: 311, endPoint x: 779, endPoint y: 269, distance: 42.0
click at [779, 269] on div "Sponsored by the Spanish monarchs, he intended to find a westward sea passage t…" at bounding box center [965, 261] width 435 height 42
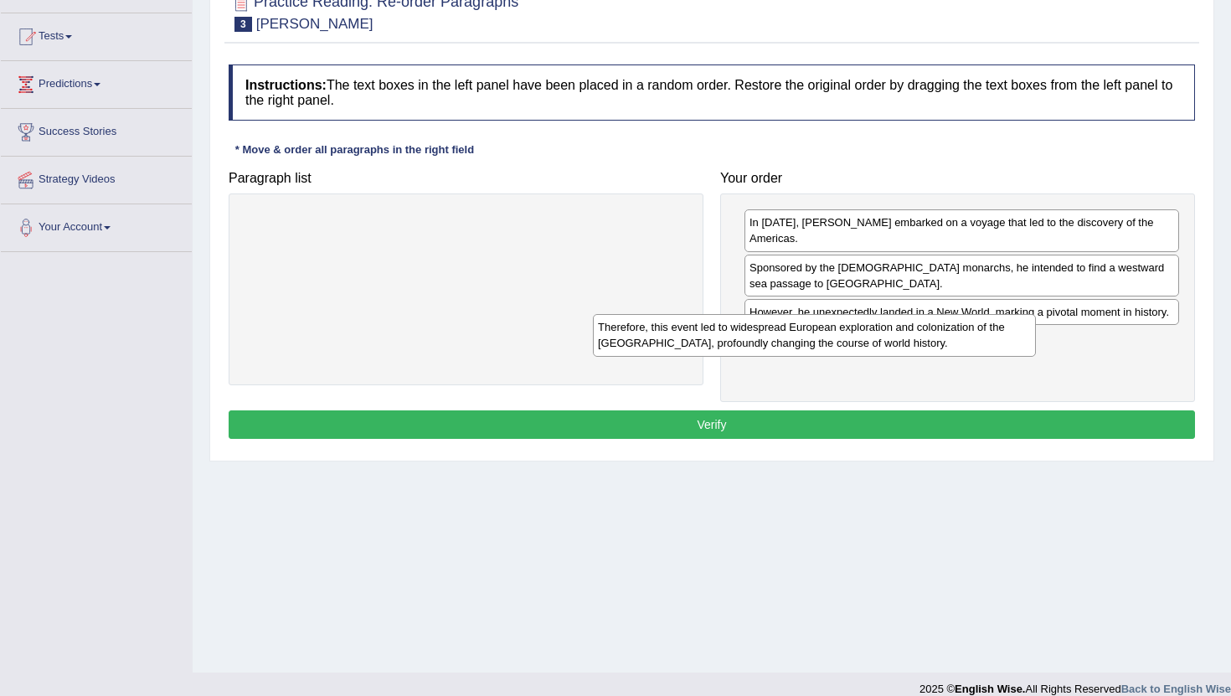
drag, startPoint x: 627, startPoint y: 233, endPoint x: 975, endPoint y: 337, distance: 362.8
click at [975, 337] on div "Therefore, this event led to widespread European exploration and colonization o…" at bounding box center [814, 335] width 443 height 42
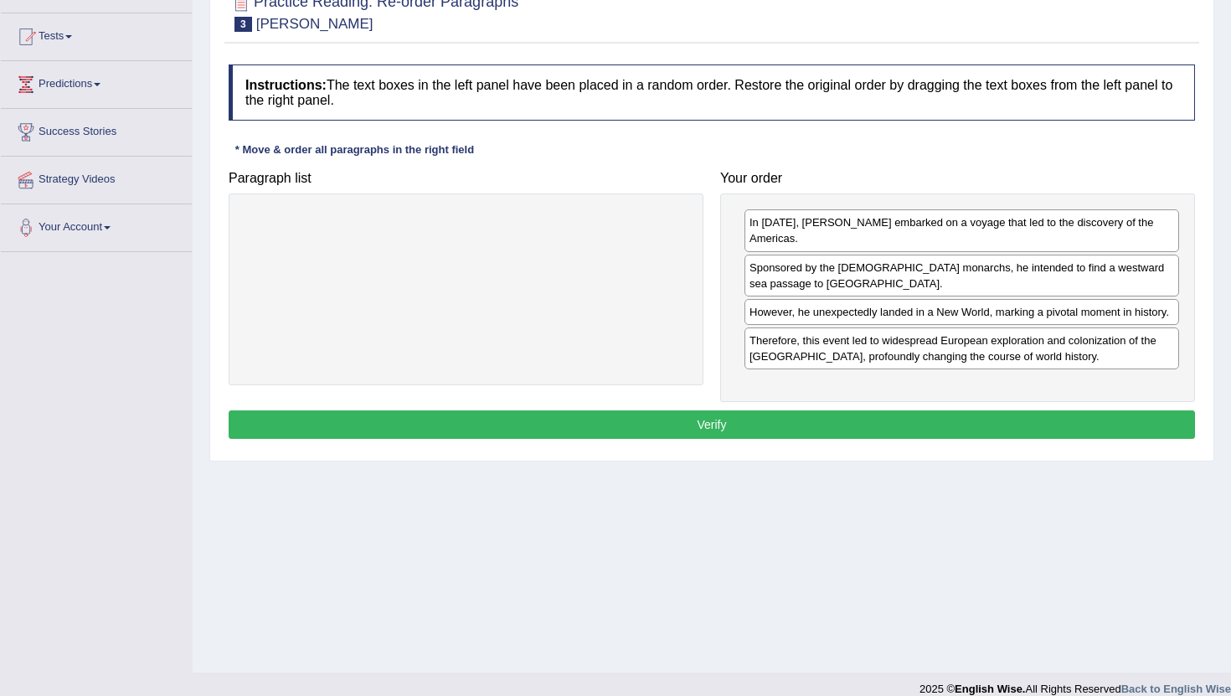
click at [819, 417] on button "Verify" at bounding box center [712, 424] width 967 height 28
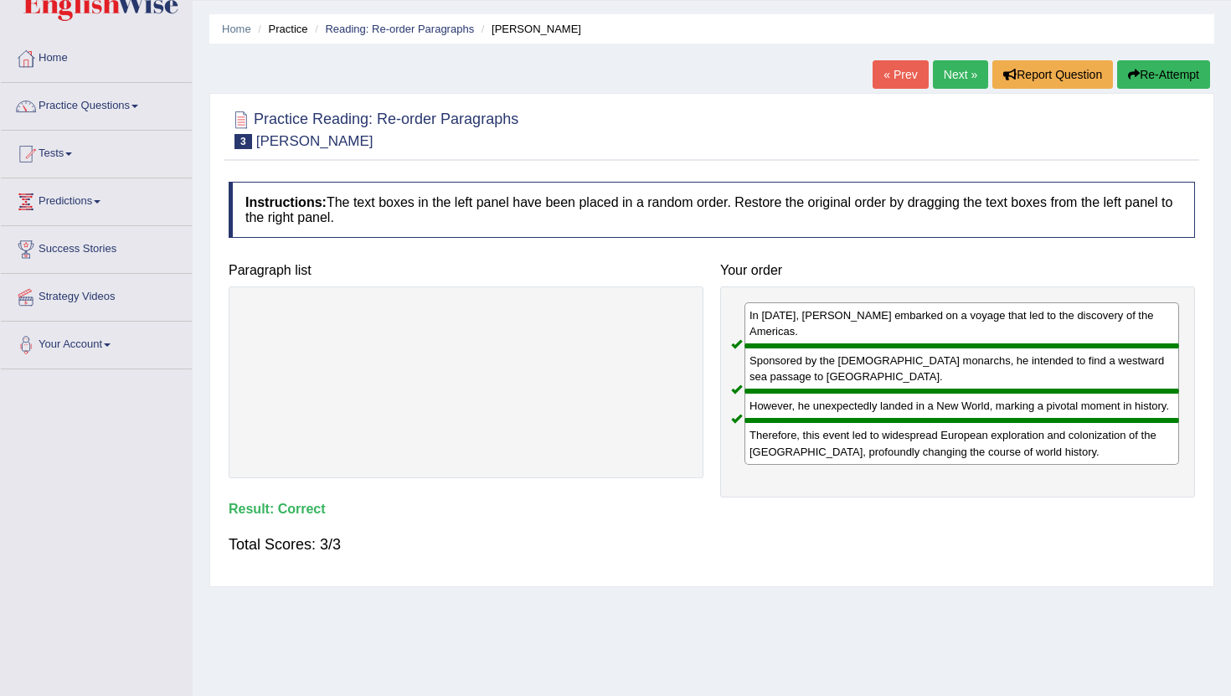
scroll to position [0, 0]
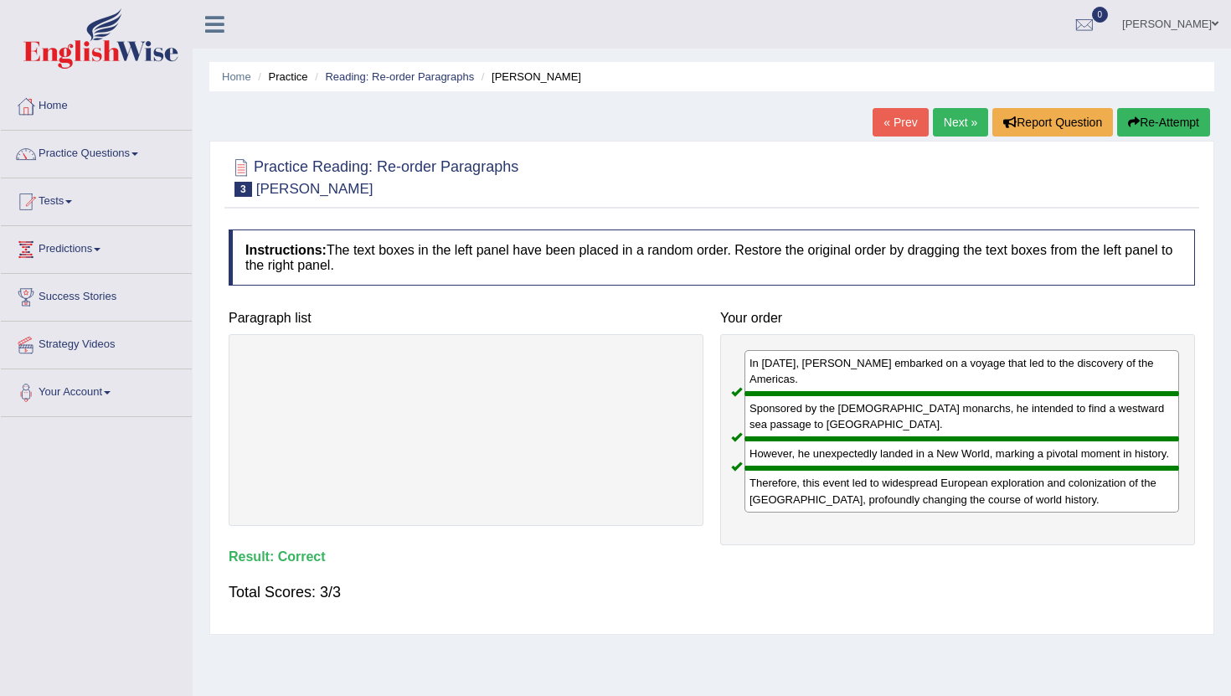
click at [948, 127] on link "Next »" at bounding box center [960, 122] width 55 height 28
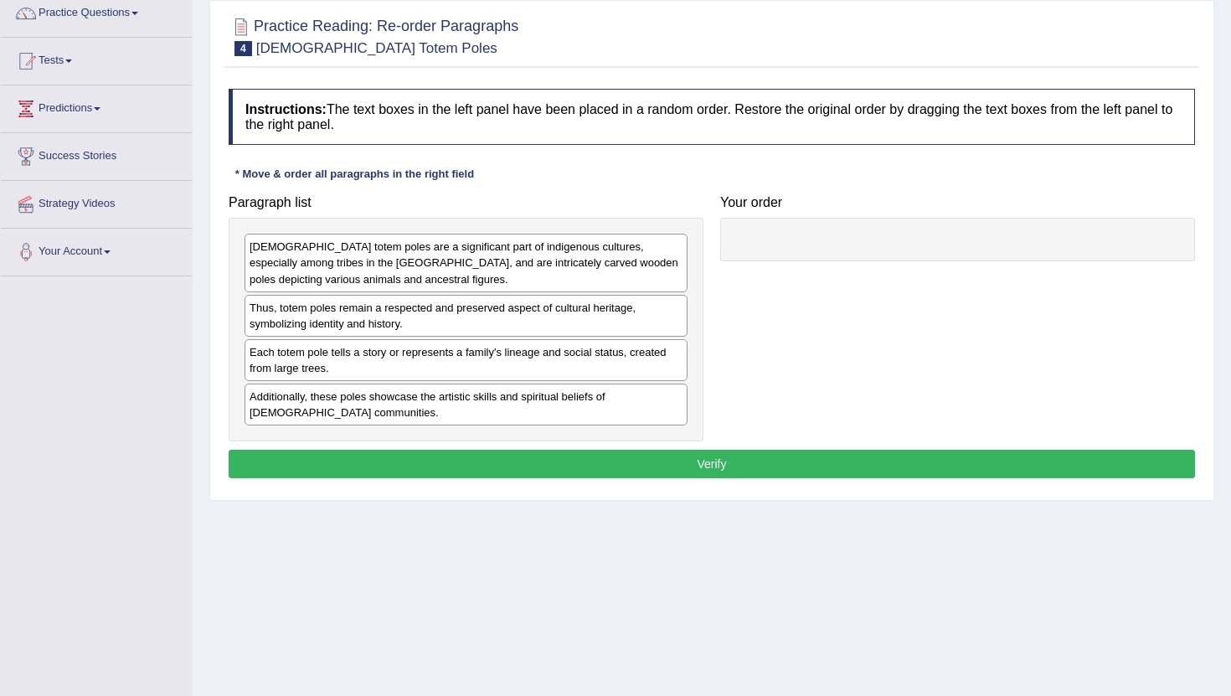
scroll to position [148, 0]
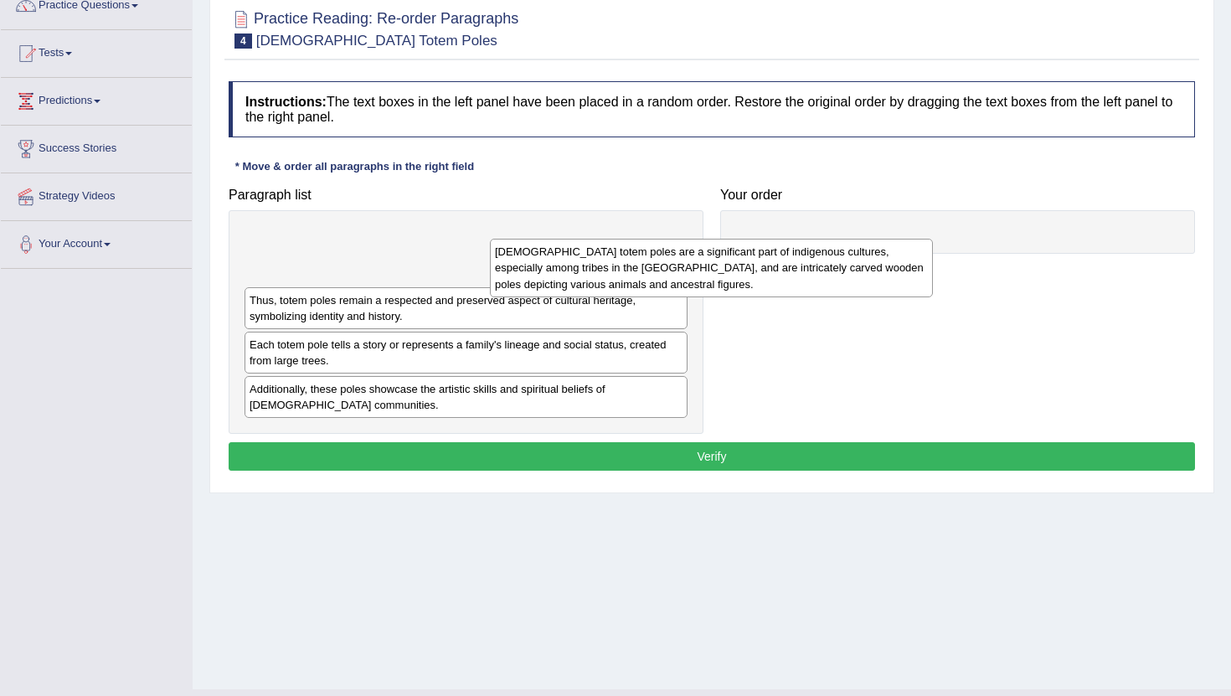
drag, startPoint x: 624, startPoint y: 256, endPoint x: 874, endPoint y: 251, distance: 249.7
click at [874, 251] on div "[DEMOGRAPHIC_DATA] totem poles are a significant part of indigenous cultures, e…" at bounding box center [711, 268] width 443 height 58
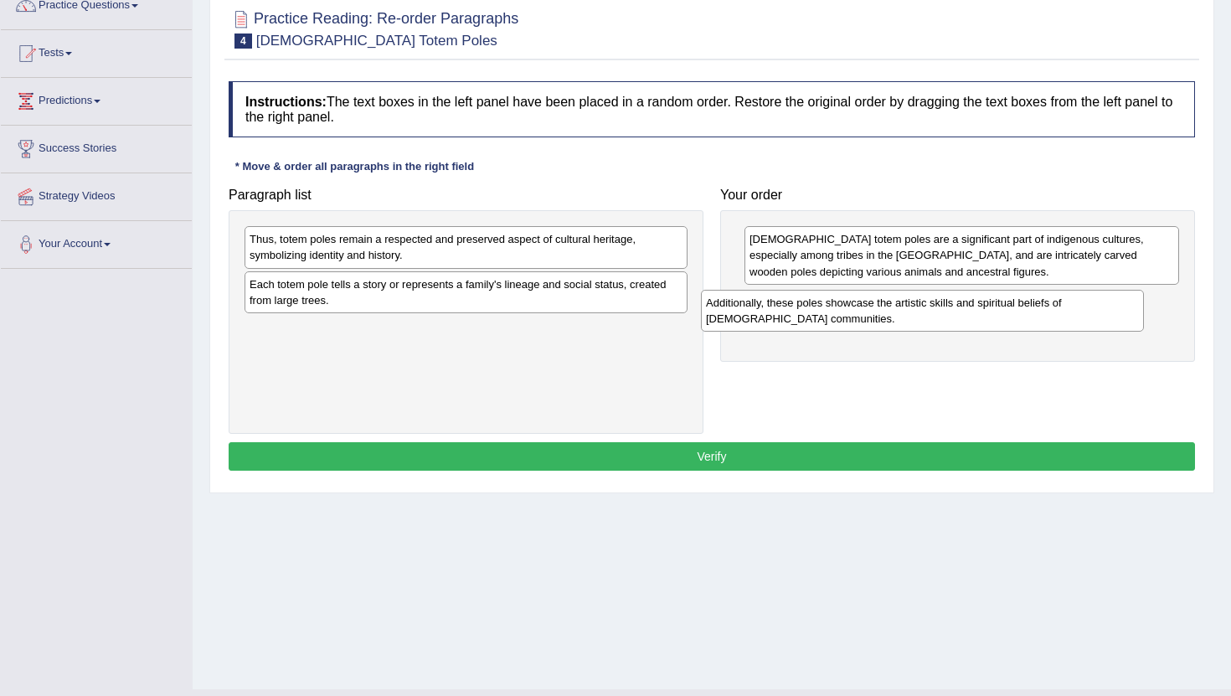
drag, startPoint x: 386, startPoint y: 338, endPoint x: 843, endPoint y: 312, distance: 457.3
click at [843, 312] on div "Additionally, these poles showcase the artistic skills and spiritual beliefs of…" at bounding box center [922, 311] width 443 height 42
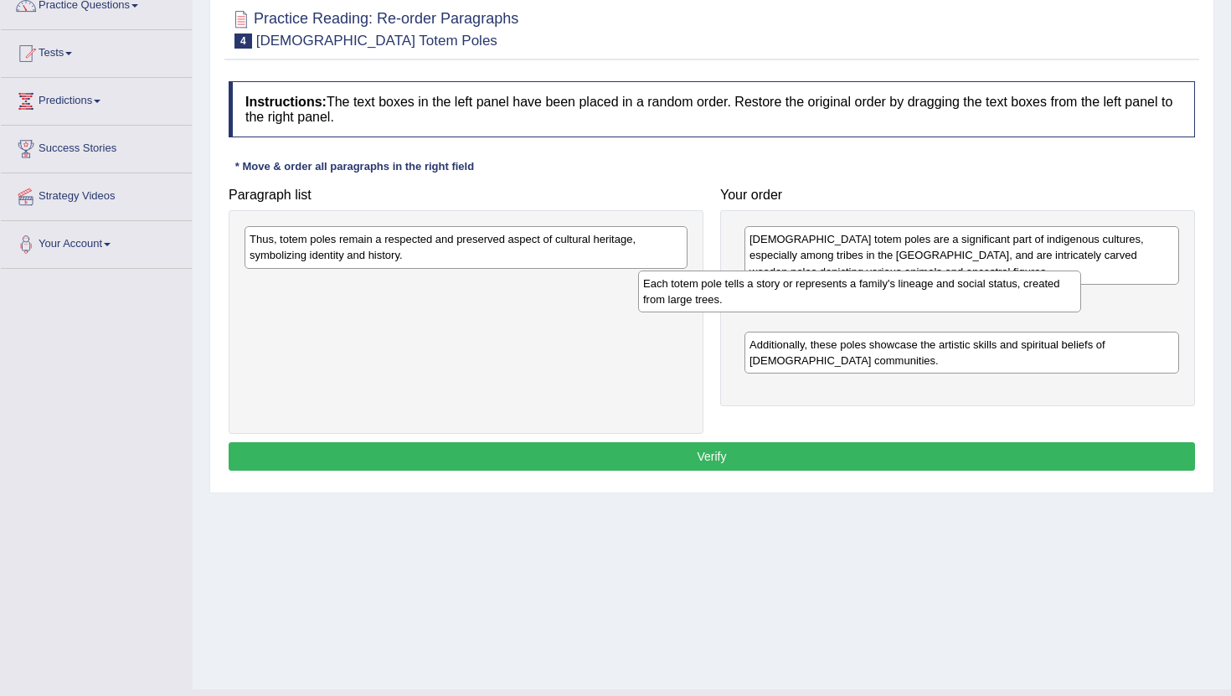
drag, startPoint x: 382, startPoint y: 299, endPoint x: 777, endPoint y: 294, distance: 394.6
click at [777, 295] on div "Each totem pole tells a story or represents a family's lineage and social statu…" at bounding box center [859, 292] width 443 height 42
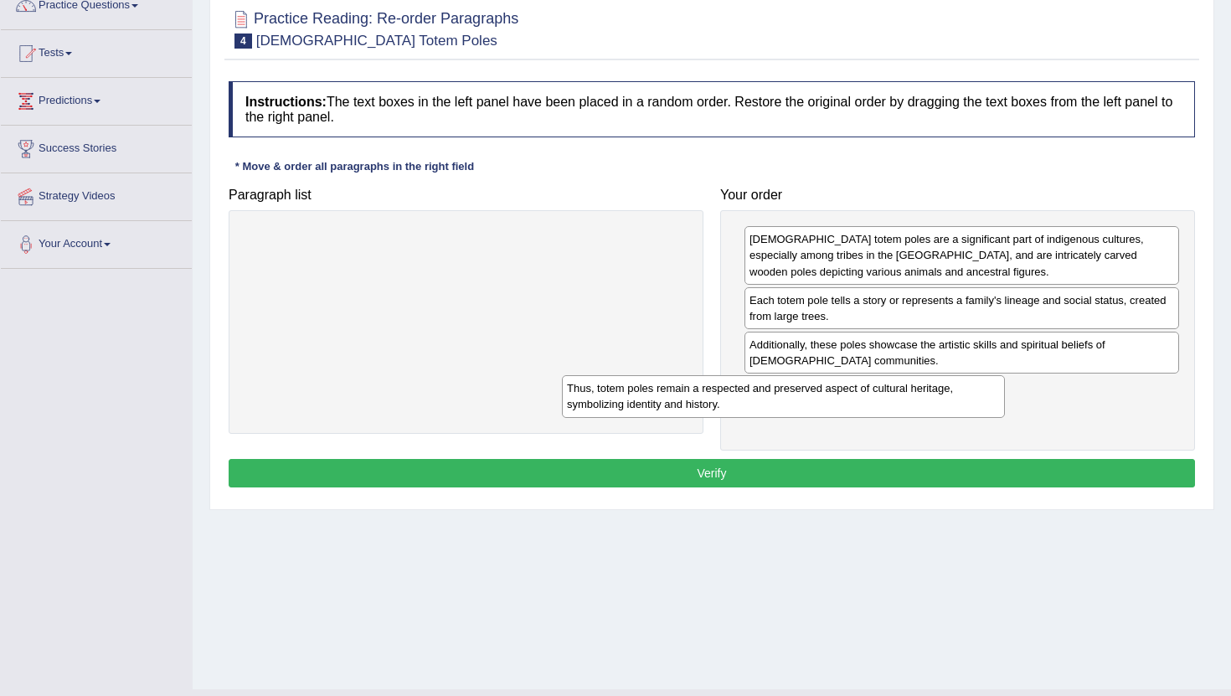
drag, startPoint x: 427, startPoint y: 247, endPoint x: 760, endPoint y: 396, distance: 364.5
click at [760, 396] on div "Thus, totem poles remain a respected and preserved aspect of cultural heritage,…" at bounding box center [783, 396] width 443 height 42
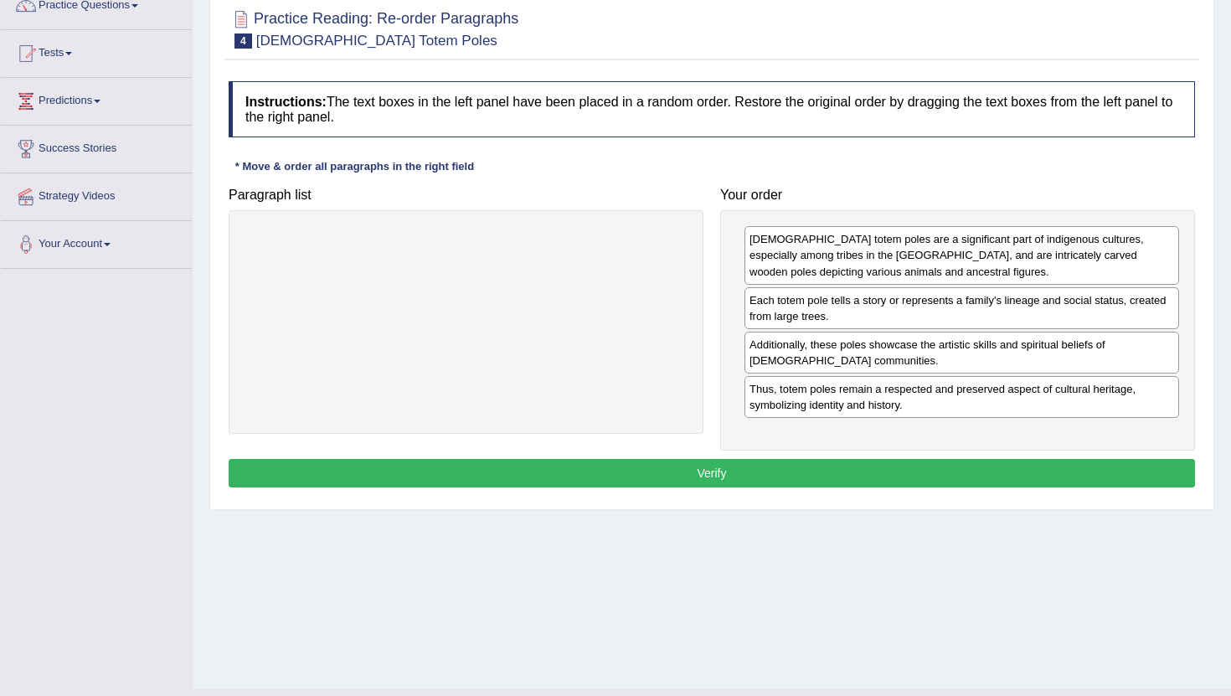
click at [673, 474] on button "Verify" at bounding box center [712, 473] width 967 height 28
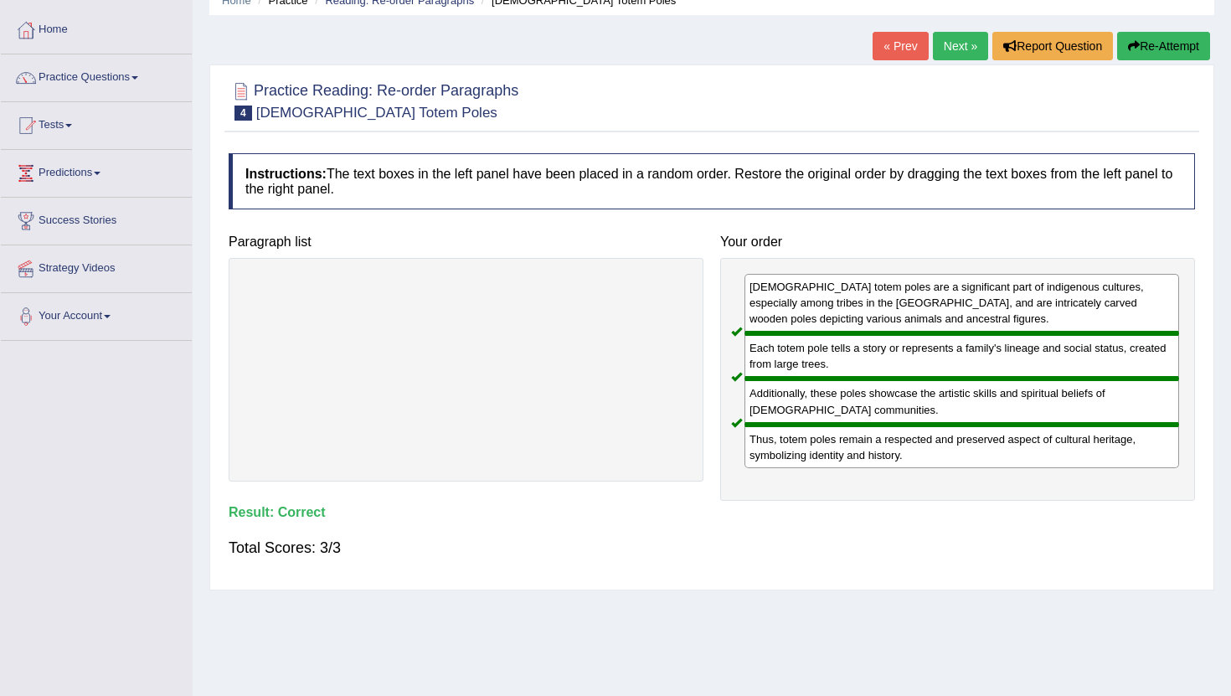
scroll to position [75, 0]
